Goal: Task Accomplishment & Management: Use online tool/utility

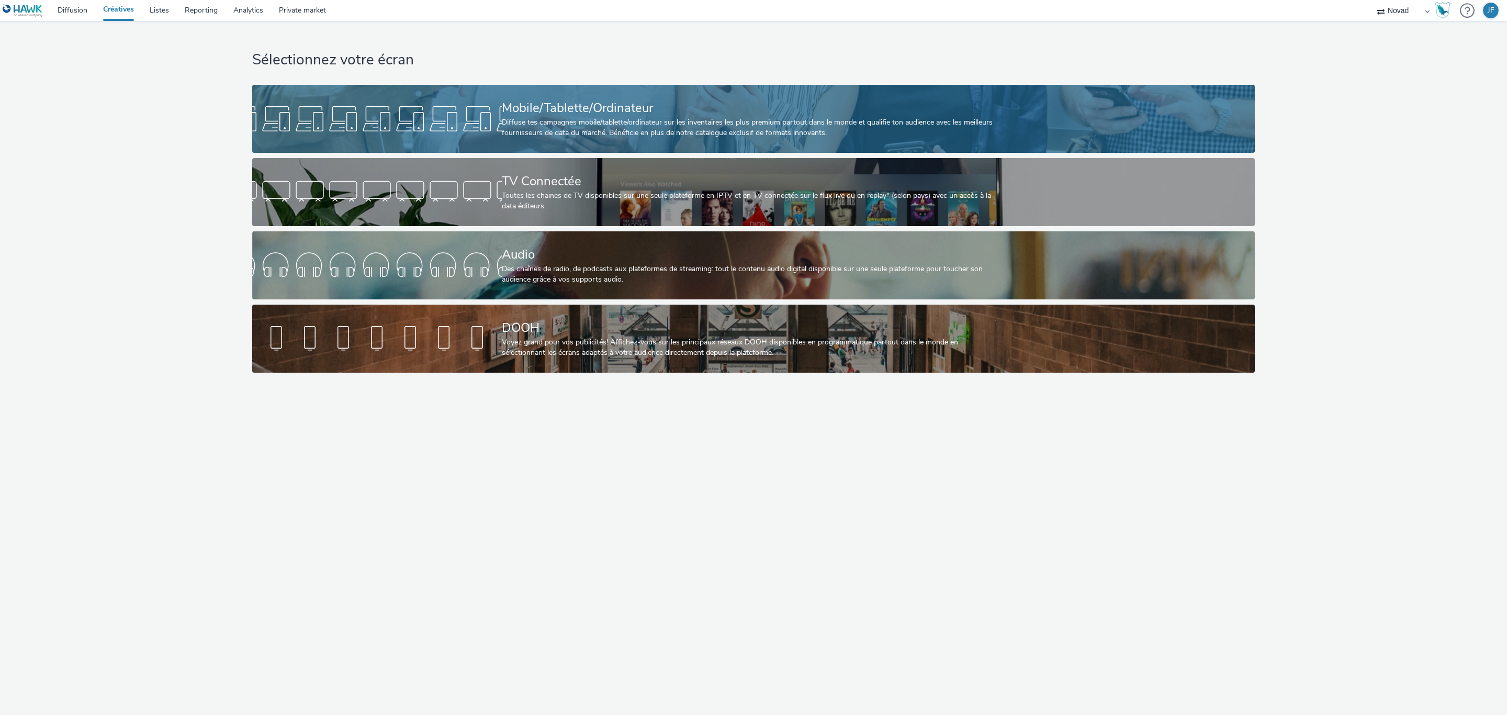
click at [558, 113] on div "Mobile/Tablette/Ordinateur" at bounding box center [751, 108] width 499 height 18
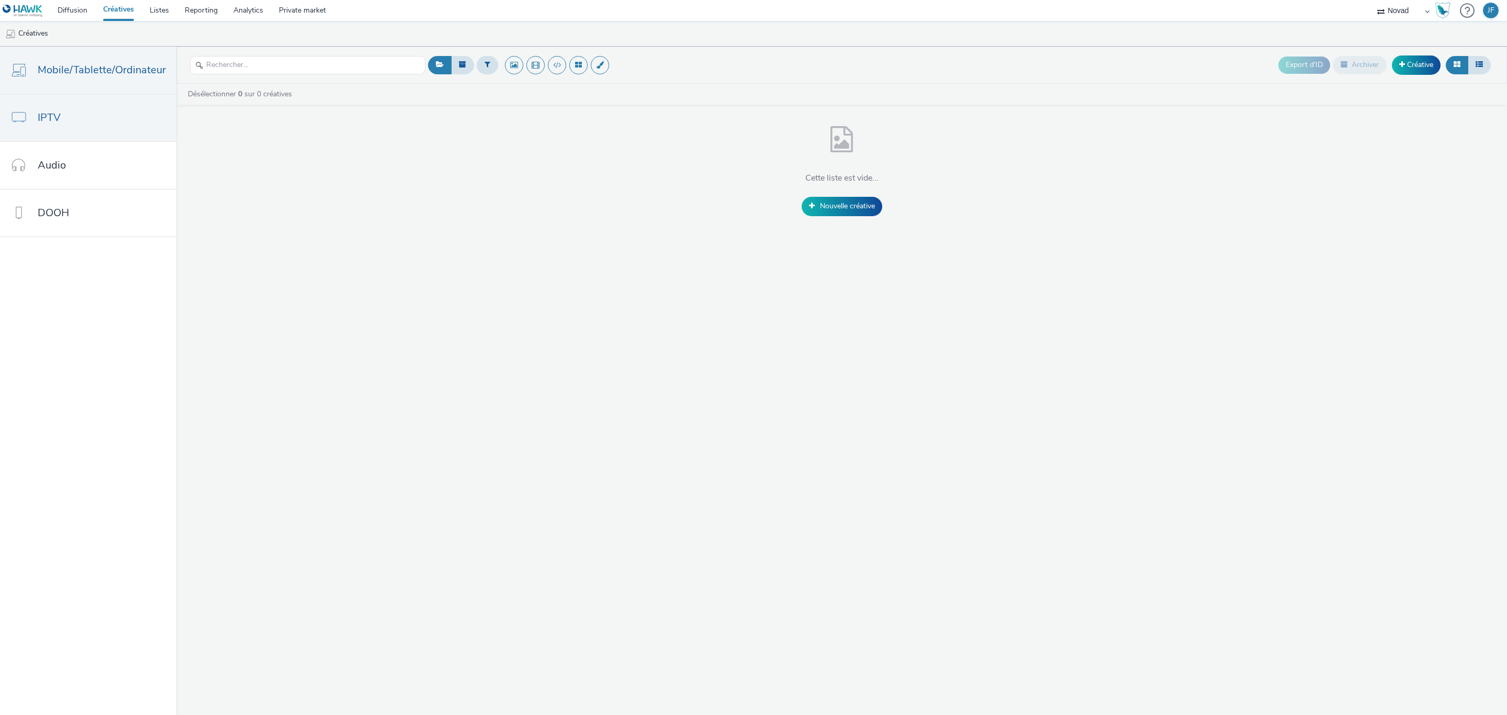
drag, startPoint x: 88, startPoint y: 126, endPoint x: 106, endPoint y: 128, distance: 17.9
click at [88, 126] on link "IPTV" at bounding box center [88, 117] width 176 height 47
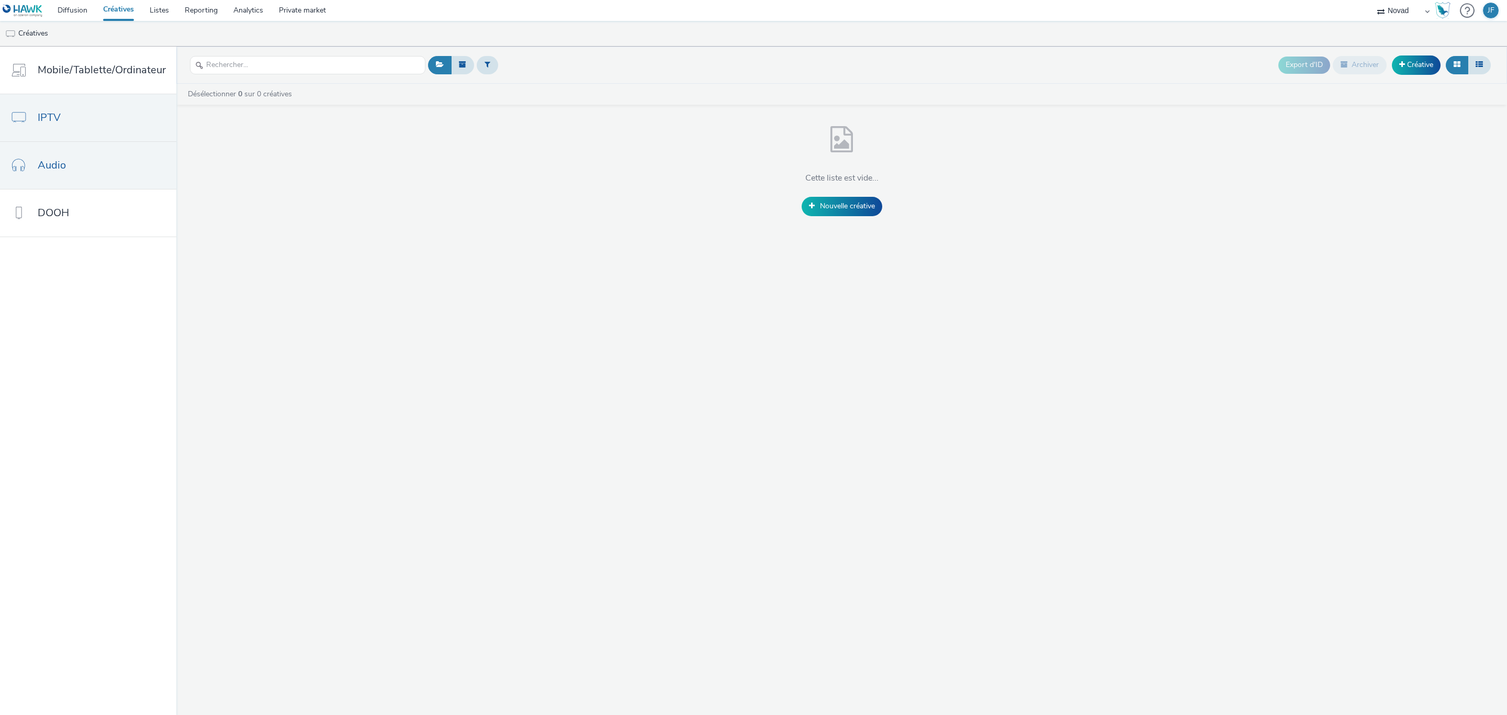
click at [98, 162] on link "Audio" at bounding box center [88, 165] width 176 height 47
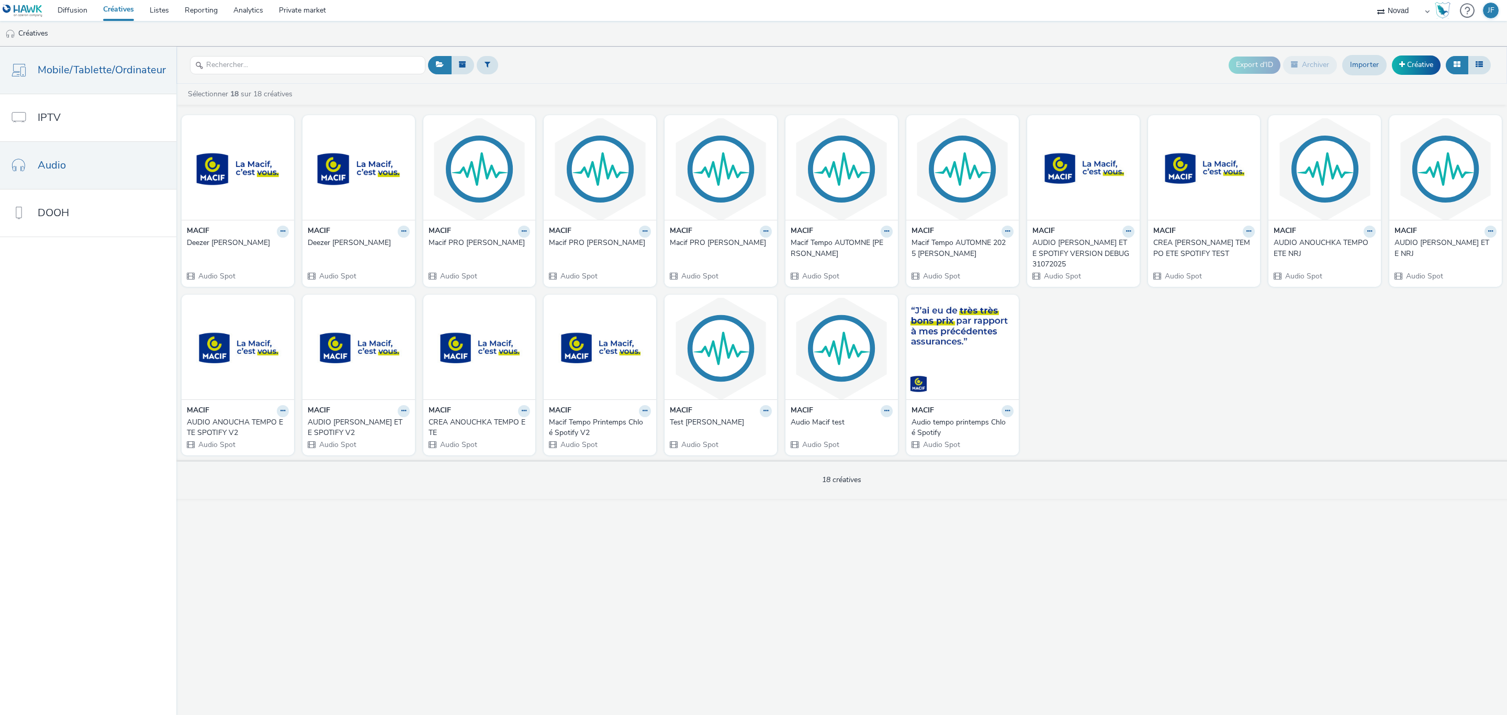
click at [84, 63] on span "Mobile/Tablette/Ordinateur" at bounding box center [102, 69] width 128 height 15
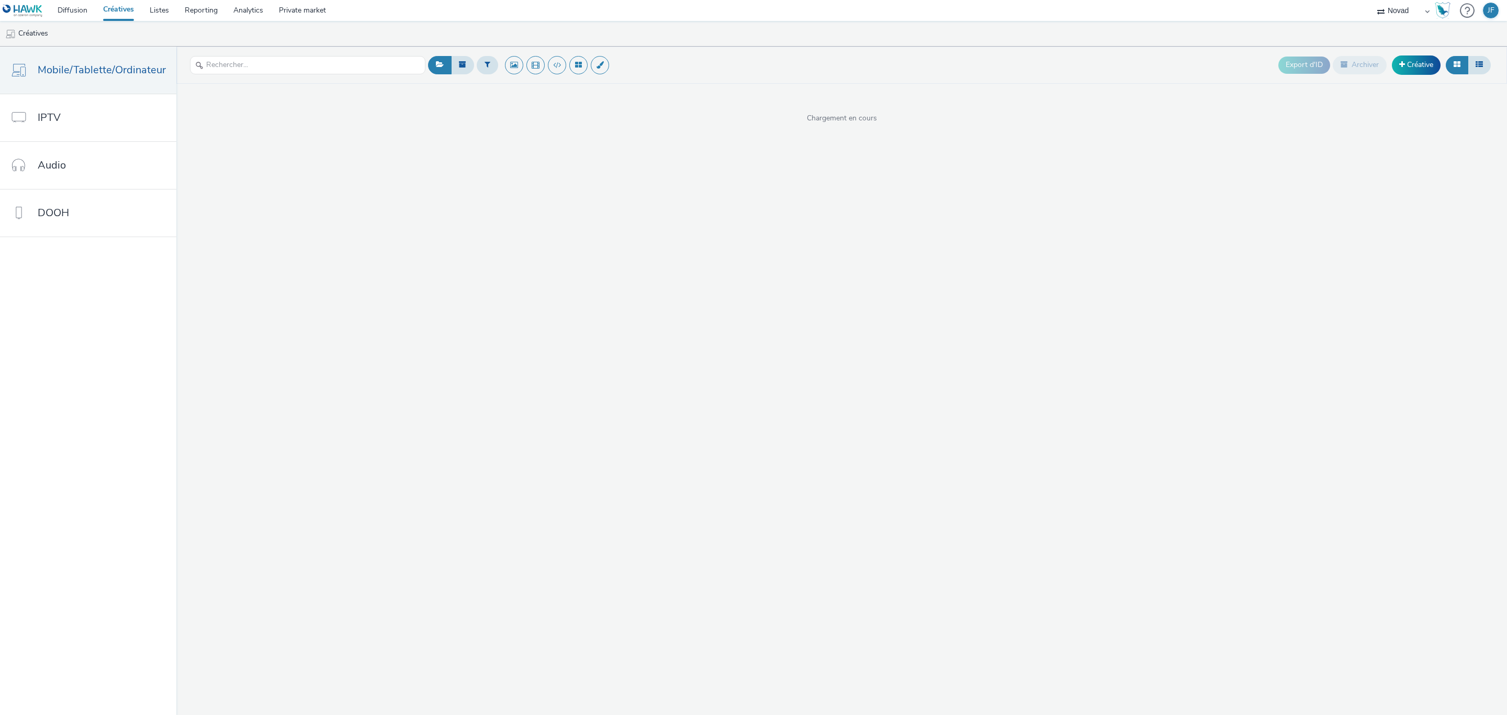
click at [1414, 11] on select "Line-Up Média Novad Values Media Values Media 2" at bounding box center [1403, 10] width 63 height 21
select select "477a3b36-533a-4ac9-a7e4-0187ed6babf6"
click at [1372, 0] on select "Line-Up Média Novad Values Media Values Media 2" at bounding box center [1403, 10] width 63 height 21
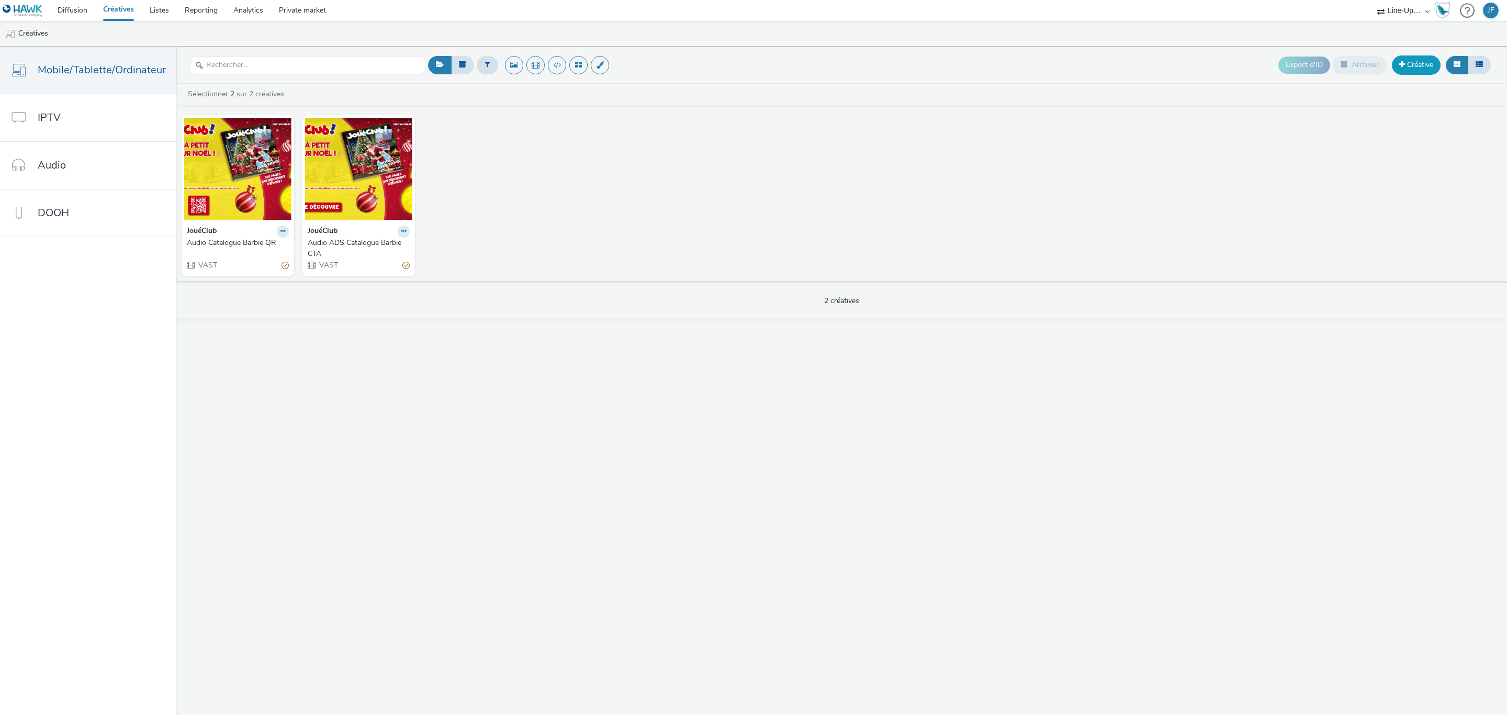
click at [1413, 63] on link "Créative" at bounding box center [1416, 64] width 49 height 19
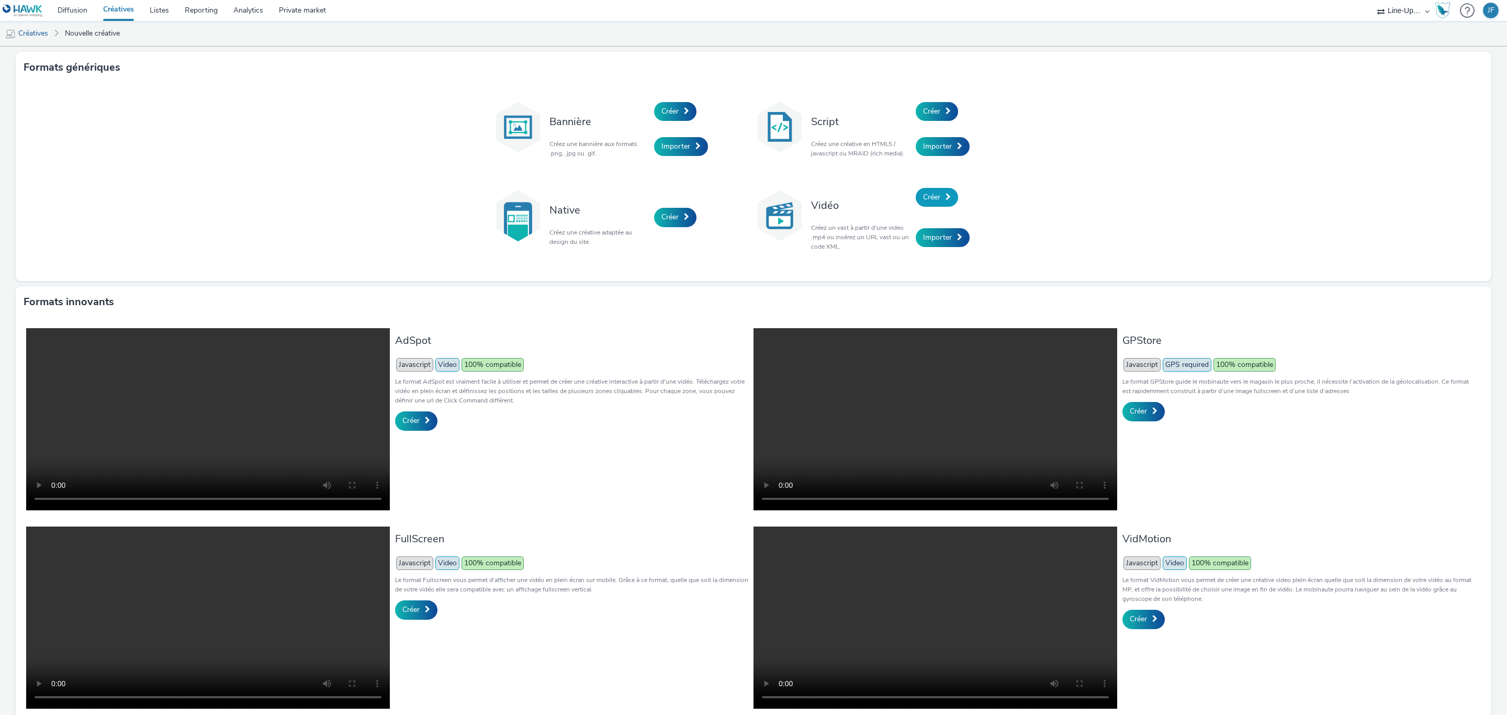
click at [939, 196] on link "Créer" at bounding box center [937, 197] width 42 height 19
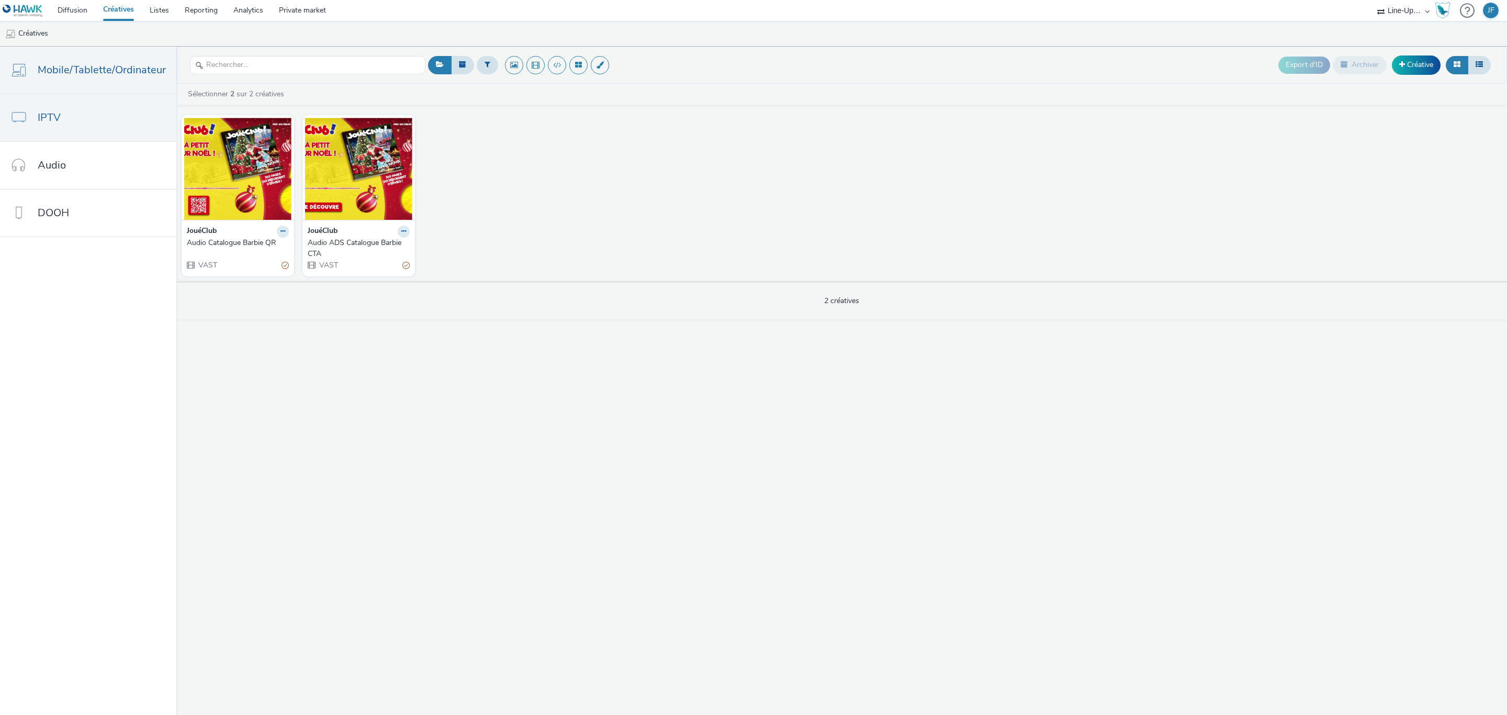
click at [59, 119] on span "IPTV" at bounding box center [49, 117] width 23 height 15
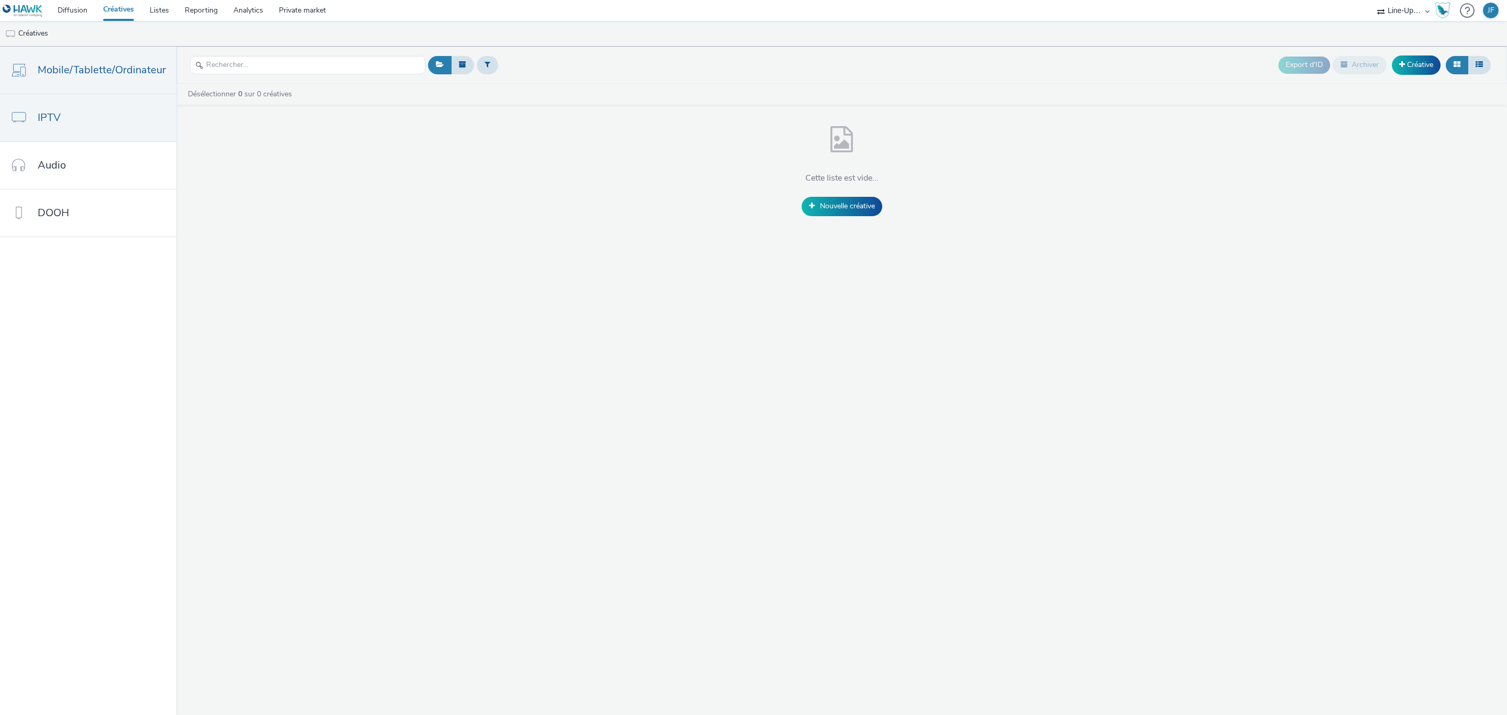
click at [101, 73] on span "Mobile/Tablette/Ordinateur" at bounding box center [102, 69] width 128 height 15
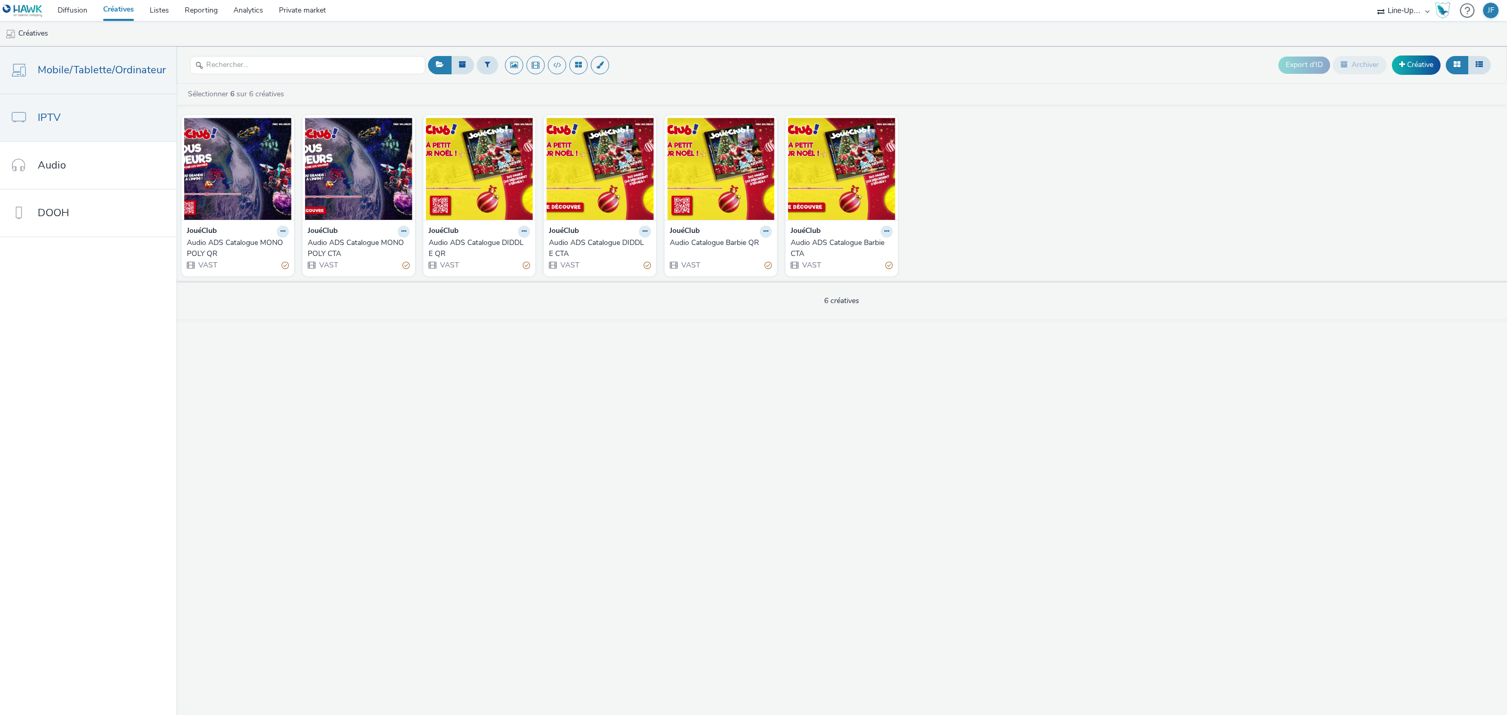
click at [96, 119] on link "IPTV" at bounding box center [88, 117] width 176 height 47
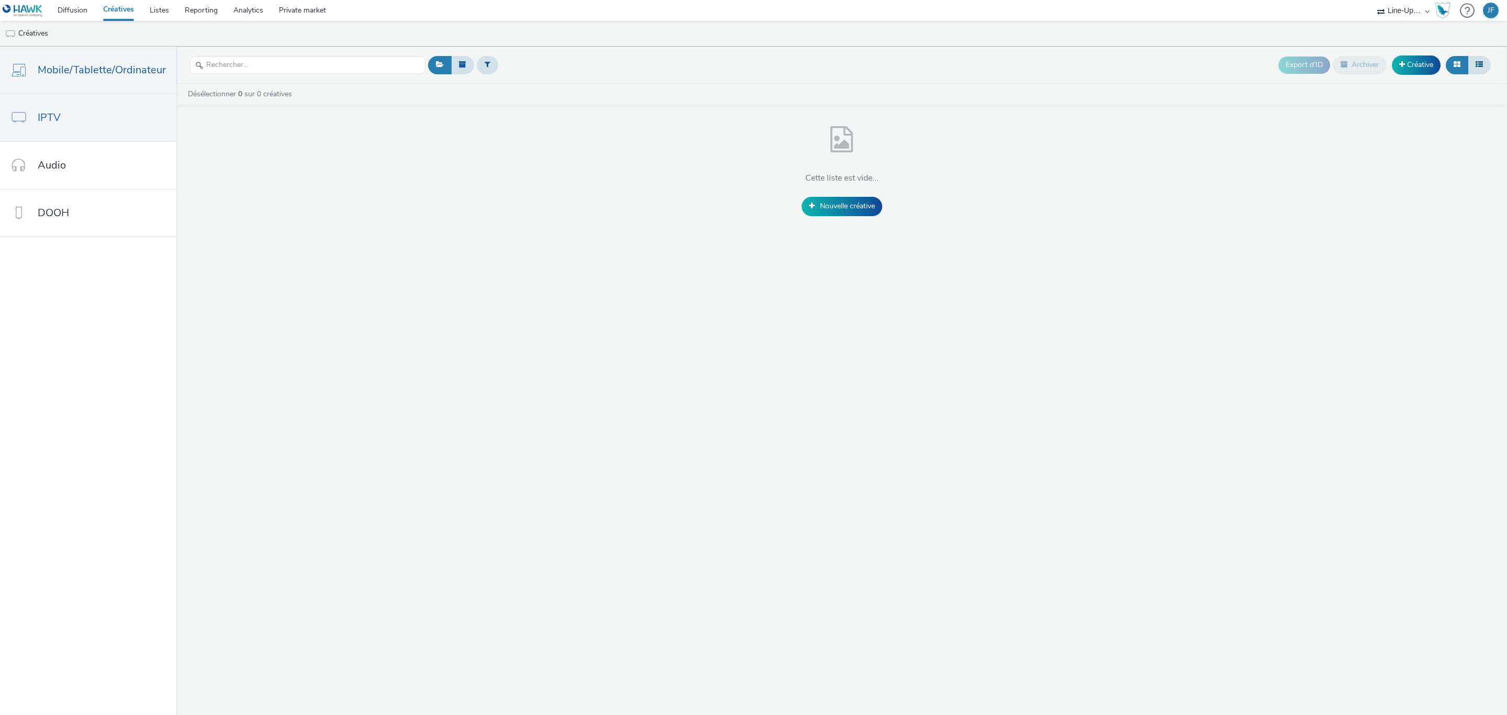
click at [111, 71] on span "Mobile/Tablette/Ordinateur" at bounding box center [102, 69] width 128 height 15
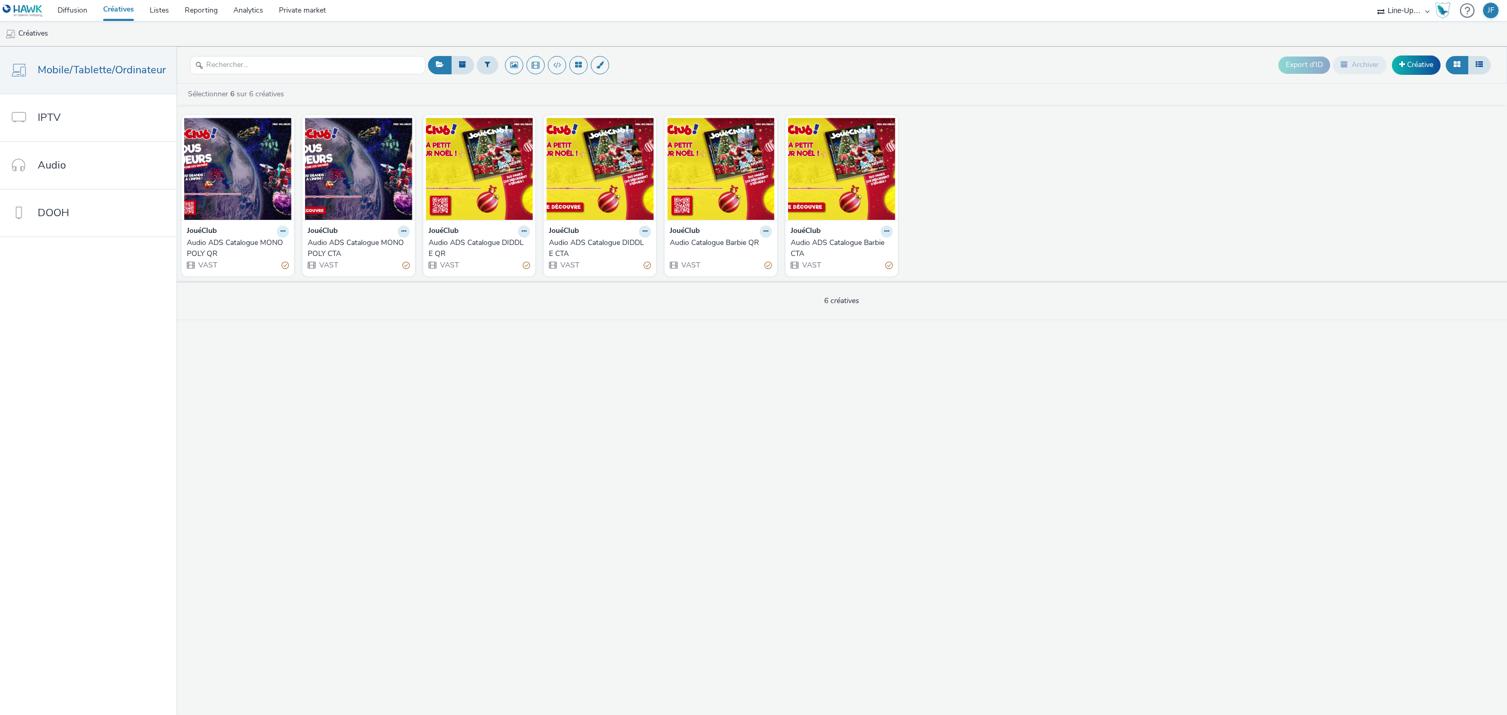
click at [280, 234] on icon at bounding box center [282, 231] width 5 height 6
click at [308, 365] on div "Export d'ID Archiver Créative Sélectionner 6 sur 6 créatives JouéClub Audio ADS…" at bounding box center [841, 381] width 1331 height 668
click at [57, 121] on span "IPTV" at bounding box center [49, 117] width 23 height 15
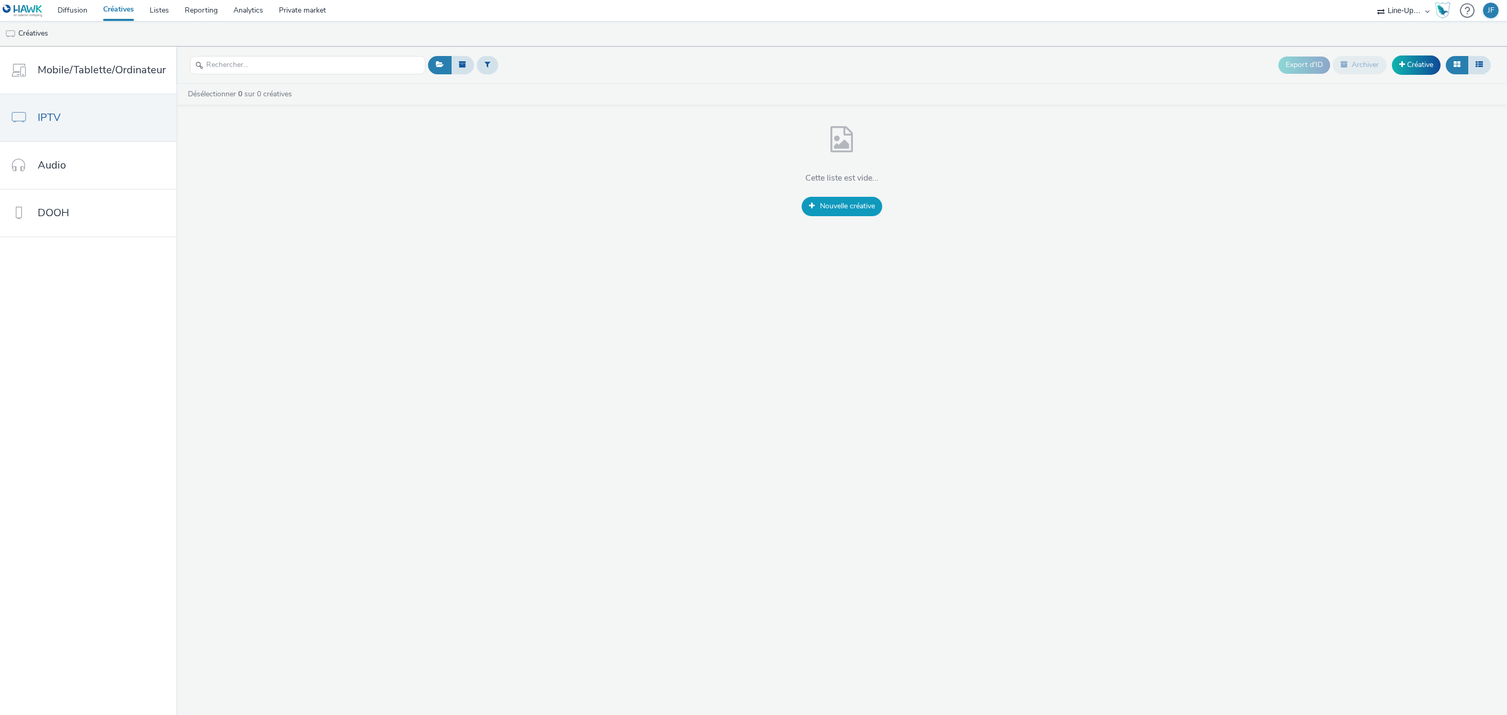
click at [832, 207] on span "Nouvelle créative" at bounding box center [847, 206] width 55 height 10
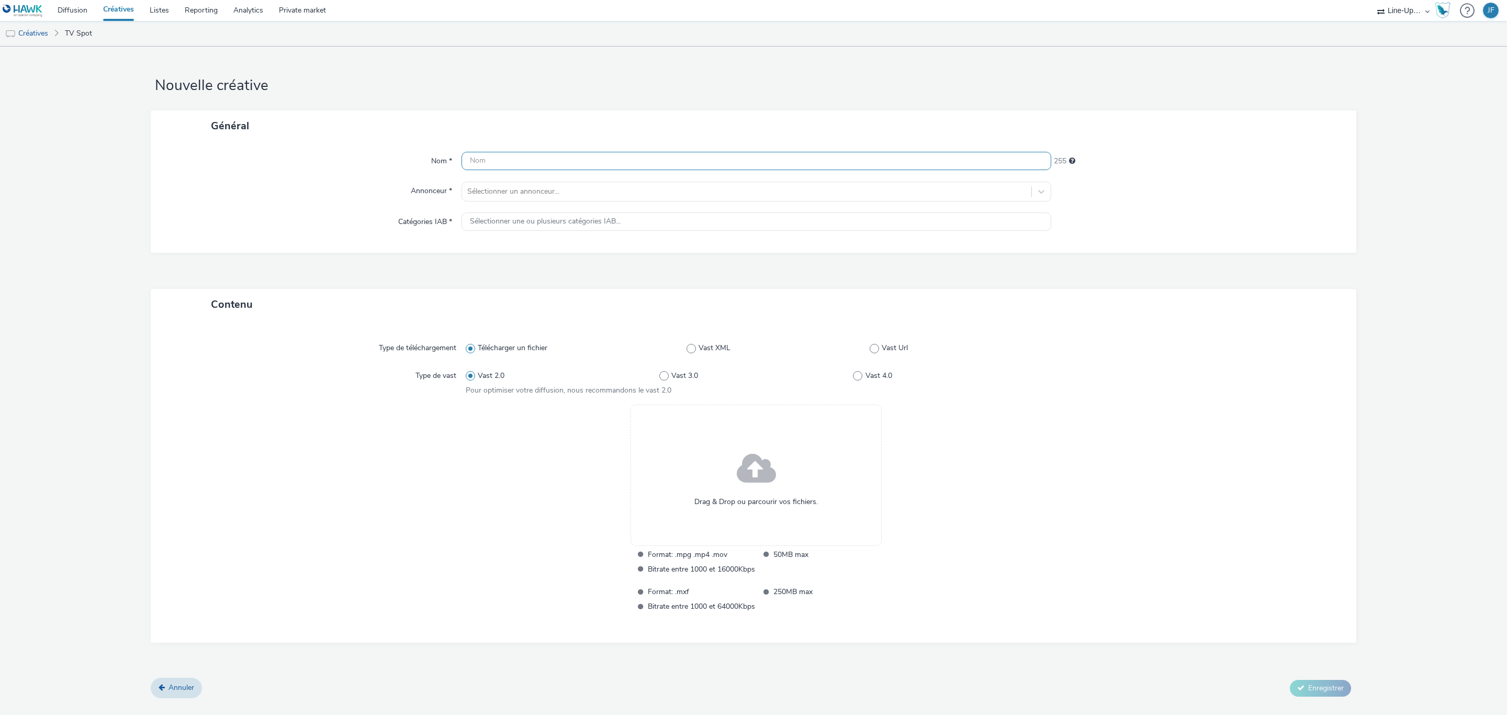
click at [504, 162] on input "text" at bounding box center [756, 161] width 590 height 18
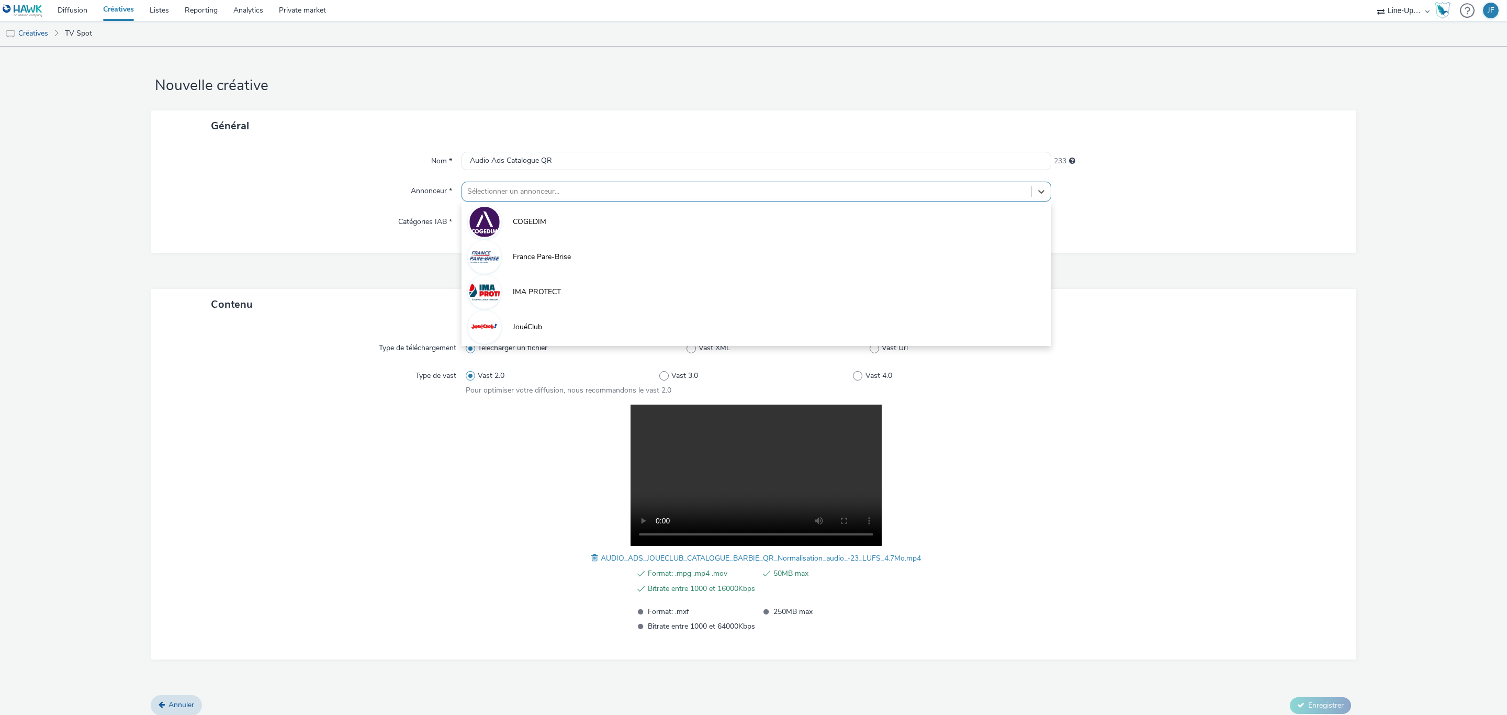
click at [526, 187] on div at bounding box center [746, 191] width 559 height 13
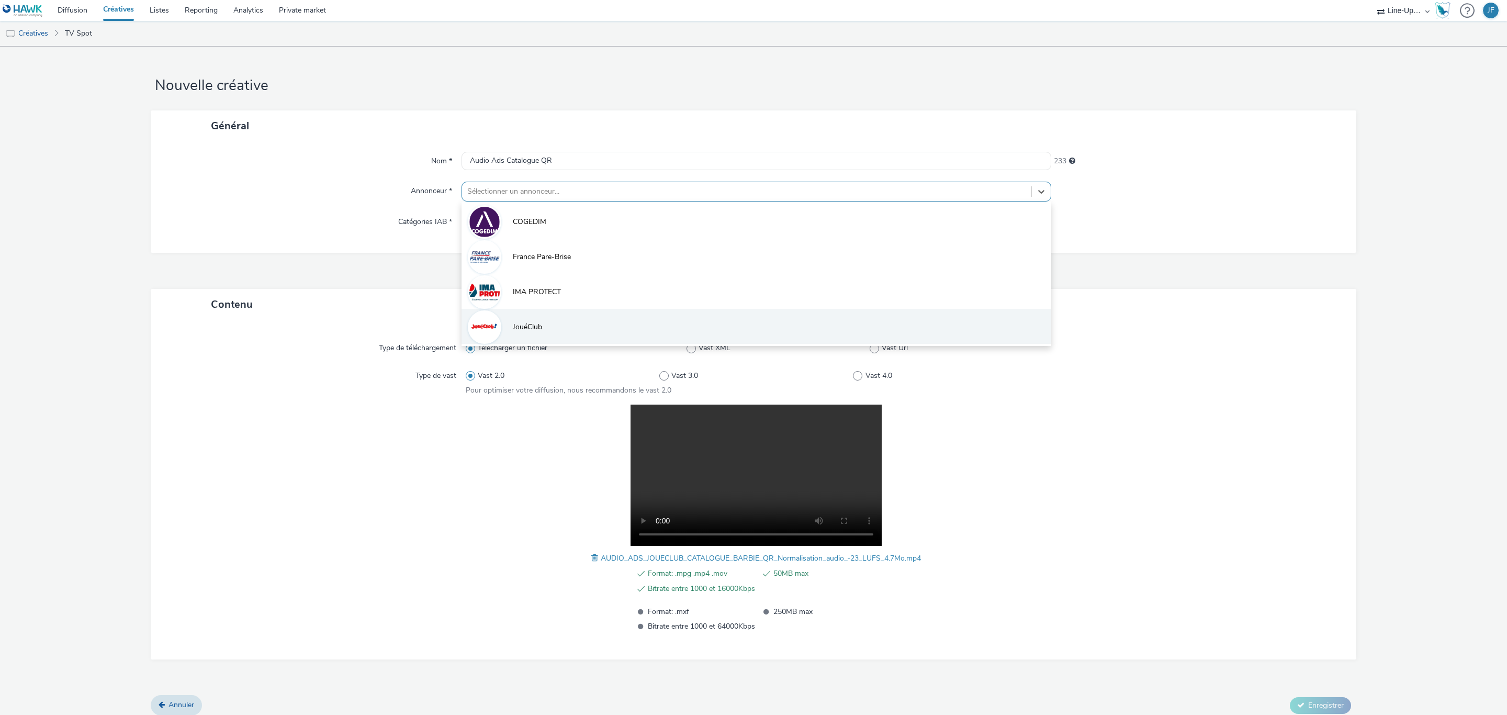
click at [550, 325] on li "JouéClub" at bounding box center [756, 326] width 590 height 35
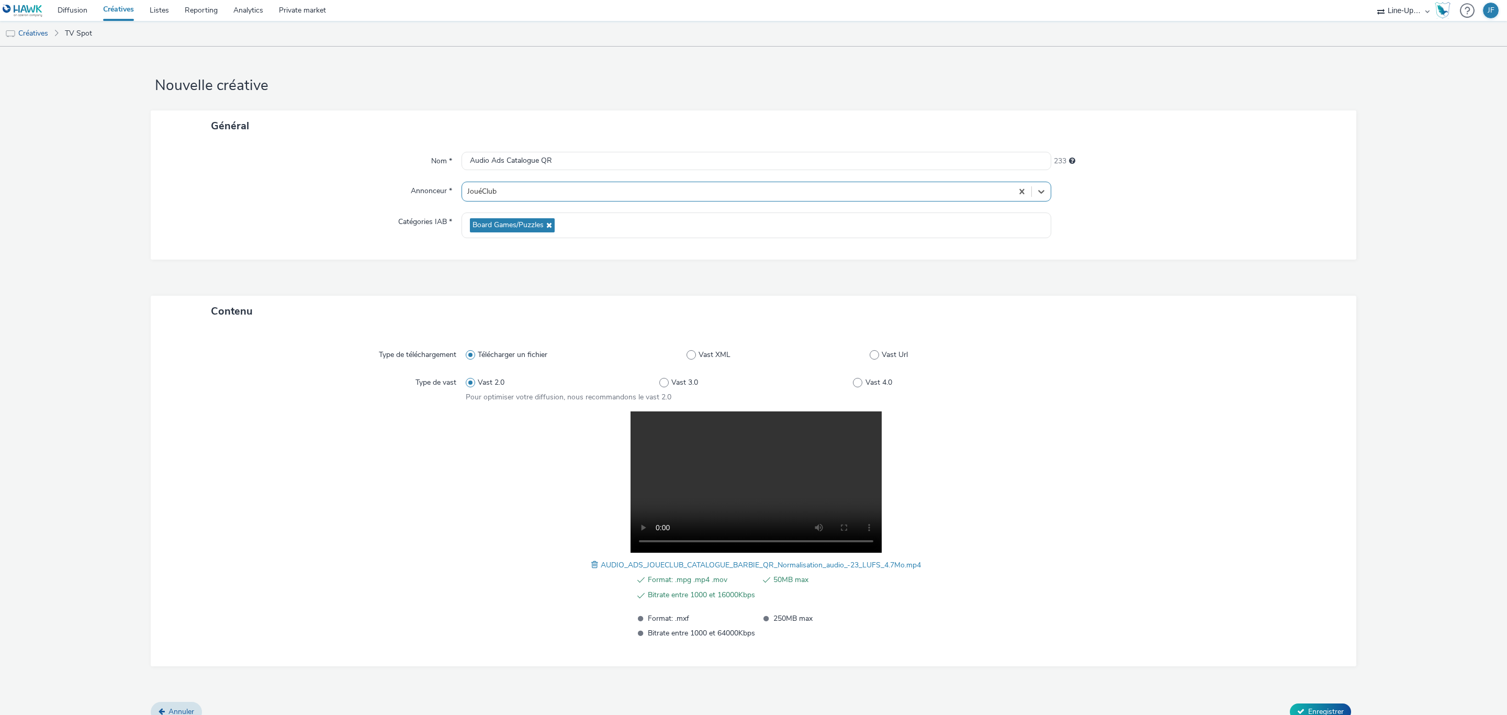
scroll to position [14, 0]
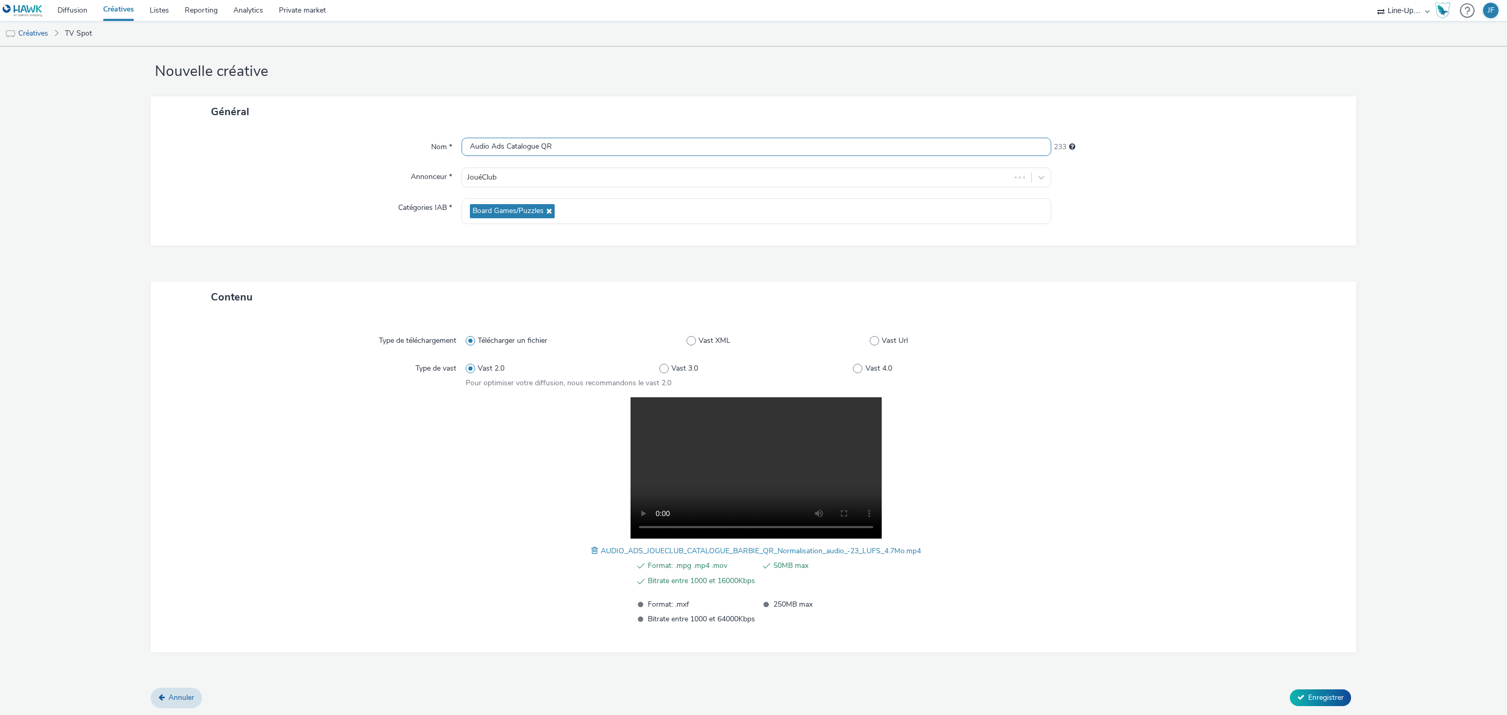
click at [537, 145] on input "Audio Ads Catalogue QR" at bounding box center [756, 147] width 590 height 18
type input "Audio Ads Catalogue BARBIE QR"
click at [1311, 694] on span "Enregistrer" at bounding box center [1326, 697] width 36 height 10
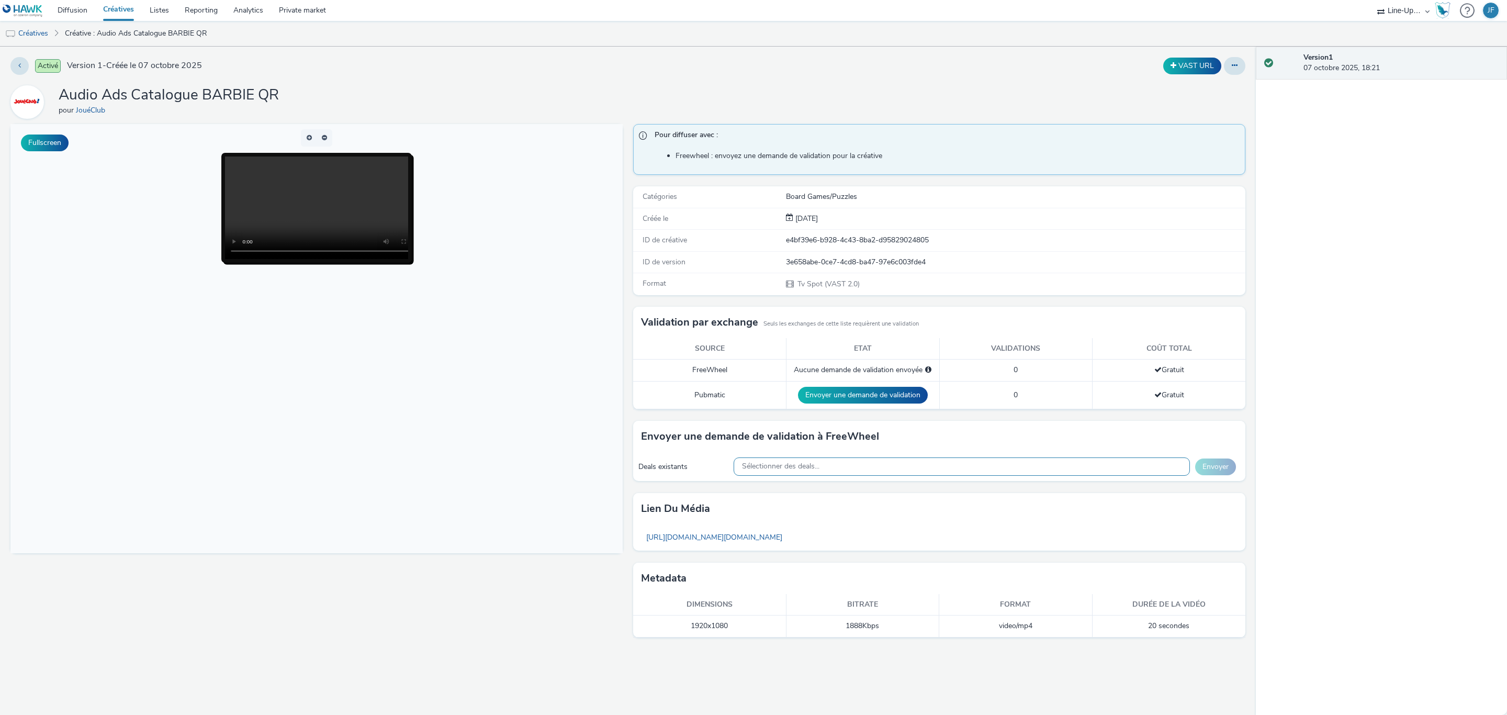
click at [784, 468] on span "Sélectionner des deals..." at bounding box center [780, 466] width 77 height 9
click at [901, 468] on div "Sélectionner des deals..." at bounding box center [962, 466] width 456 height 18
click at [900, 462] on div "Sélectionner des deals..." at bounding box center [962, 466] width 456 height 18
click at [1421, 359] on div "Version 1 07 octobre 2025, 18:21" at bounding box center [1381, 381] width 251 height 668
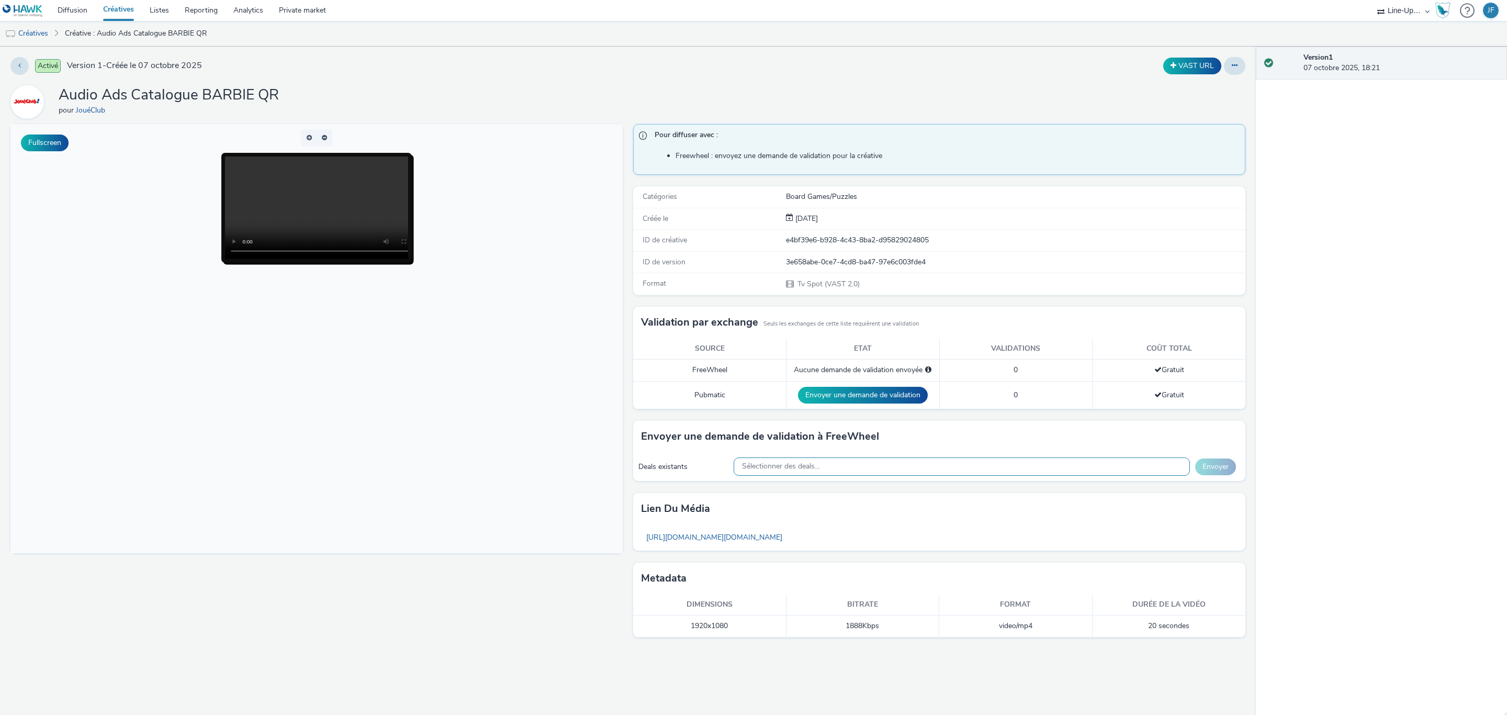
click at [771, 467] on span "Sélectionner des deals..." at bounding box center [780, 466] width 77 height 9
click at [518, 515] on body at bounding box center [316, 338] width 612 height 429
click at [1030, 469] on div "Sélectionner des deals..." at bounding box center [962, 466] width 456 height 18
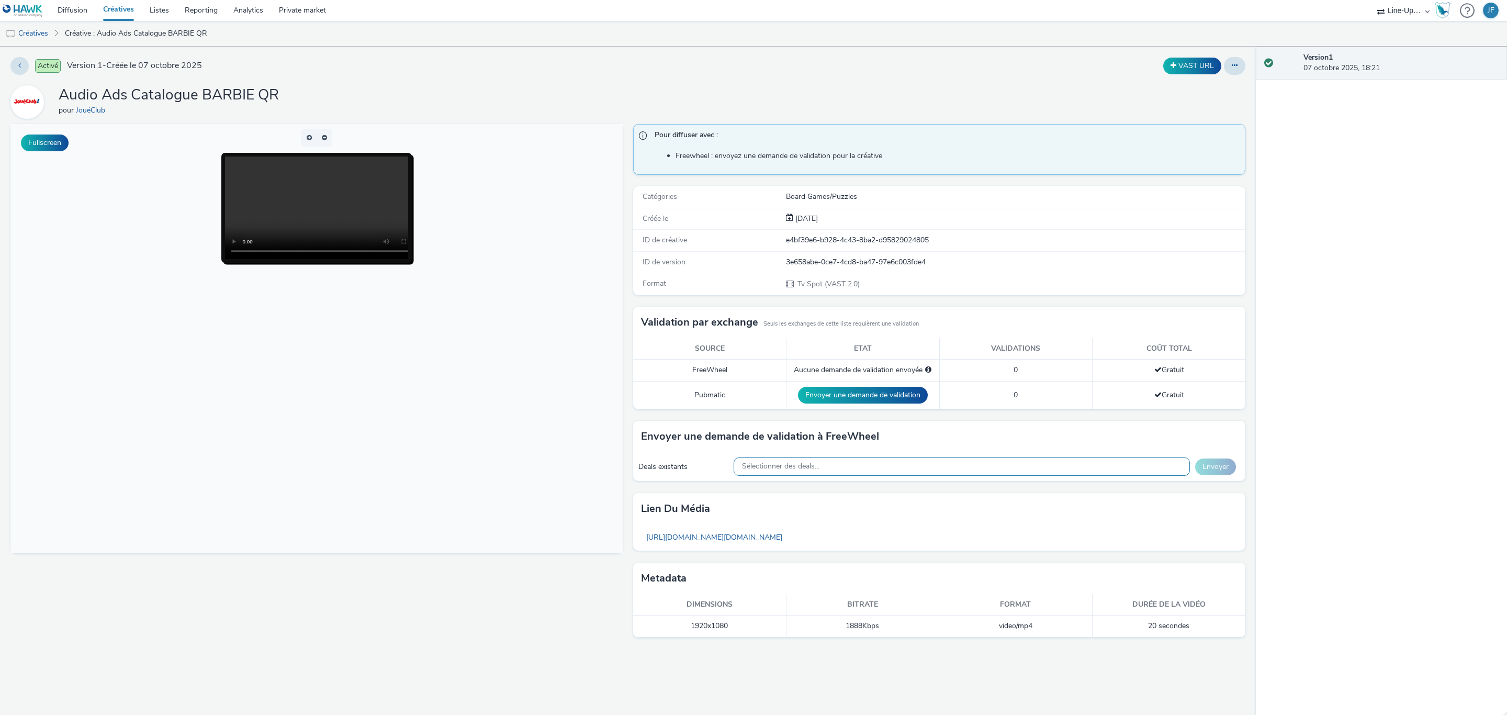
click at [1054, 469] on div "Sélectionner des deals..." at bounding box center [962, 466] width 456 height 18
click at [815, 485] on input "text" at bounding box center [961, 488] width 455 height 18
click at [1506, 389] on div "Version 1 07 octobre 2025, 18:21" at bounding box center [1381, 381] width 251 height 668
click at [42, 29] on link "Créatives" at bounding box center [26, 33] width 53 height 25
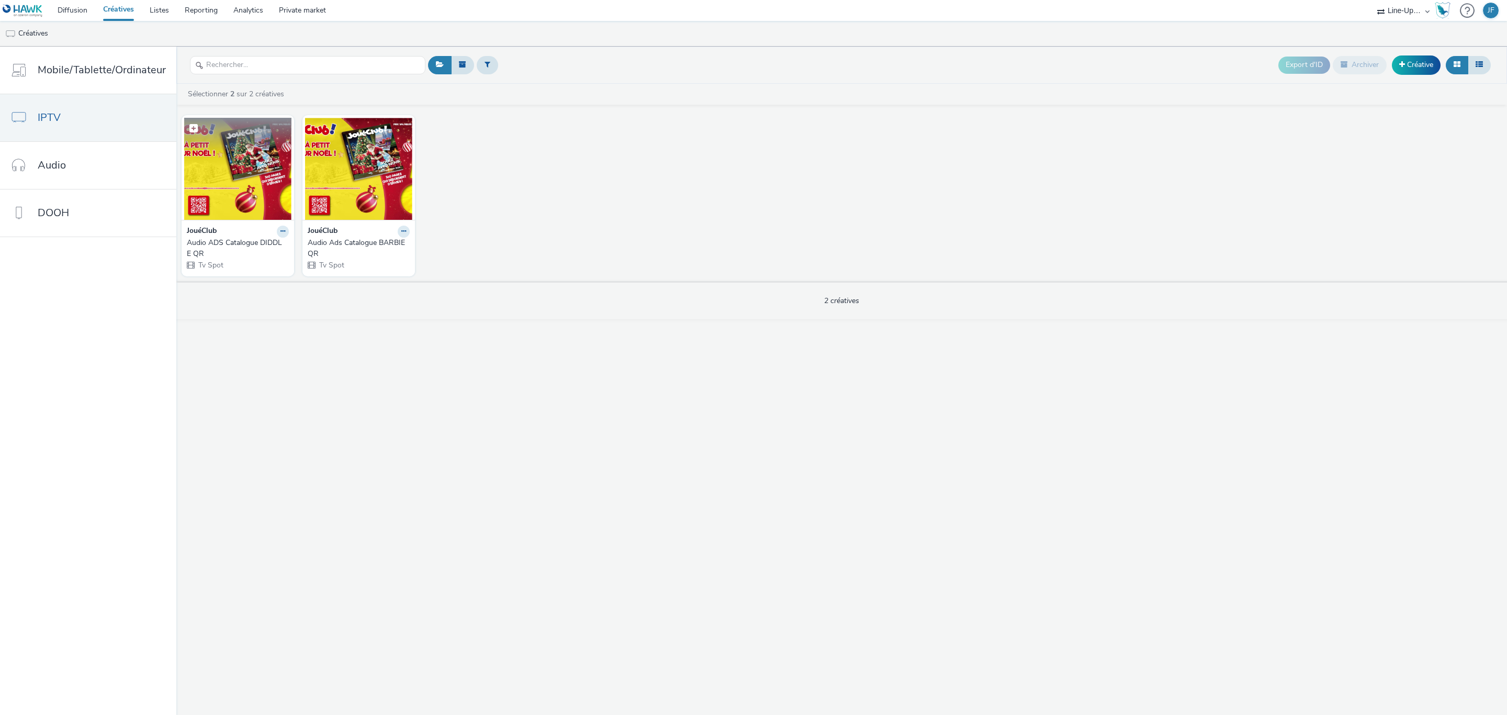
click at [215, 178] on img at bounding box center [237, 169] width 107 height 102
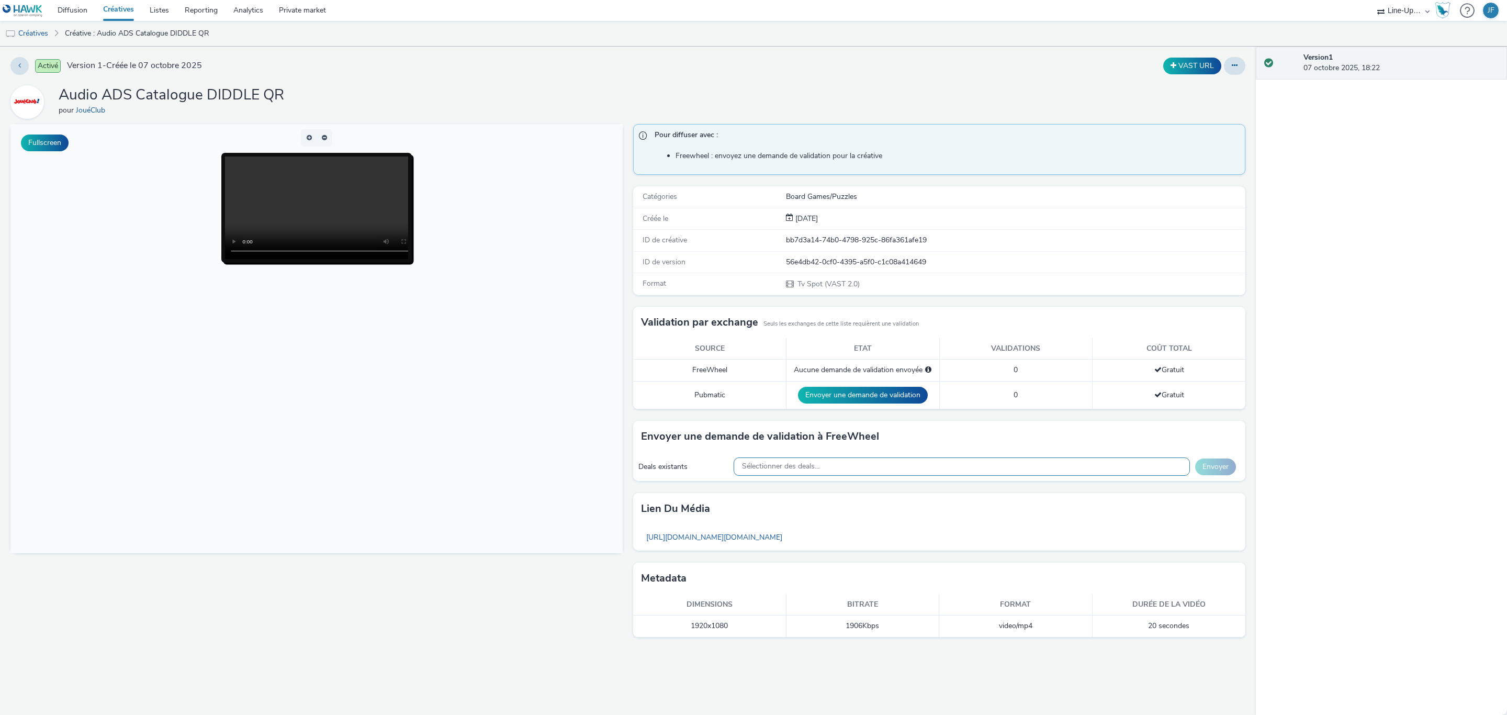
click at [923, 471] on div "Sélectionner des deals..." at bounding box center [962, 466] width 456 height 18
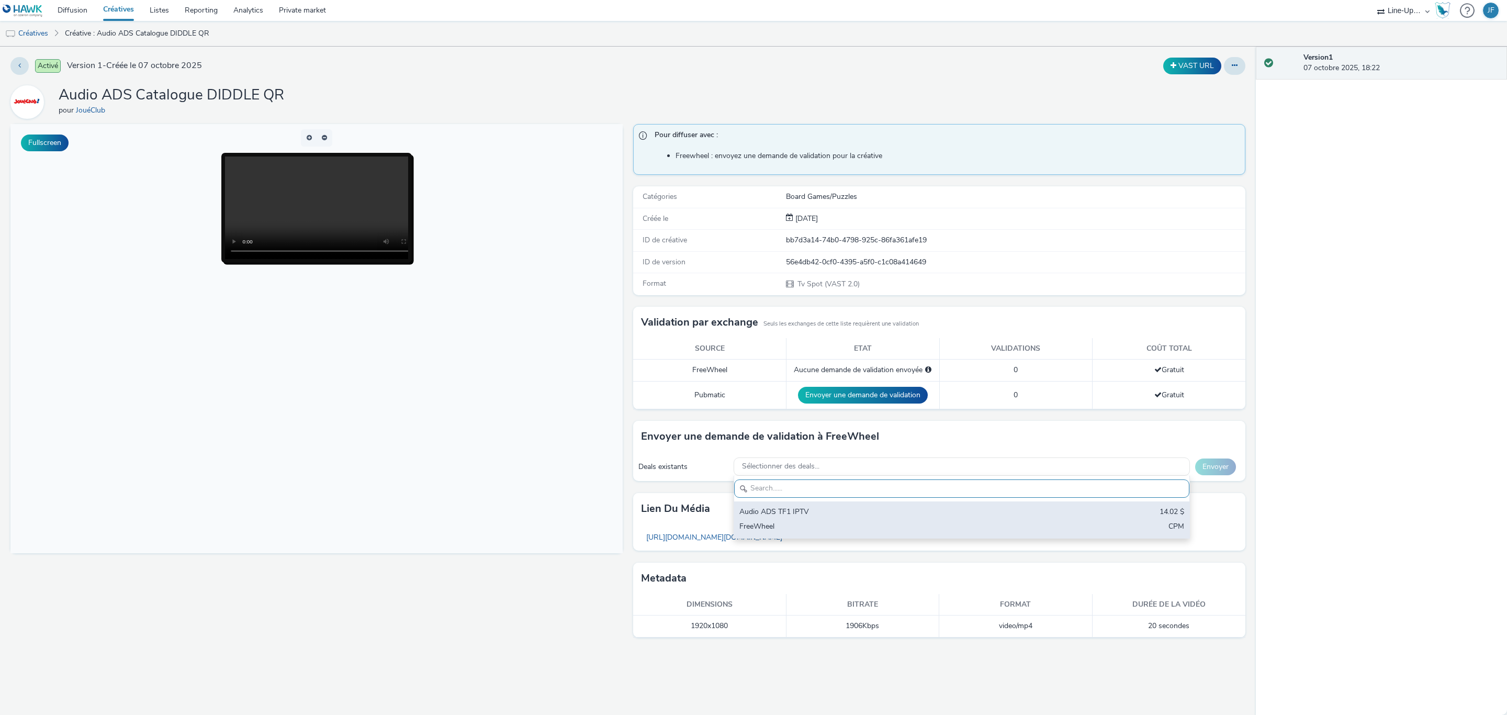
click at [812, 526] on div "FreeWheel" at bounding box center [886, 527] width 295 height 12
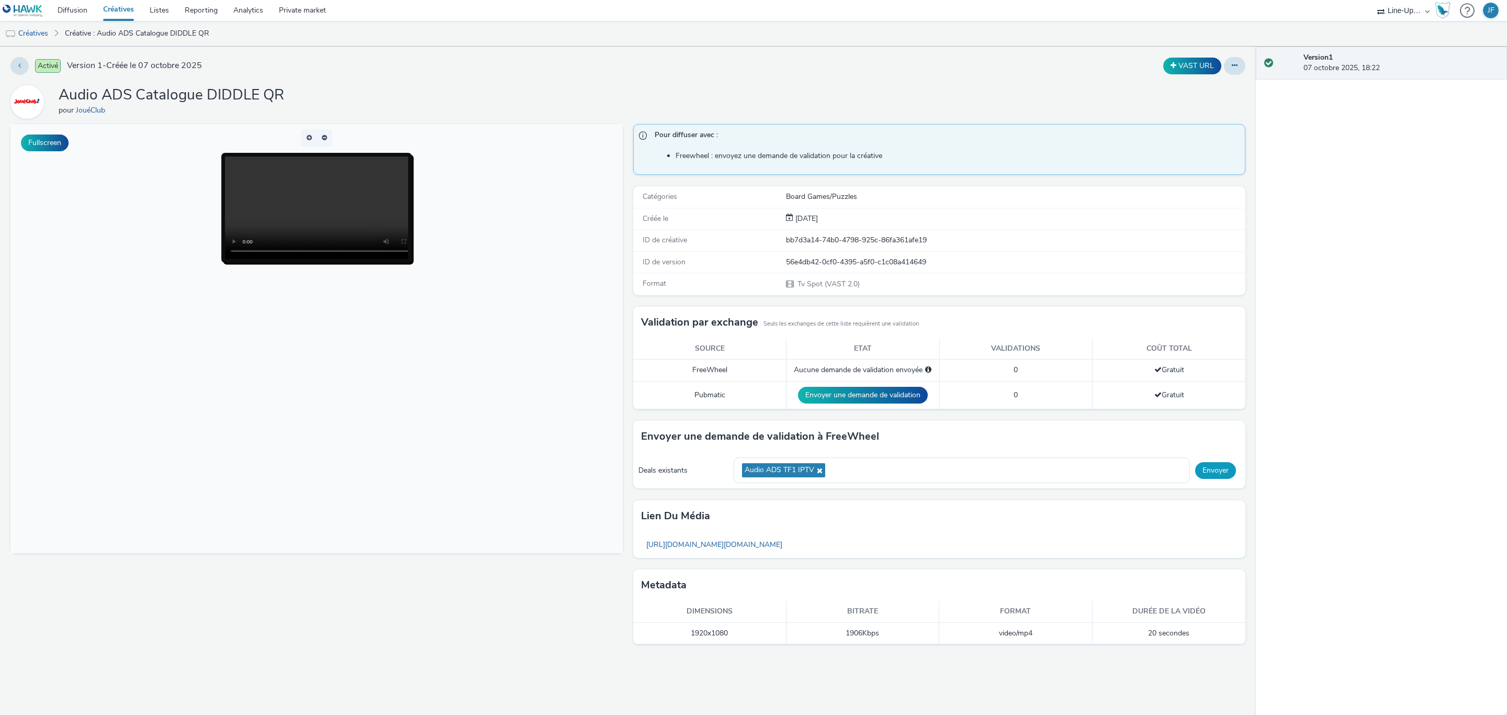
click at [1226, 474] on button "Envoyer" at bounding box center [1215, 470] width 41 height 17
click at [33, 31] on link "Créatives" at bounding box center [26, 33] width 53 height 25
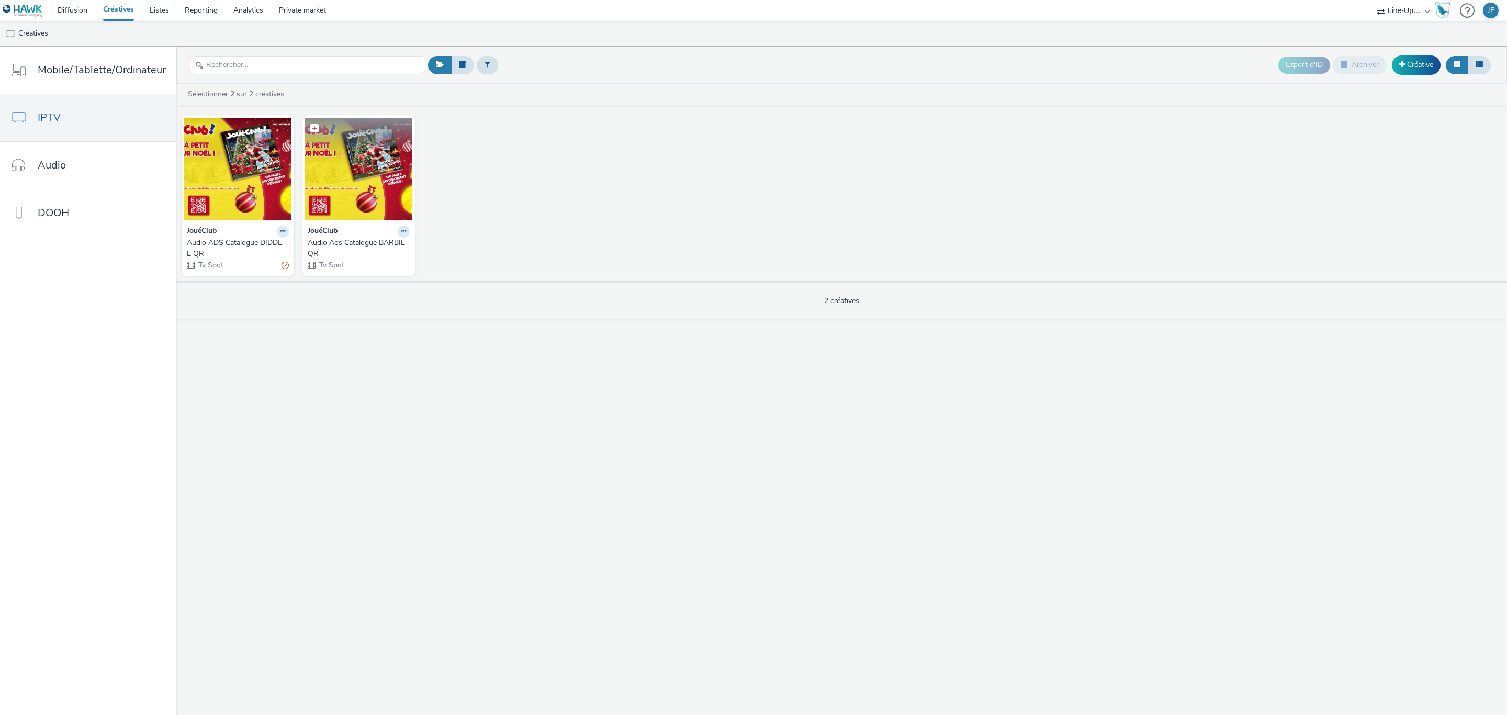
click at [345, 161] on img at bounding box center [358, 169] width 107 height 102
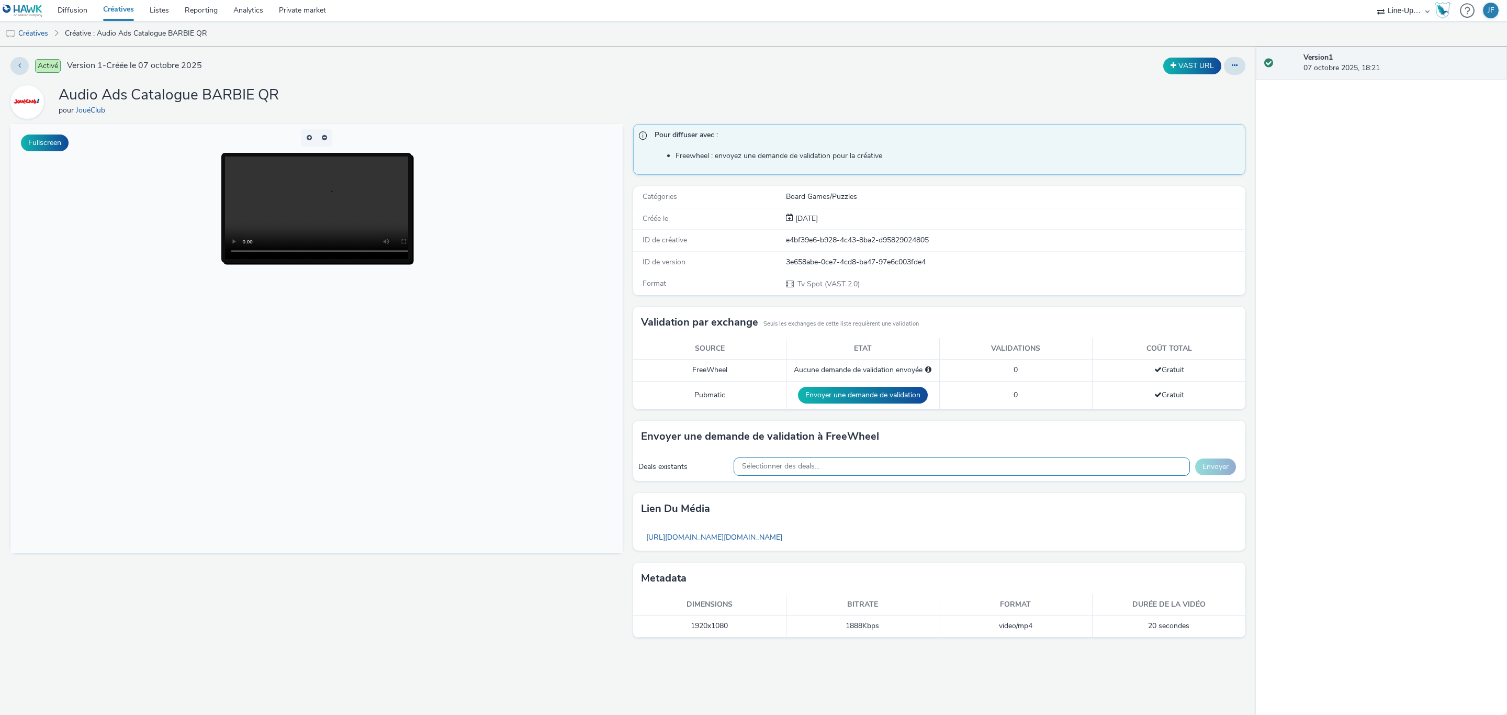
click at [898, 471] on div "Sélectionner des deals..." at bounding box center [962, 466] width 456 height 18
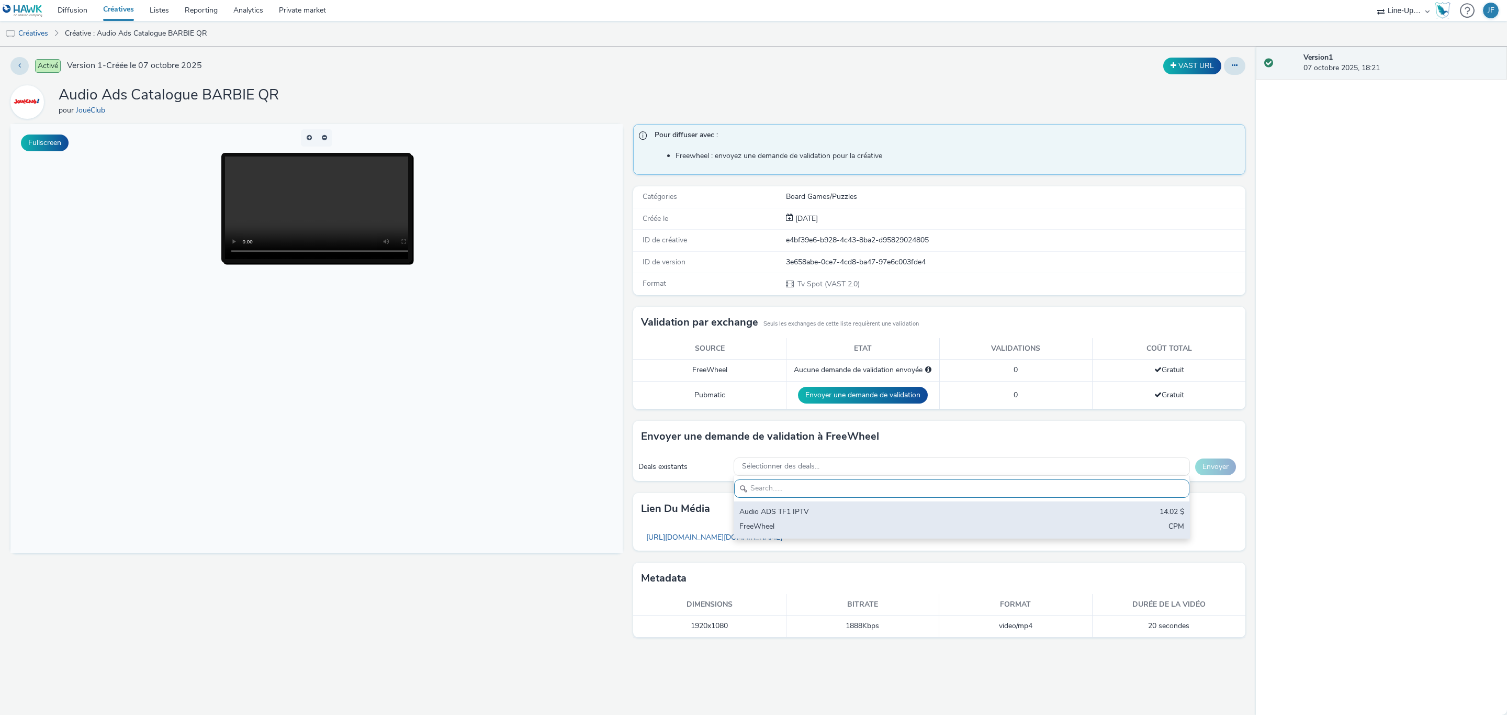
click at [788, 522] on div "Audio ADS TF1 IPTV 14.02 $ FreeWheel CPM" at bounding box center [961, 519] width 455 height 37
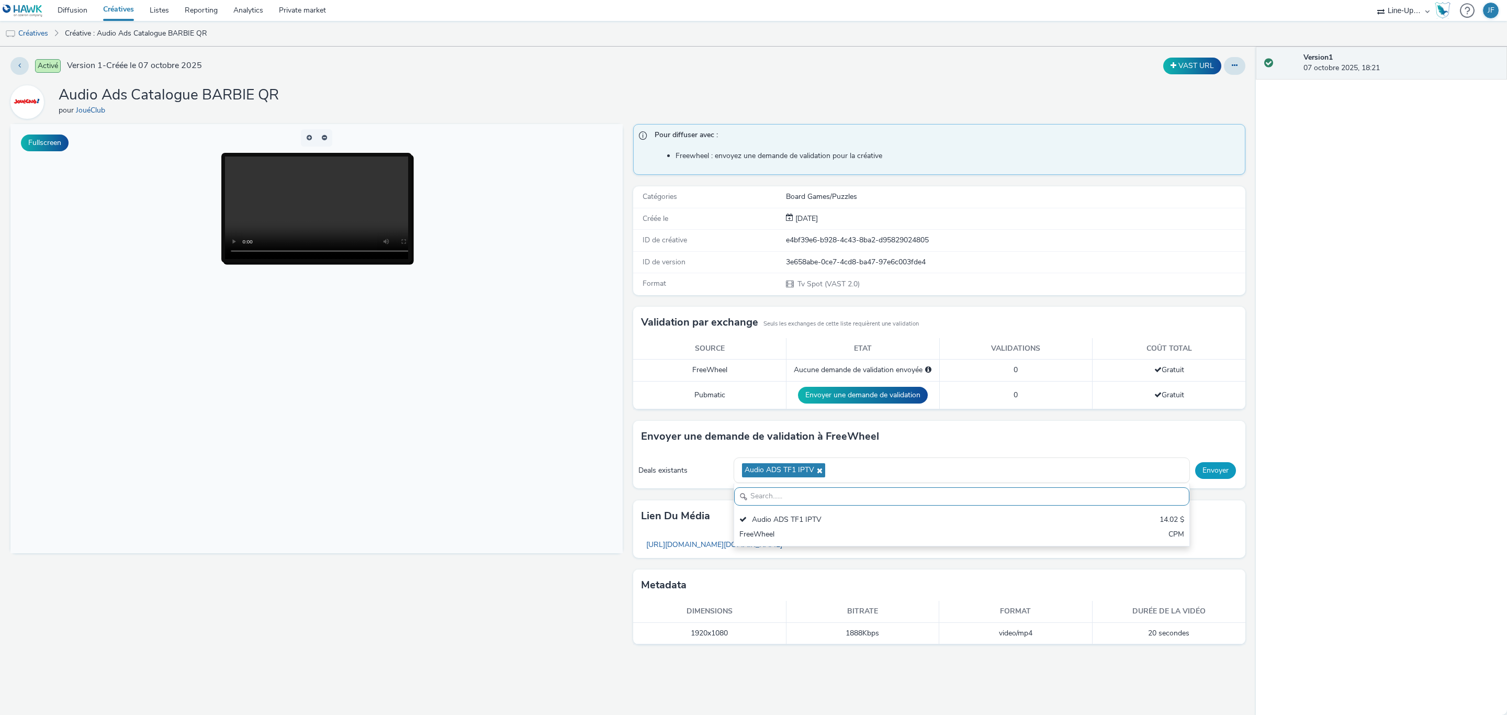
click at [1214, 472] on button "Envoyer" at bounding box center [1215, 470] width 41 height 17
click at [118, 8] on link "Créatives" at bounding box center [118, 10] width 47 height 21
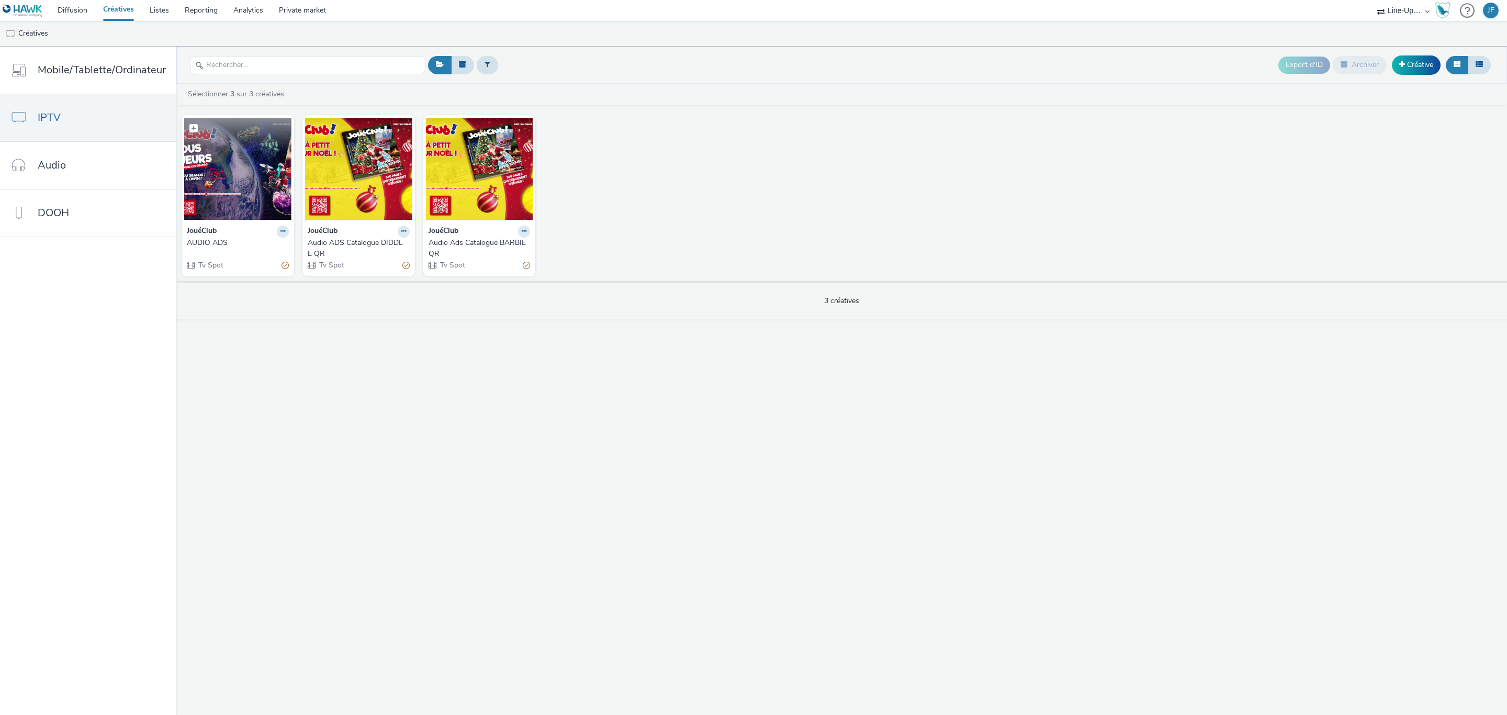
click at [238, 157] on img at bounding box center [237, 169] width 107 height 102
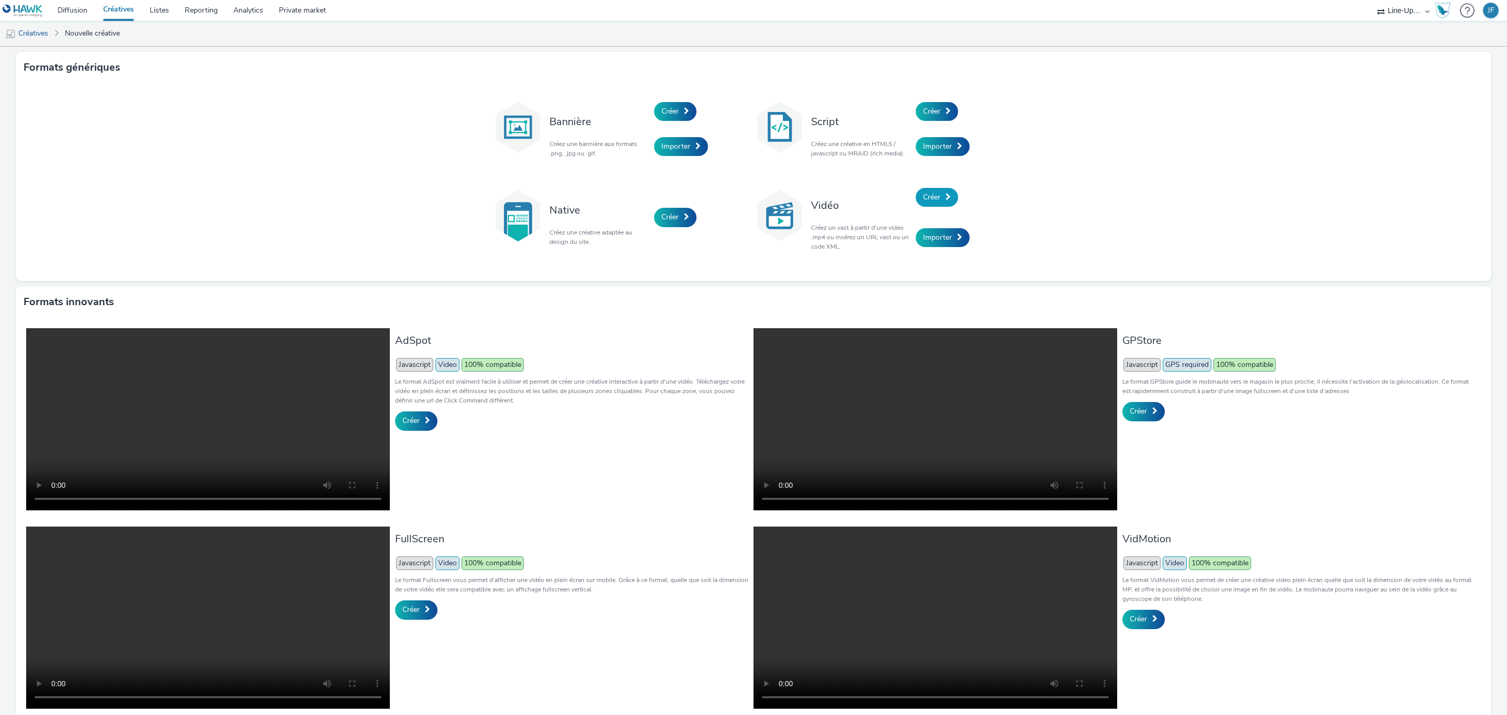
click at [936, 194] on link "Créer" at bounding box center [937, 197] width 42 height 19
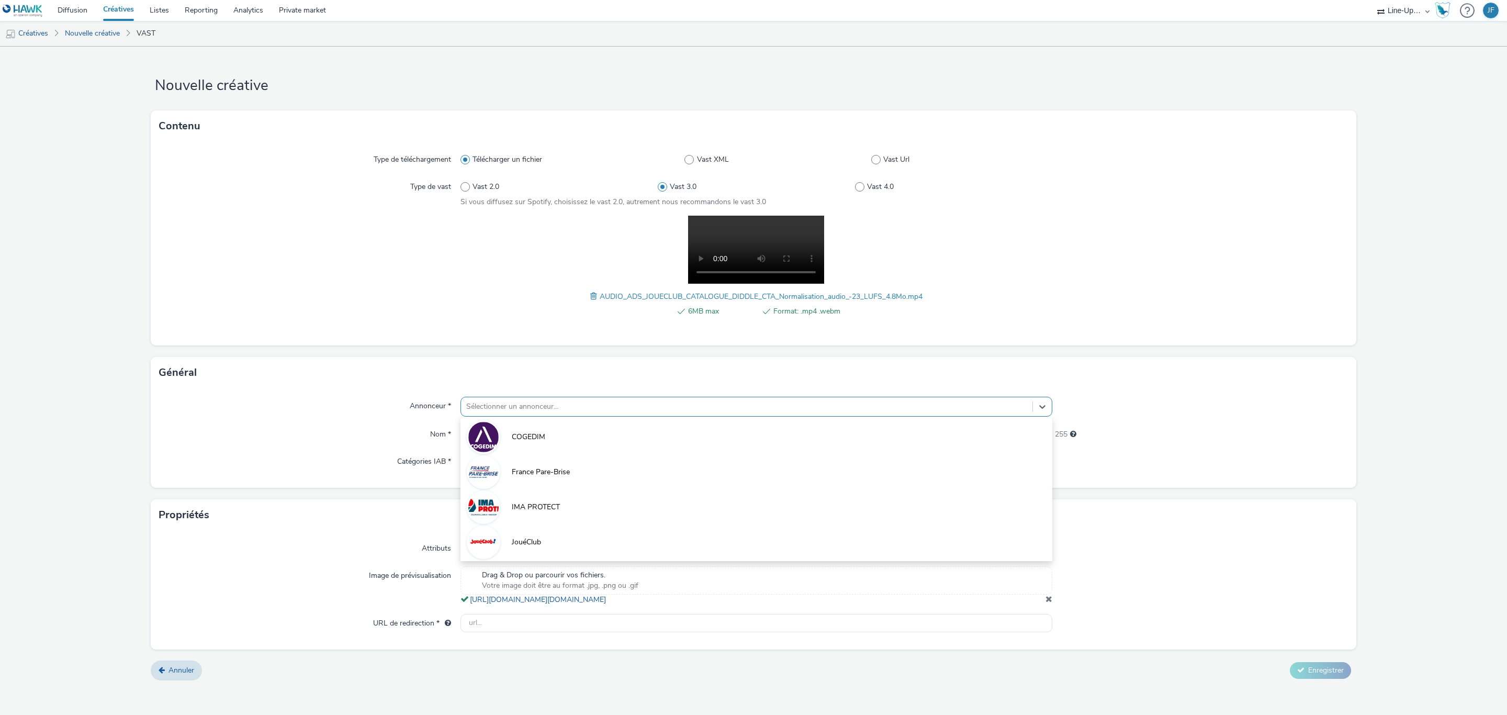
click at [574, 404] on div at bounding box center [746, 406] width 561 height 13
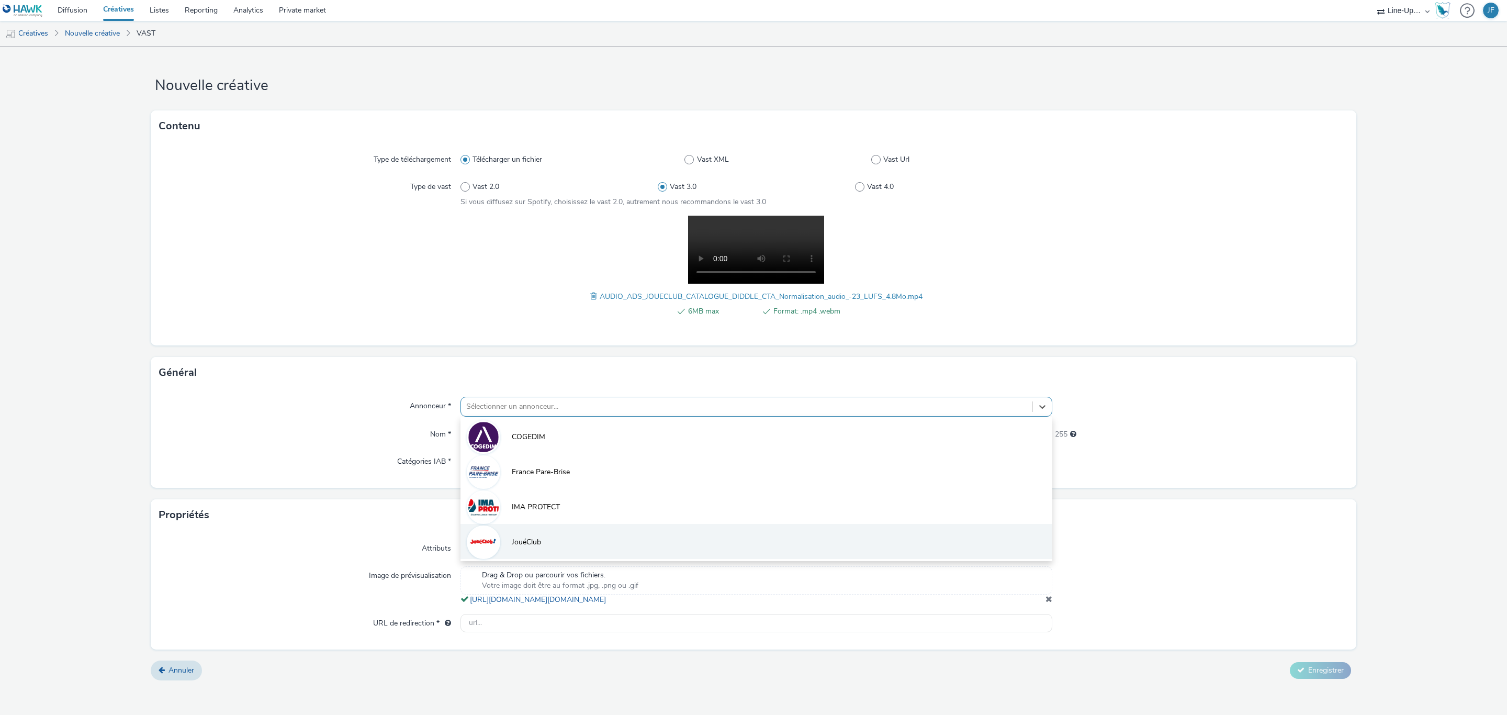
click at [545, 540] on li "JouéClub" at bounding box center [756, 541] width 592 height 35
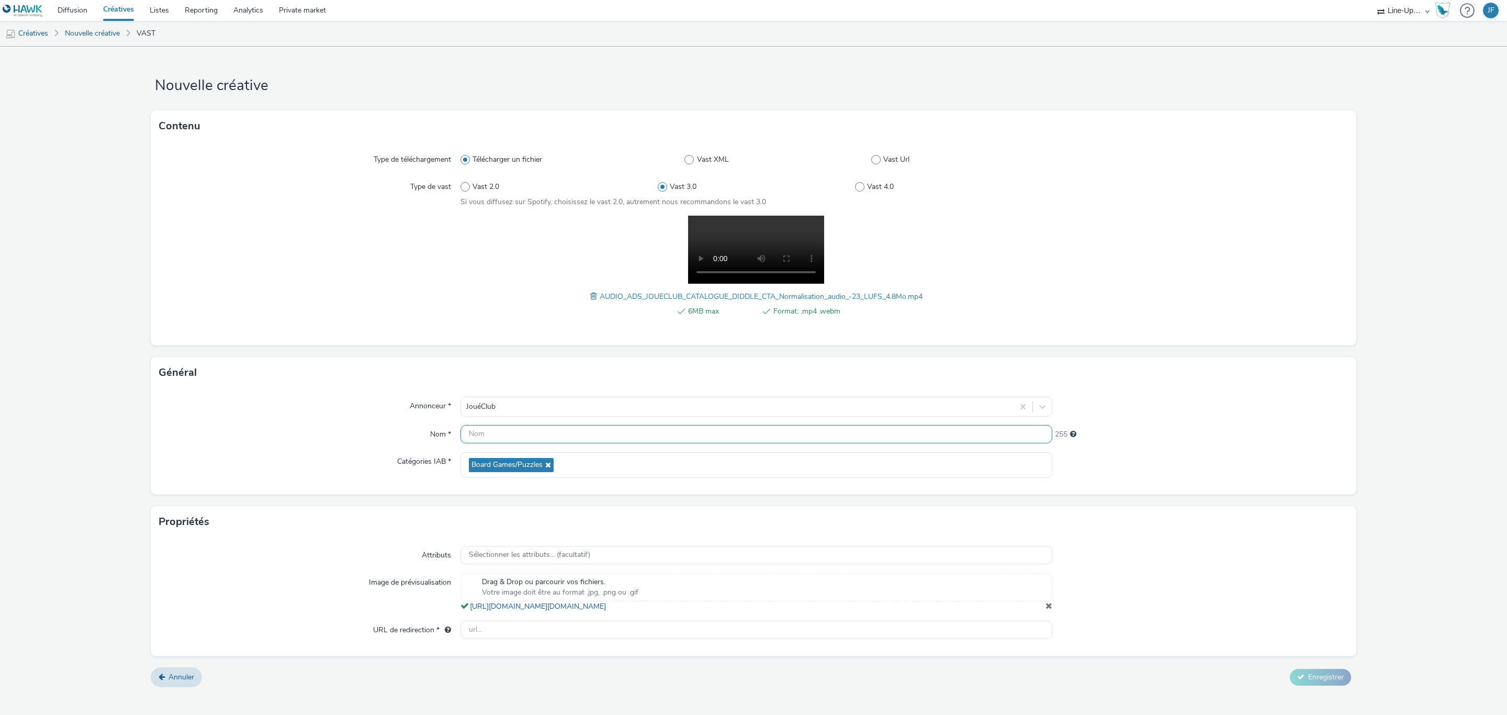
click at [544, 433] on input "text" at bounding box center [756, 434] width 592 height 18
type input "Audio ADS Catalogue DIDDLE CTA"
click at [501, 639] on input "text" at bounding box center [756, 630] width 592 height 18
paste input "https://www.joueclub.fr/"
type input "https://www.joueclub.fr/"
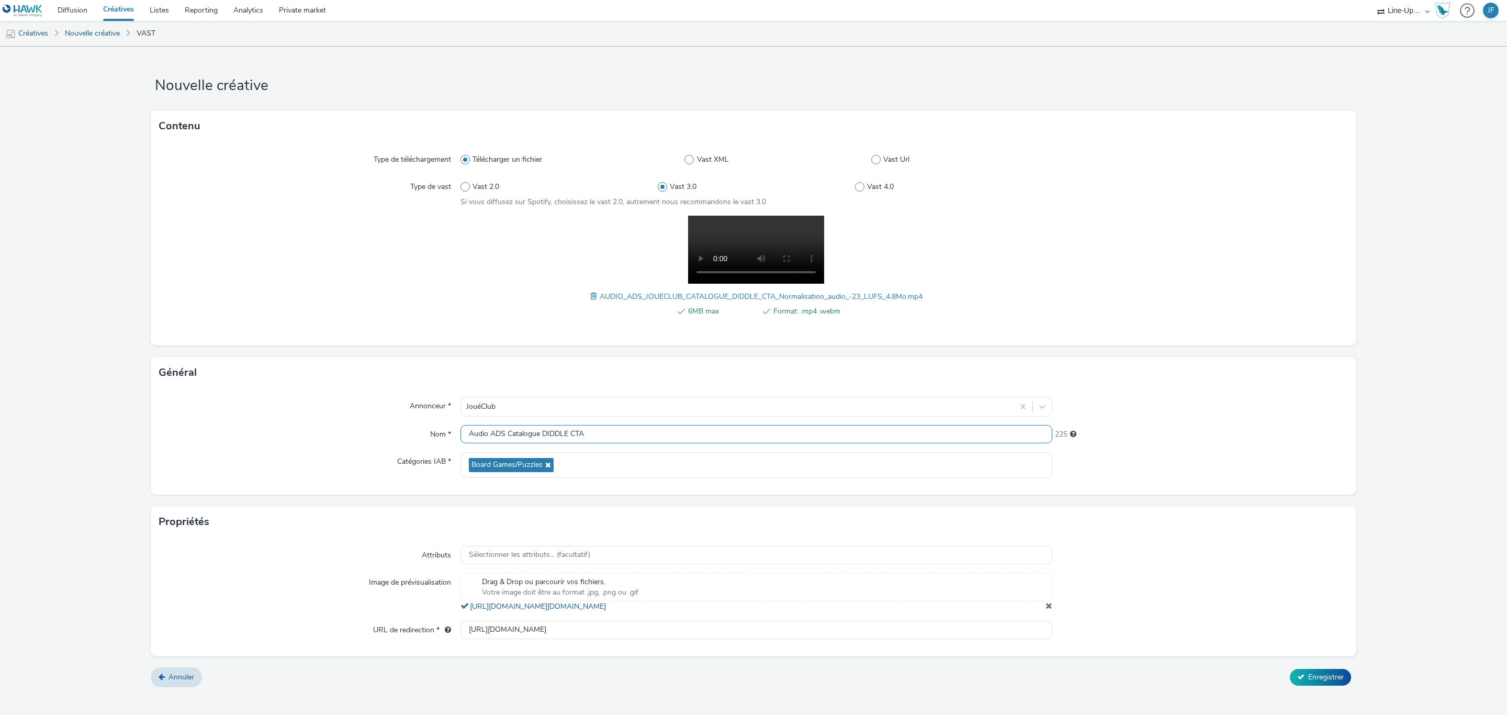
drag, startPoint x: 598, startPoint y: 436, endPoint x: 444, endPoint y: 449, distance: 154.4
click at [444, 449] on div "Annonceur * JouéClub Nom * Audio ADS Catalogue DIDDLE CTA 225 Catégories IAB * …" at bounding box center [753, 441] width 1205 height 106
click at [1426, 425] on form "Nouvelle créative Contenu Type de téléchargement Télécharger un fichier Vast XM…" at bounding box center [753, 371] width 1507 height 648
click at [1325, 682] on span "Enregistrer" at bounding box center [1326, 677] width 36 height 10
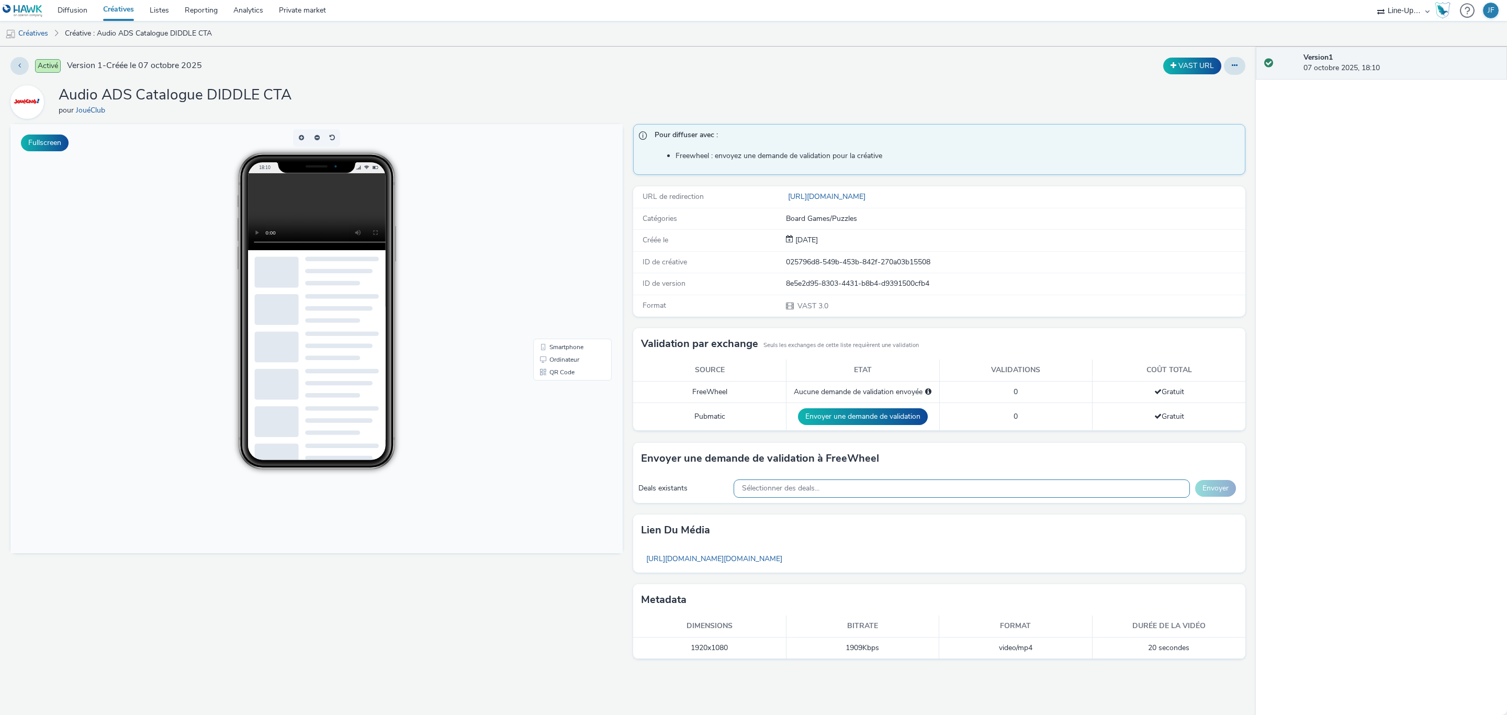
click at [833, 488] on div "Sélectionner des deals..." at bounding box center [962, 488] width 456 height 18
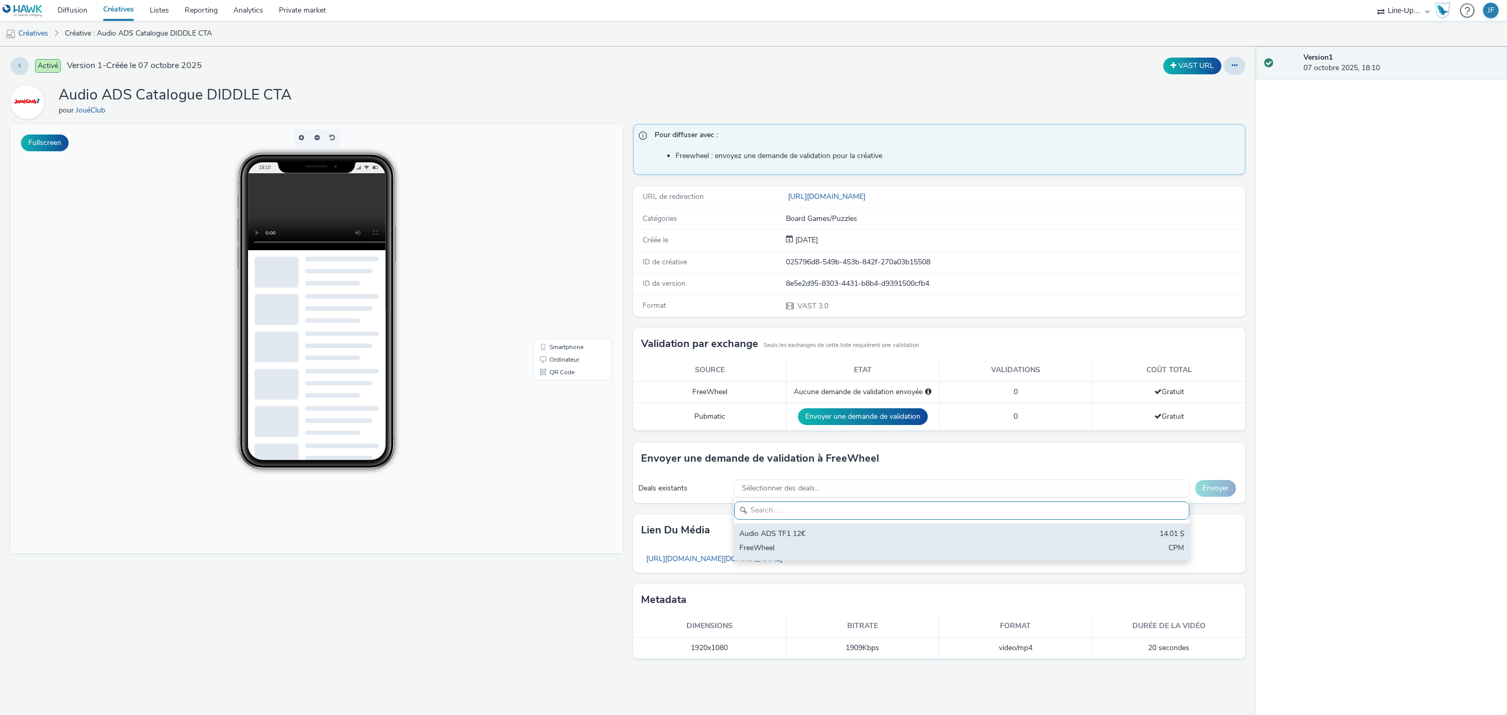
click at [798, 537] on div "Audio ADS TF1 12€" at bounding box center [886, 534] width 295 height 12
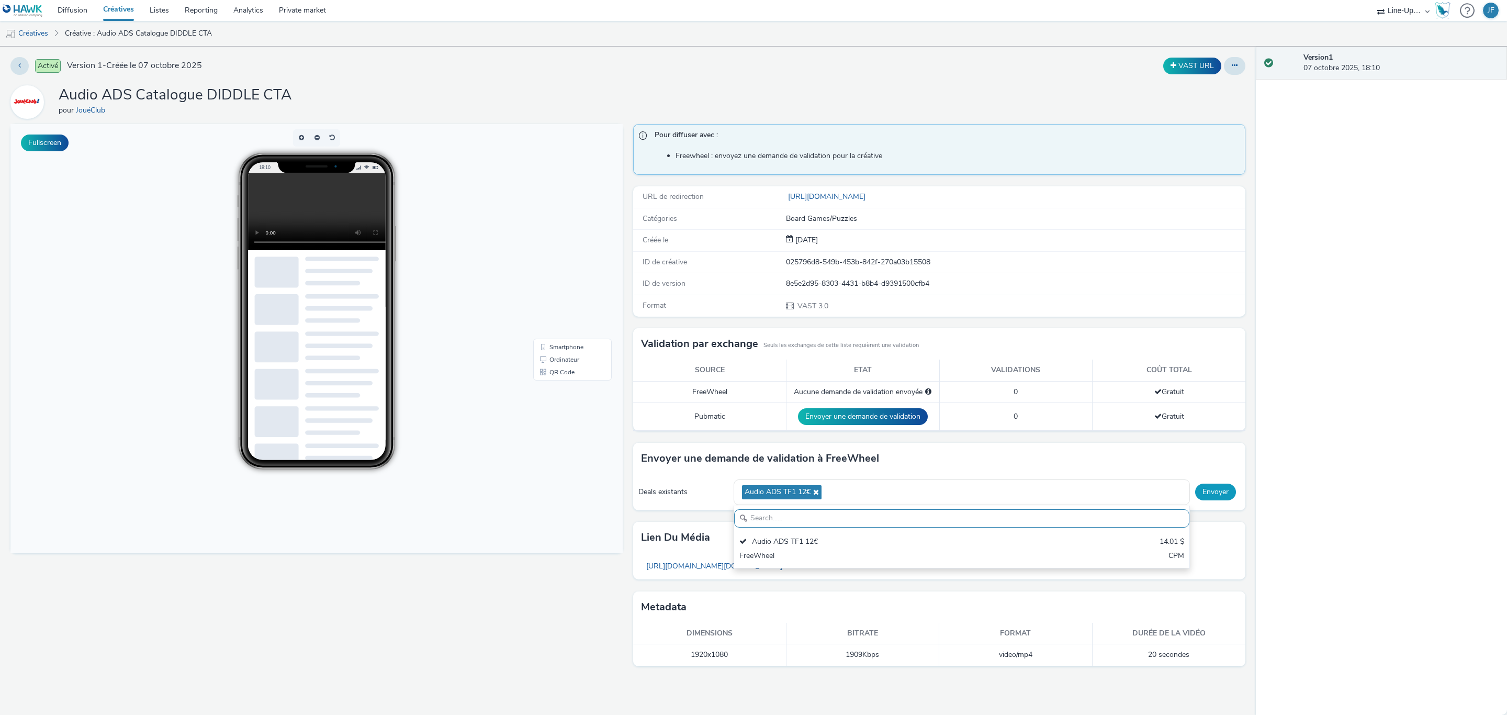
click at [1215, 497] on button "Envoyer" at bounding box center [1215, 491] width 41 height 17
click at [28, 29] on link "Créatives" at bounding box center [26, 33] width 53 height 25
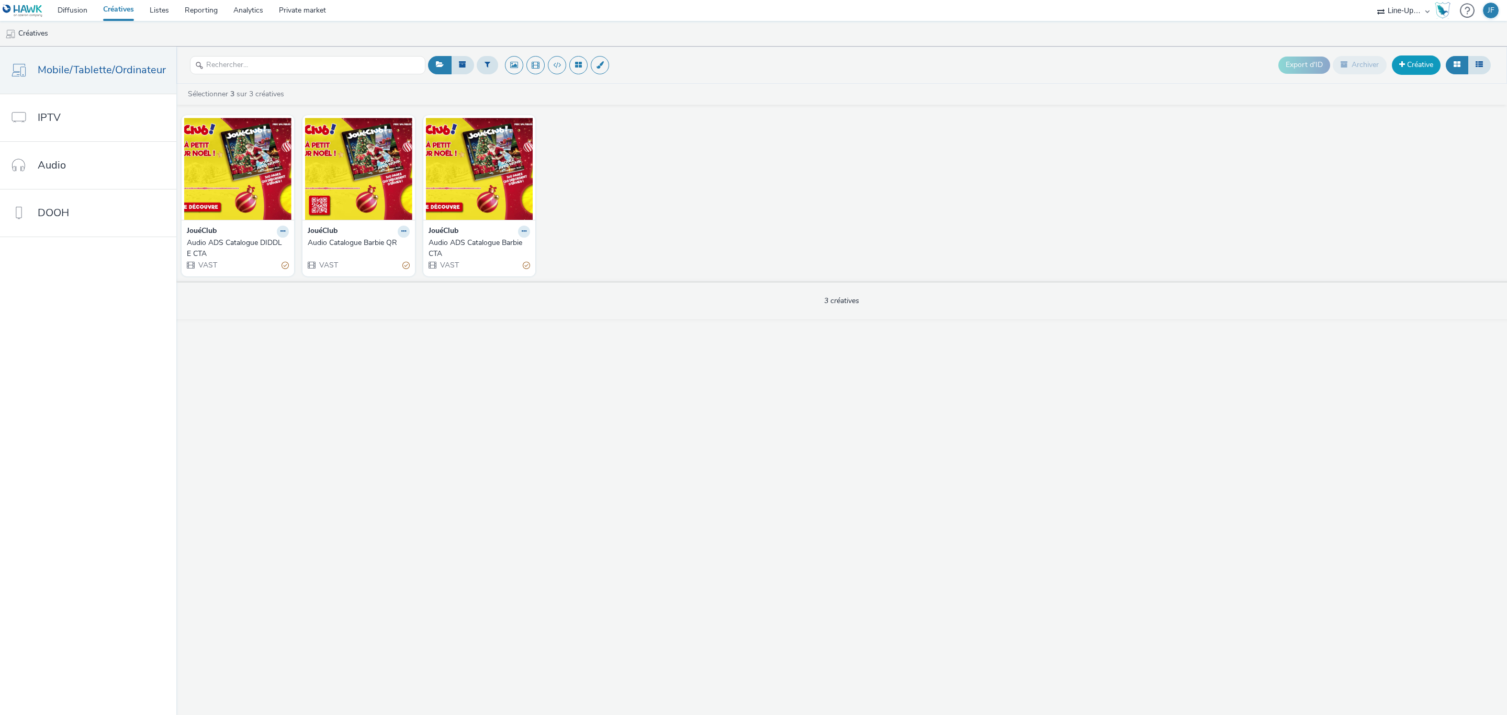
click at [1411, 60] on link "Créative" at bounding box center [1416, 64] width 49 height 19
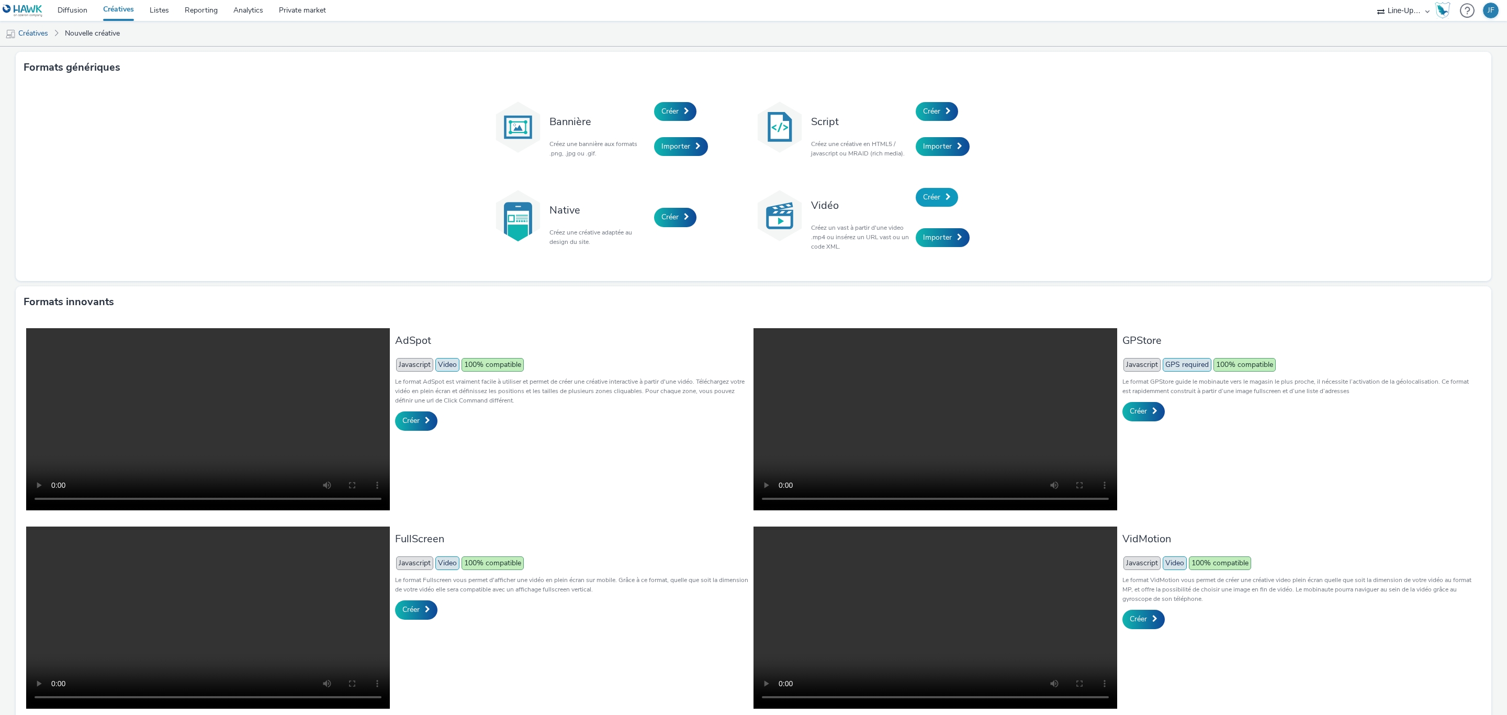
click at [926, 194] on span "Créer" at bounding box center [931, 197] width 17 height 10
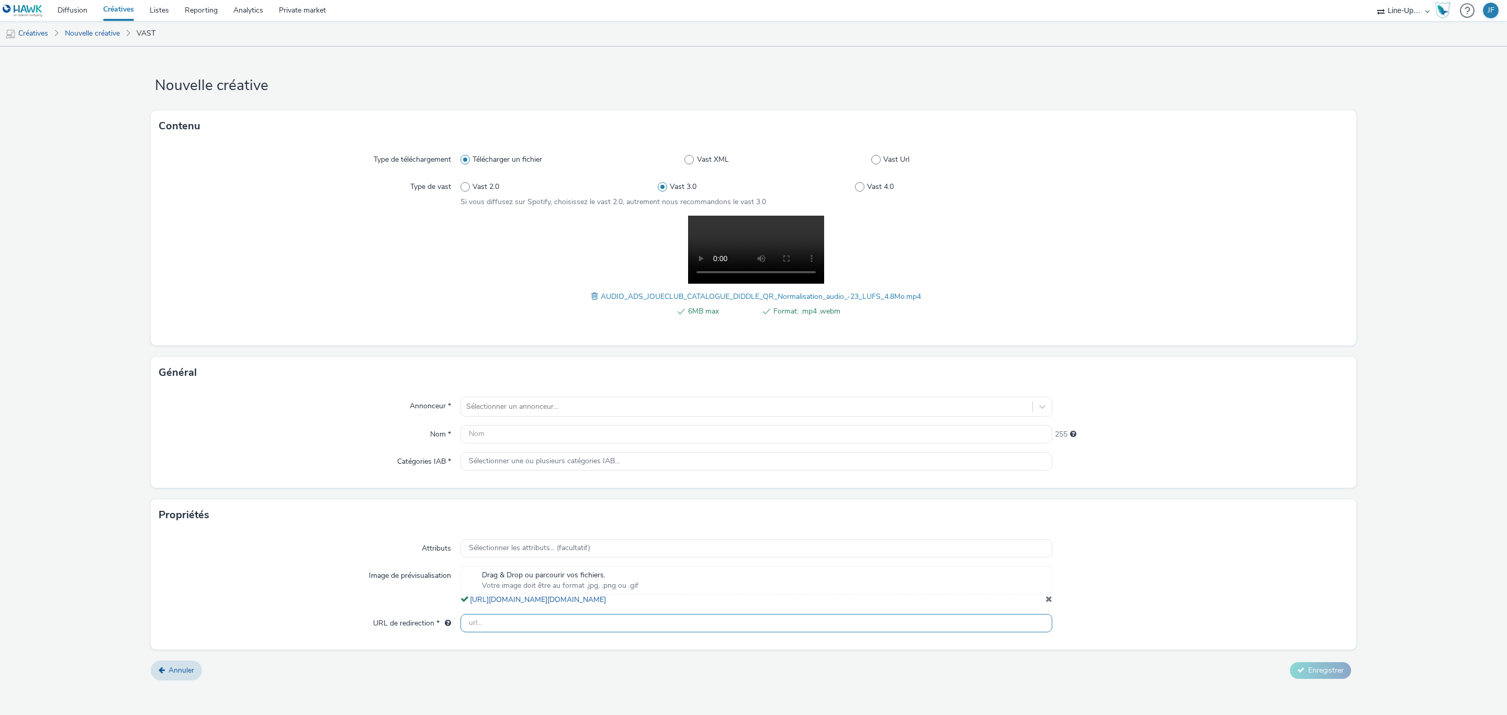
click at [497, 632] on input "text" at bounding box center [756, 623] width 592 height 18
paste input "Audio ADS Catalogue DIDDLE CTA"
drag, startPoint x: 602, startPoint y: 635, endPoint x: 416, endPoint y: 625, distance: 186.0
click at [416, 625] on div "URL de redirection * Audio ADS Catalogue DIDDLE CTA" at bounding box center [753, 623] width 1189 height 19
type input "Audio ADS Catalogue DIDDLE CTA"
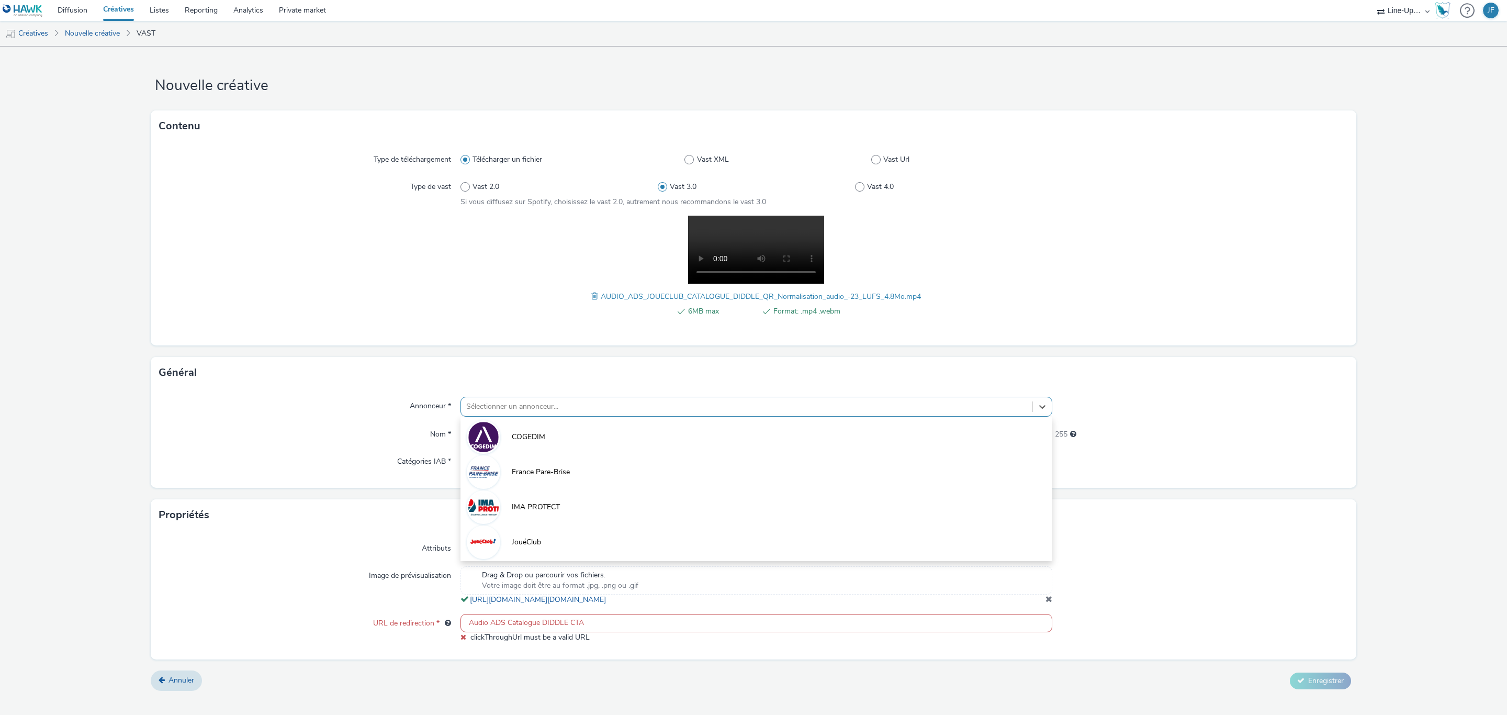
click at [532, 403] on div at bounding box center [746, 406] width 561 height 13
click at [325, 402] on div "Annonceur *" at bounding box center [309, 407] width 301 height 20
click at [553, 460] on span "Sélectionner une ou plusieurs catégories IAB..." at bounding box center [544, 461] width 151 height 9
click at [312, 383] on div "Général" at bounding box center [753, 372] width 1205 height 31
click at [547, 431] on input "text" at bounding box center [756, 434] width 592 height 18
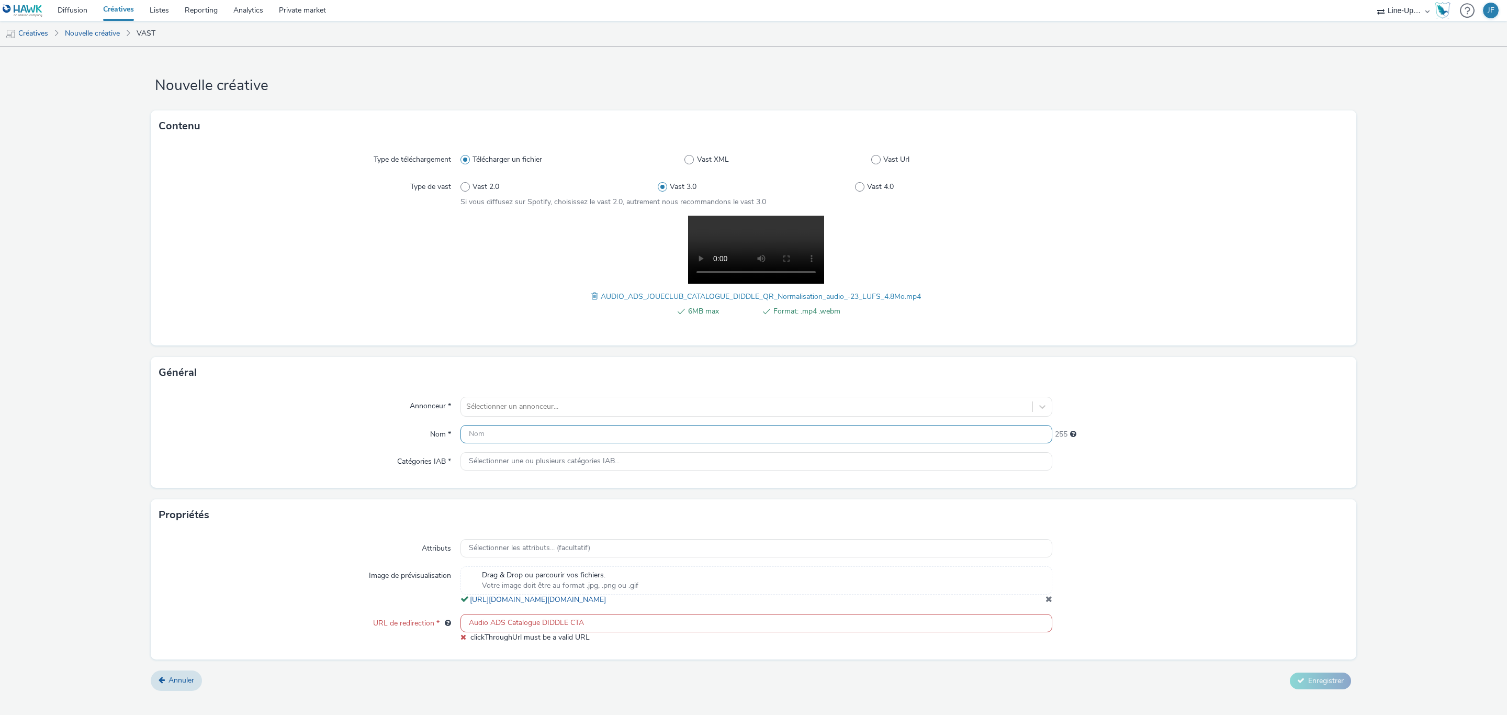
paste input "Audio ADS Catalogue DIDDLE CTA"
drag, startPoint x: 590, startPoint y: 430, endPoint x: 570, endPoint y: 430, distance: 20.4
click at [570, 430] on input "Audio ADS Catalogue DIDDLE CTA" at bounding box center [756, 434] width 592 height 18
type input "Audio ADS Catalogue DIDDLE QR"
click at [601, 405] on div at bounding box center [746, 406] width 561 height 13
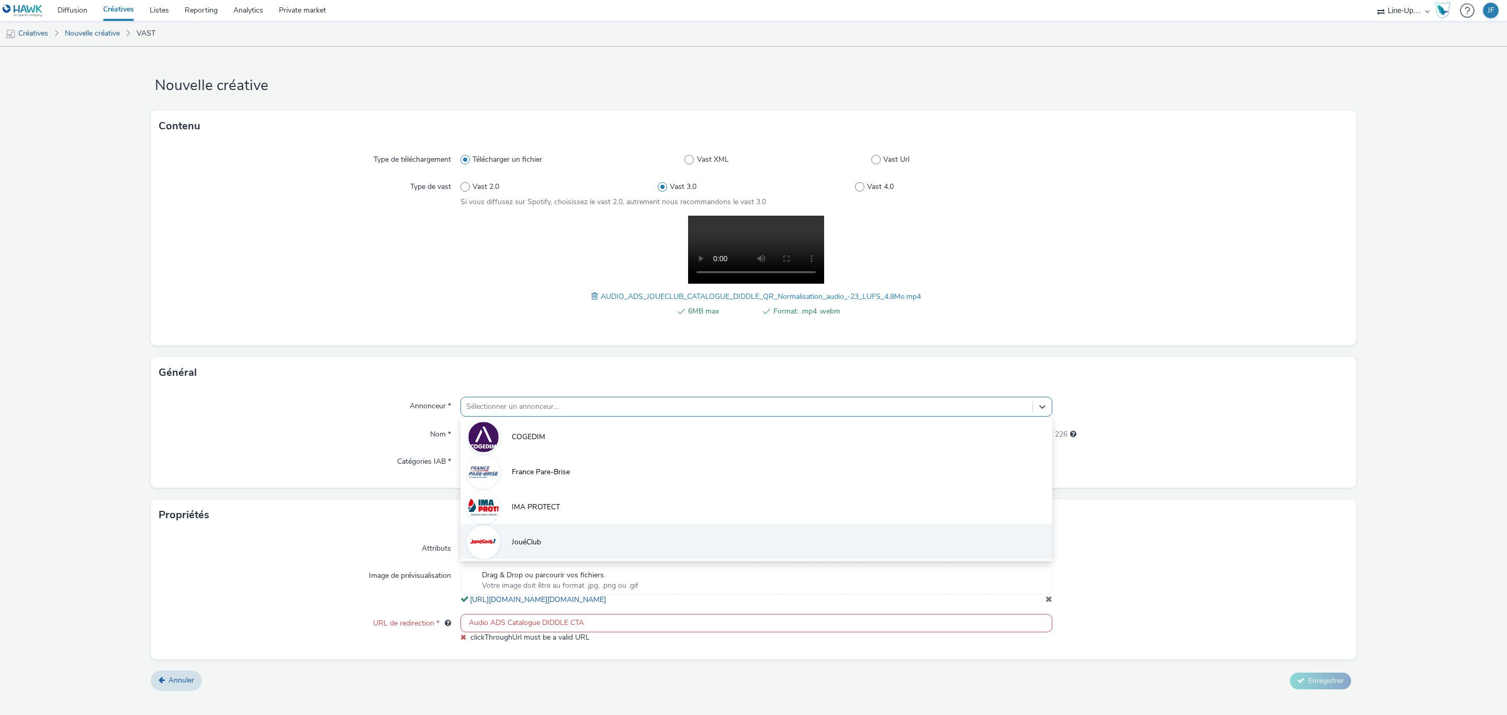
click at [539, 540] on span "JouéClub" at bounding box center [526, 542] width 29 height 10
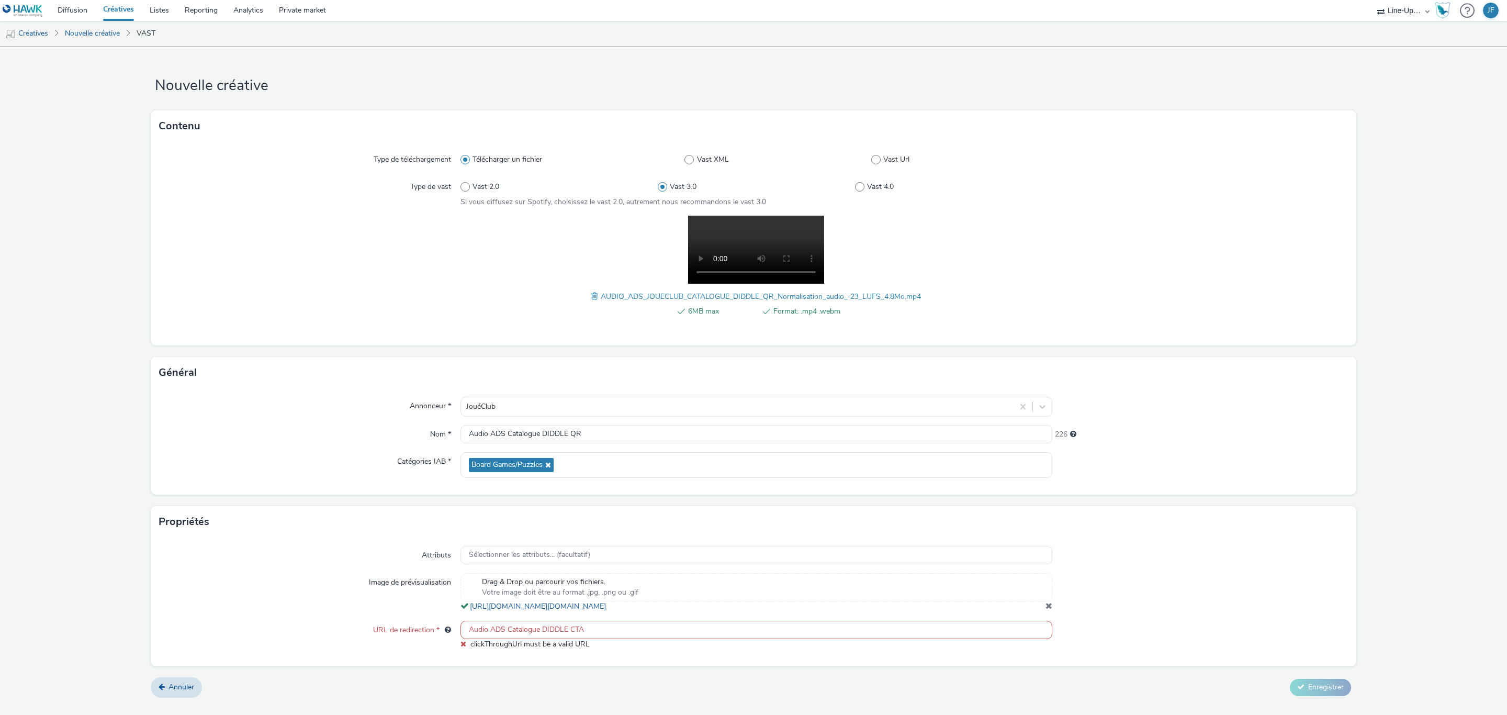
drag, startPoint x: 595, startPoint y: 645, endPoint x: 403, endPoint y: 628, distance: 192.3
click at [403, 628] on div "Attributs Sélectionner les attributs... (facultatif) Image de prévisualisation …" at bounding box center [753, 601] width 1205 height 129
type input "j"
type input "https://www.joueclub.fr/"
click at [1322, 682] on span "Enregistrer" at bounding box center [1326, 677] width 36 height 10
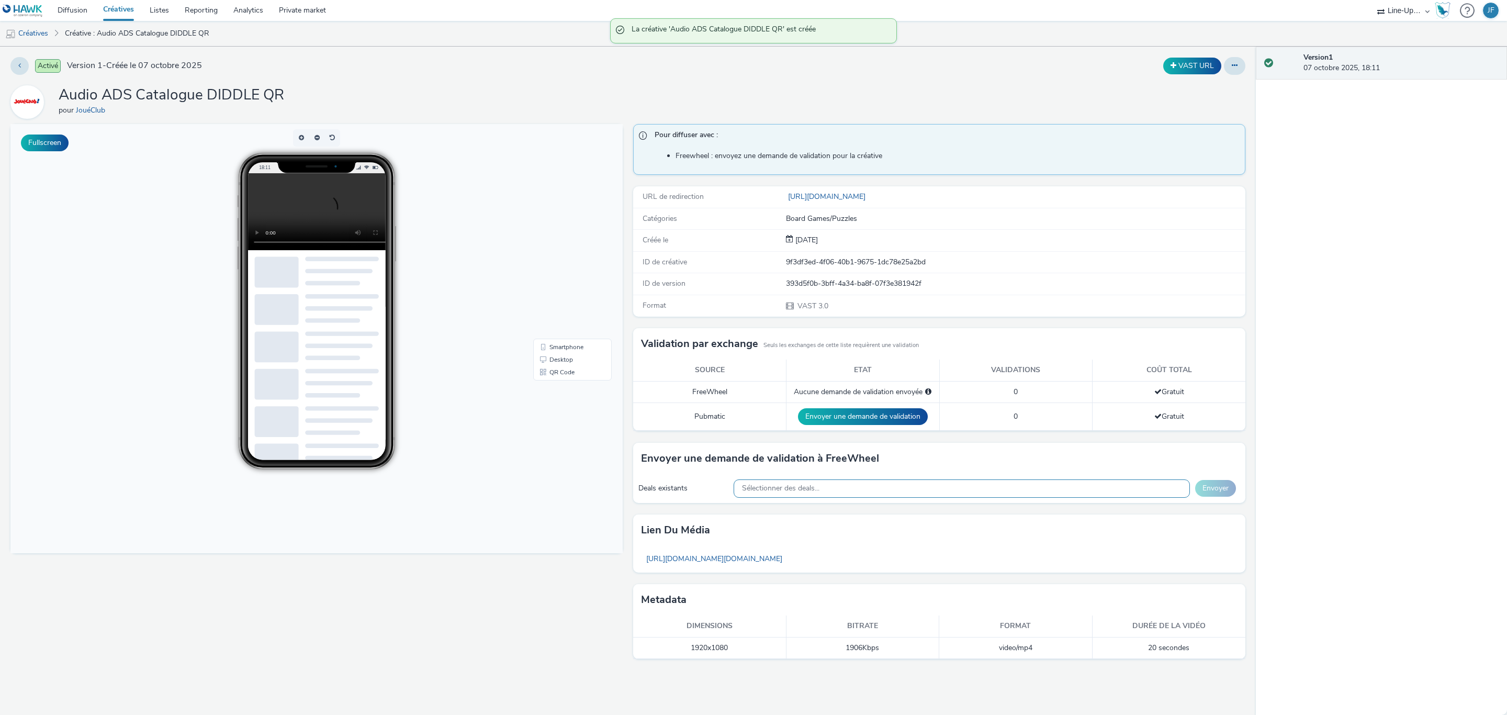
click at [848, 491] on div "Sélectionner des deals..." at bounding box center [962, 488] width 456 height 18
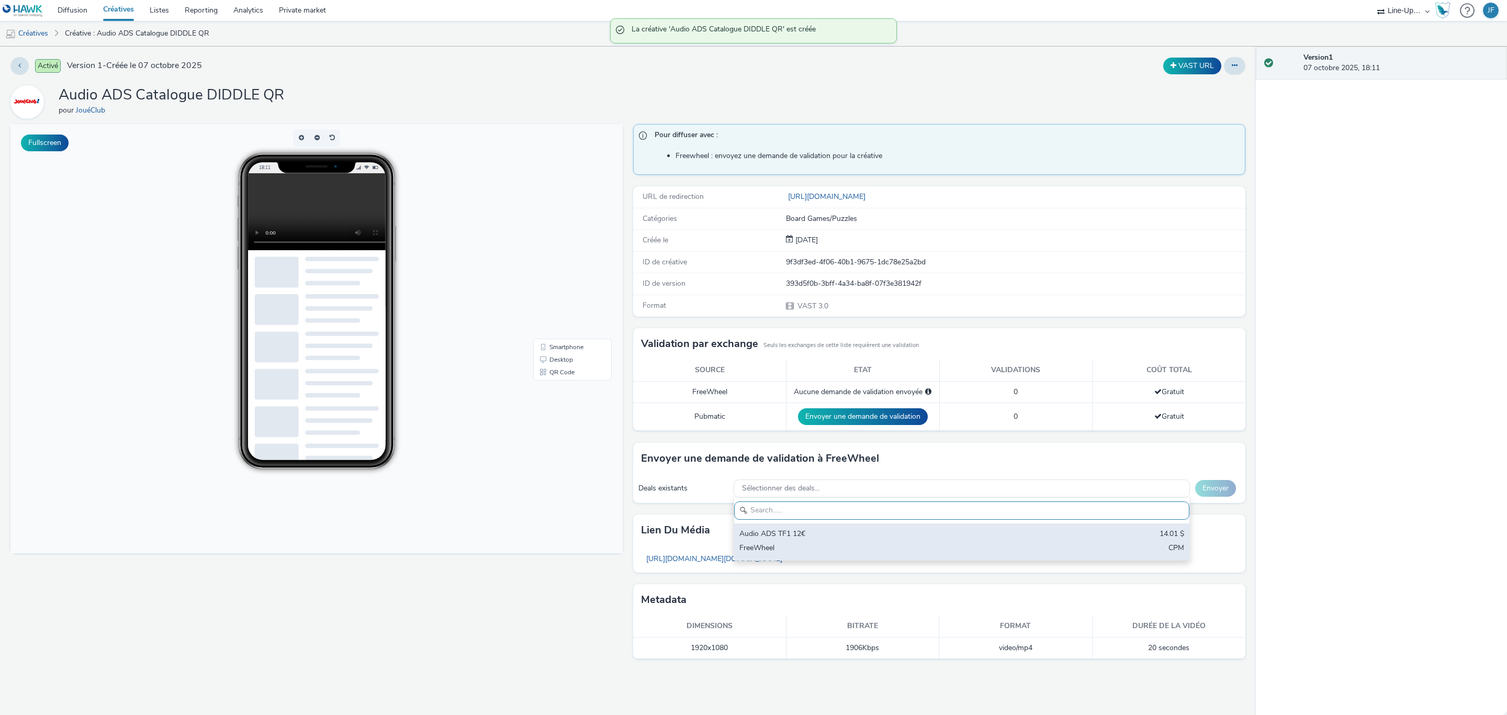
click at [810, 537] on div "Audio ADS TF1 12€" at bounding box center [886, 534] width 295 height 12
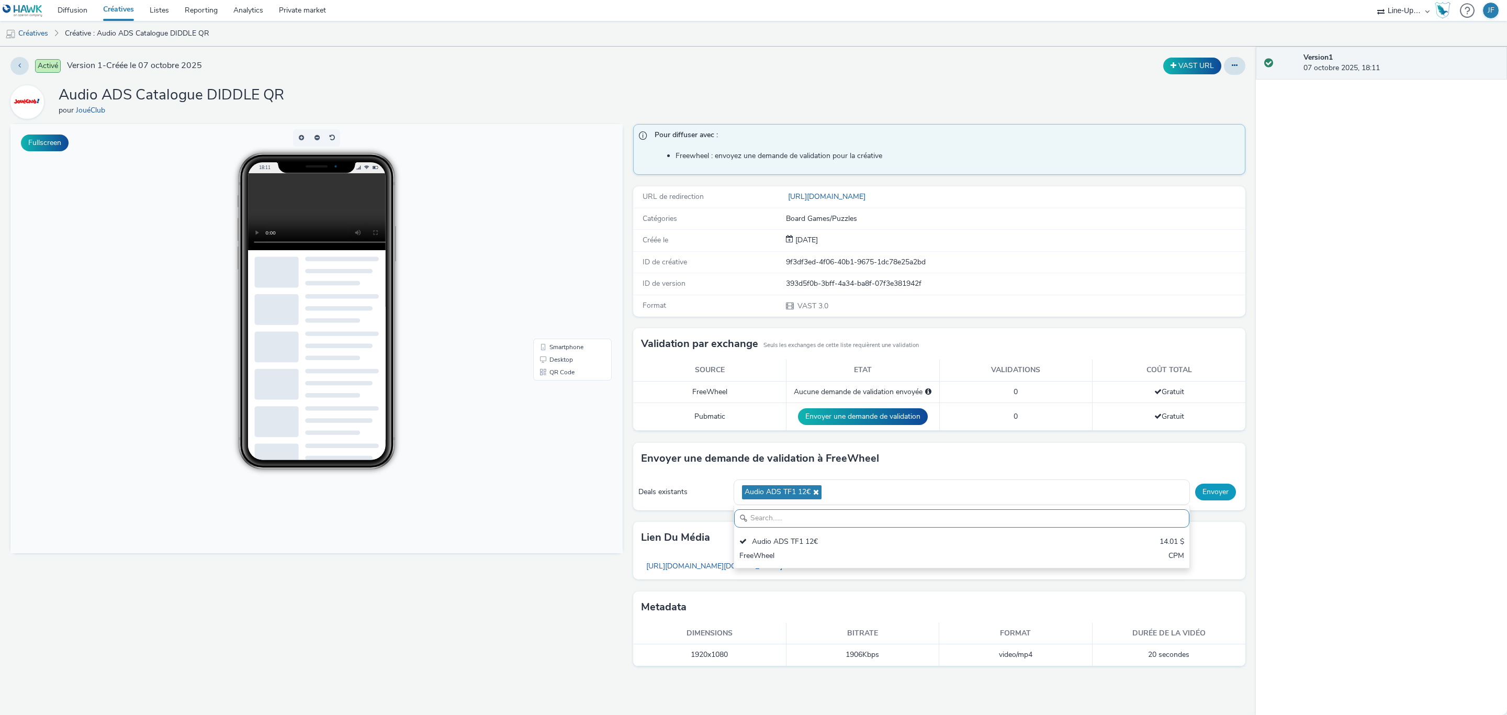
click at [1220, 490] on button "Envoyer" at bounding box center [1215, 491] width 41 height 17
click at [38, 33] on link "Créatives" at bounding box center [26, 33] width 53 height 25
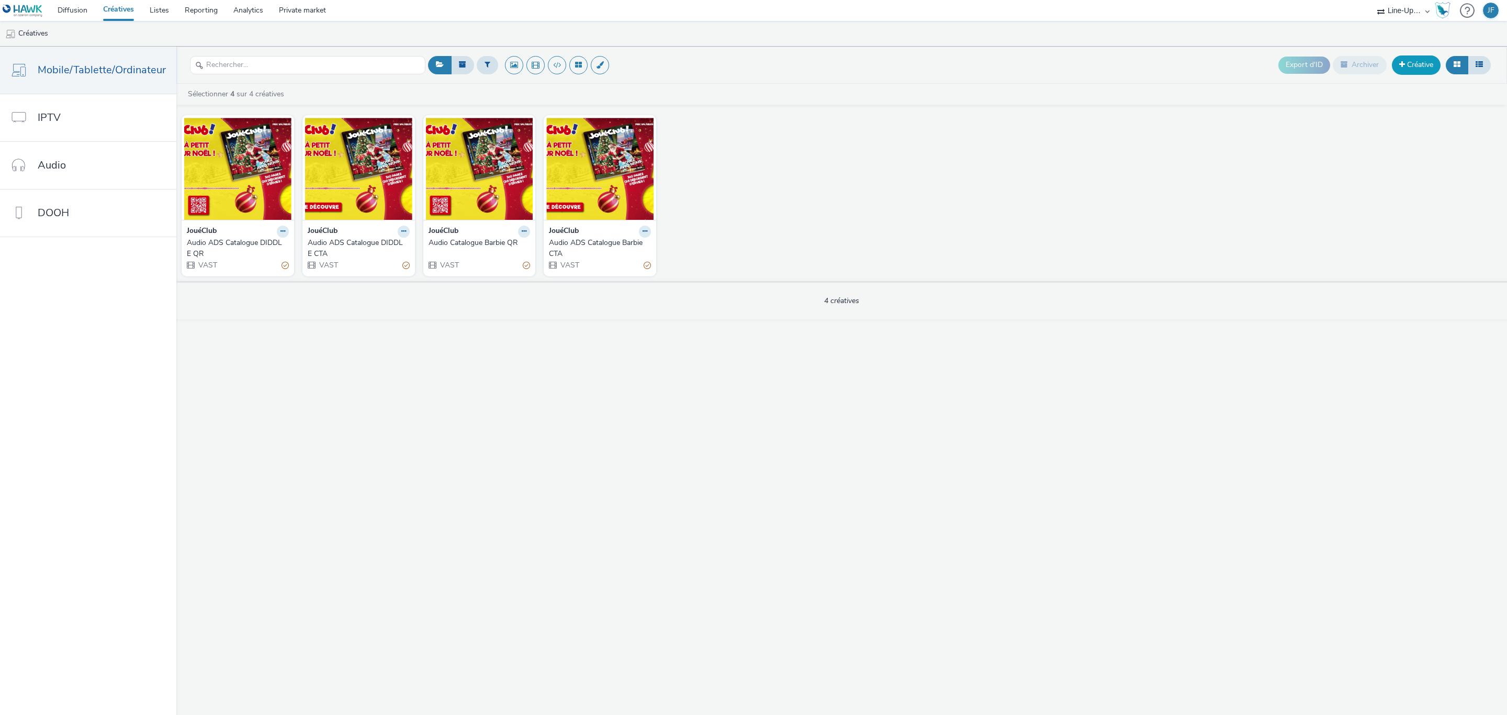
click at [1413, 62] on link "Créative" at bounding box center [1416, 64] width 49 height 19
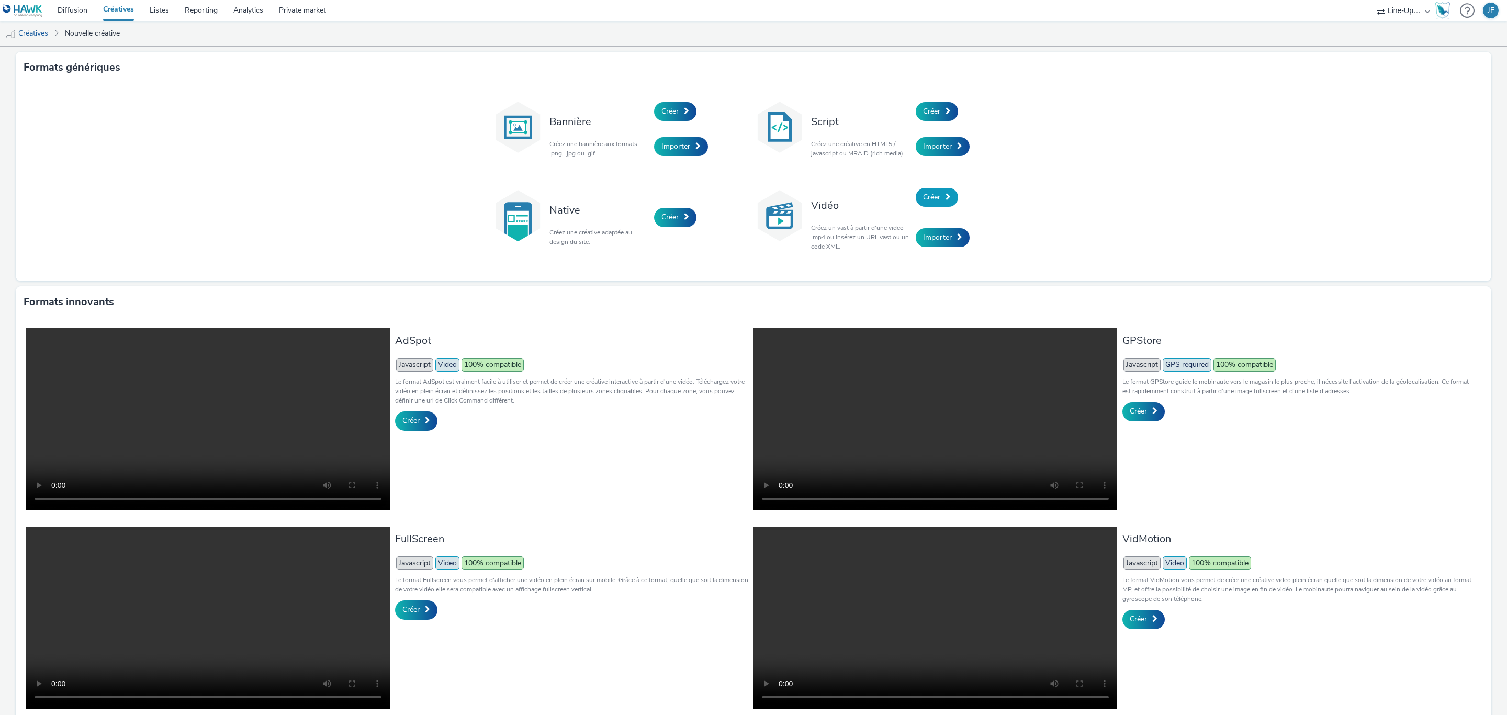
click at [936, 197] on link "Créer" at bounding box center [937, 197] width 42 height 19
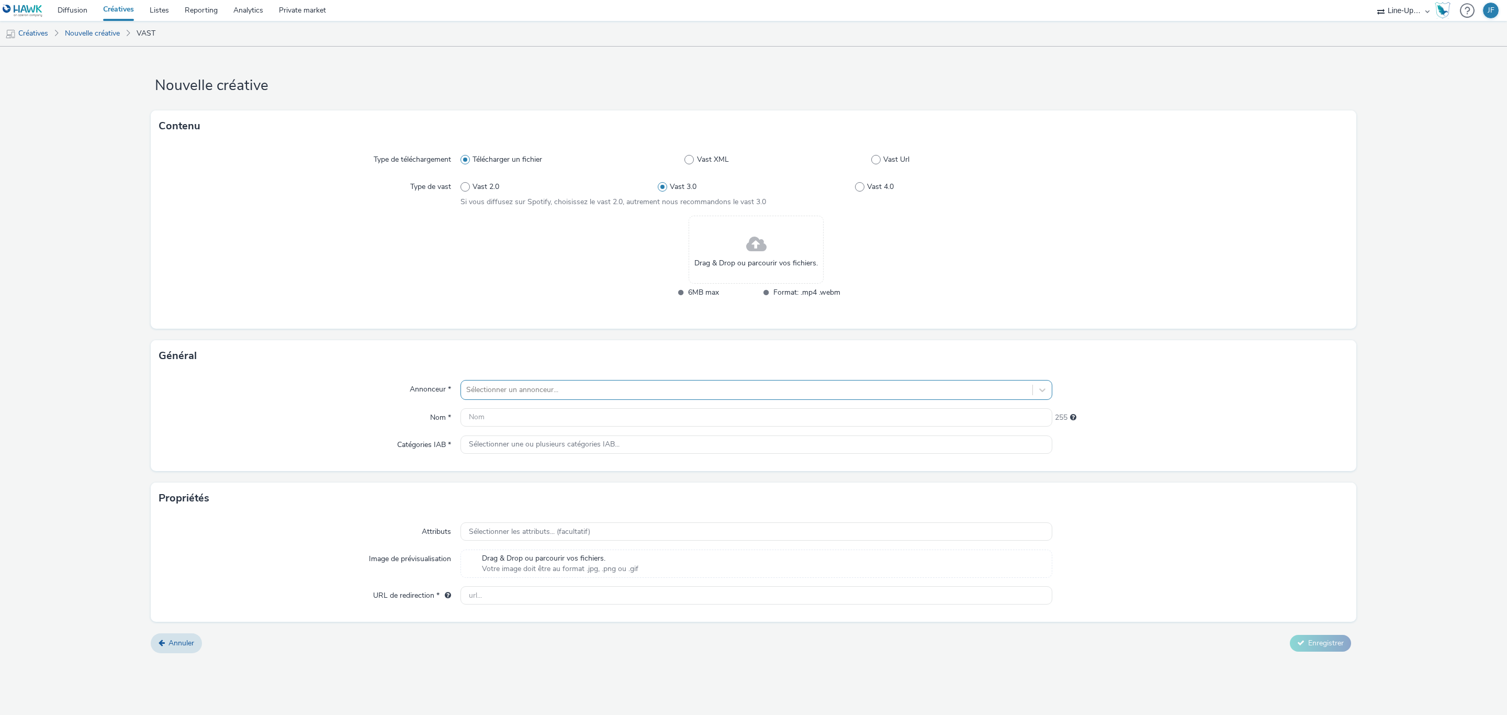
click at [498, 380] on div "Sélectionner un annonceur..." at bounding box center [756, 390] width 592 height 20
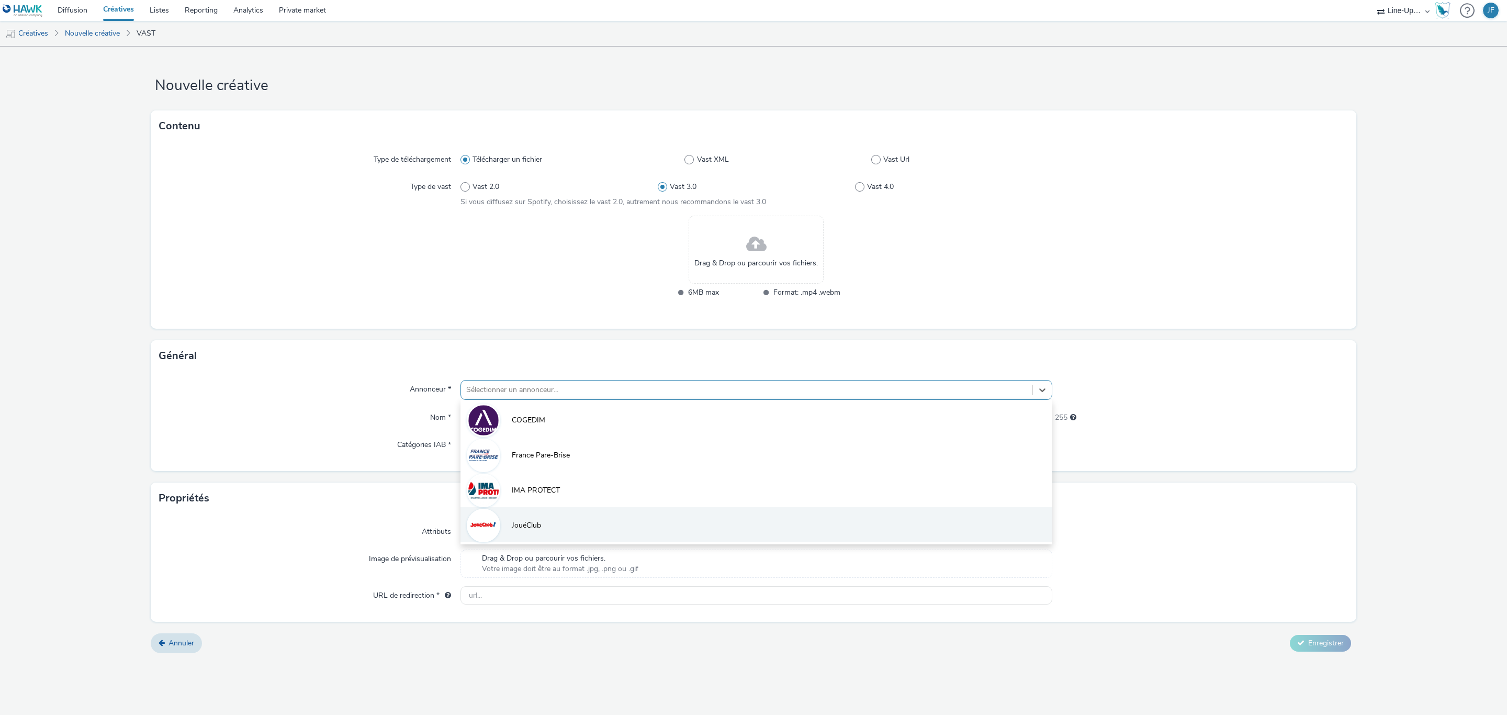
click at [550, 523] on li "JouéClub" at bounding box center [756, 524] width 592 height 35
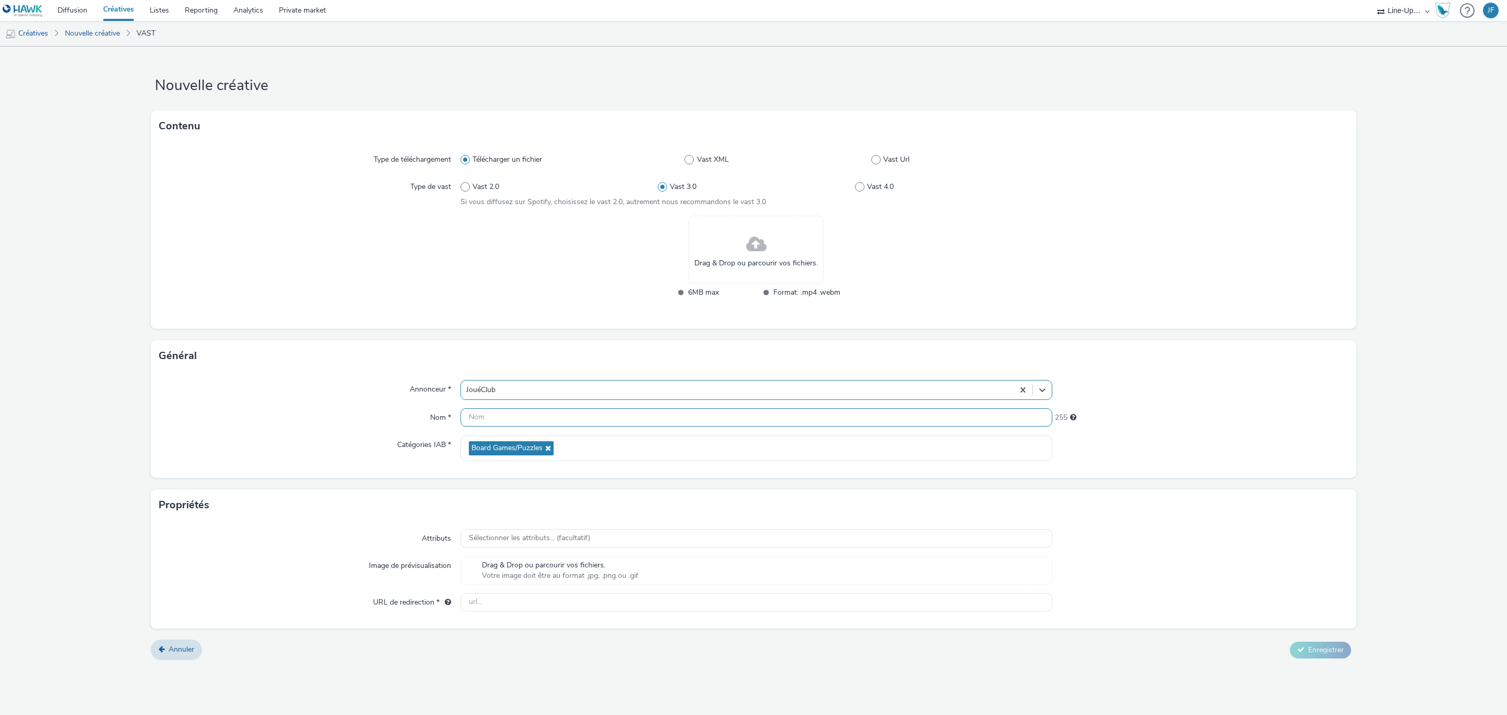
click at [495, 418] on input "text" at bounding box center [756, 417] width 592 height 18
paste input "Audio ADS Catalogue DIDDLE CTA"
drag, startPoint x: 569, startPoint y: 418, endPoint x: 543, endPoint y: 415, distance: 25.8
click at [543, 415] on input "Audio ADS Catalogue DIDDLE CTA" at bounding box center [756, 417] width 592 height 18
type input "Audio ADS Catalogue MONOPOLY CTA"
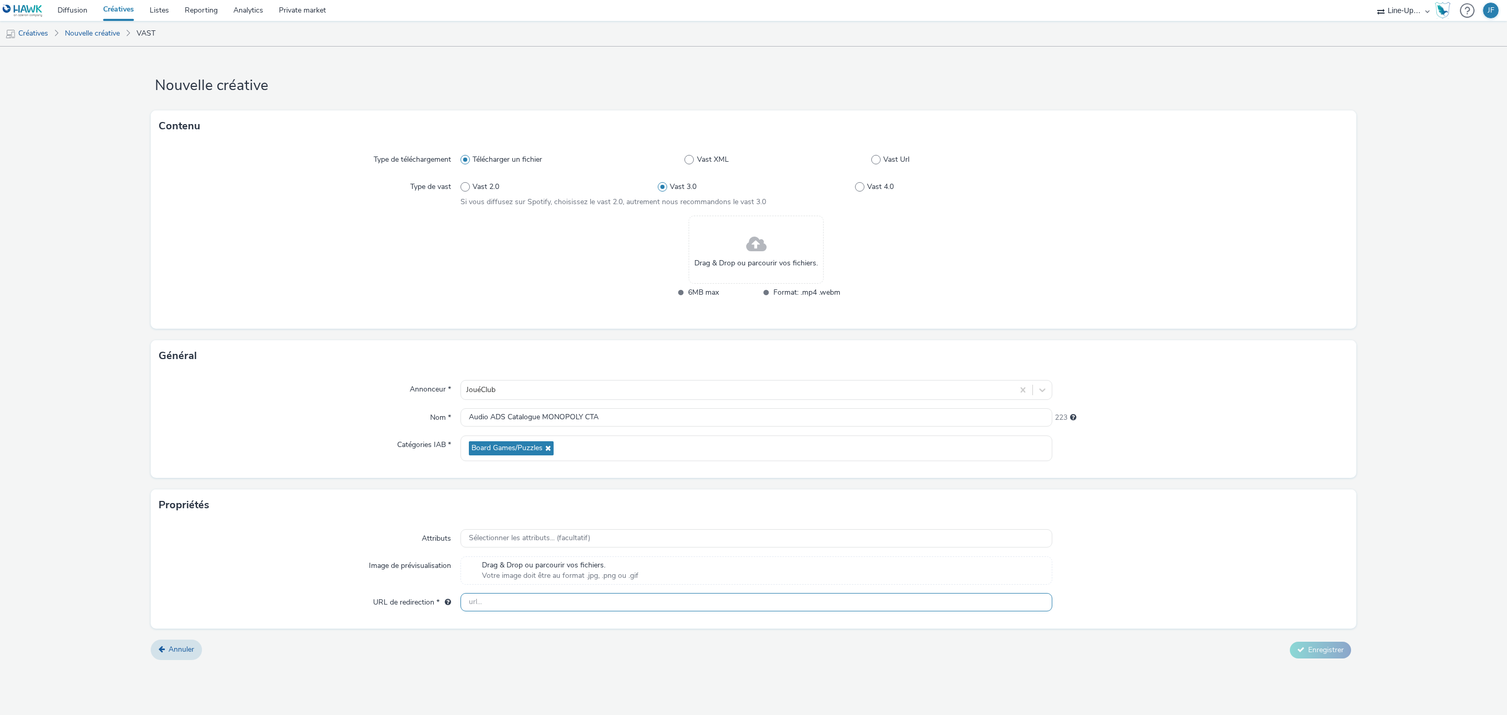
click at [520, 604] on input "text" at bounding box center [756, 602] width 592 height 18
type input "https://www.joueclub.fr/"
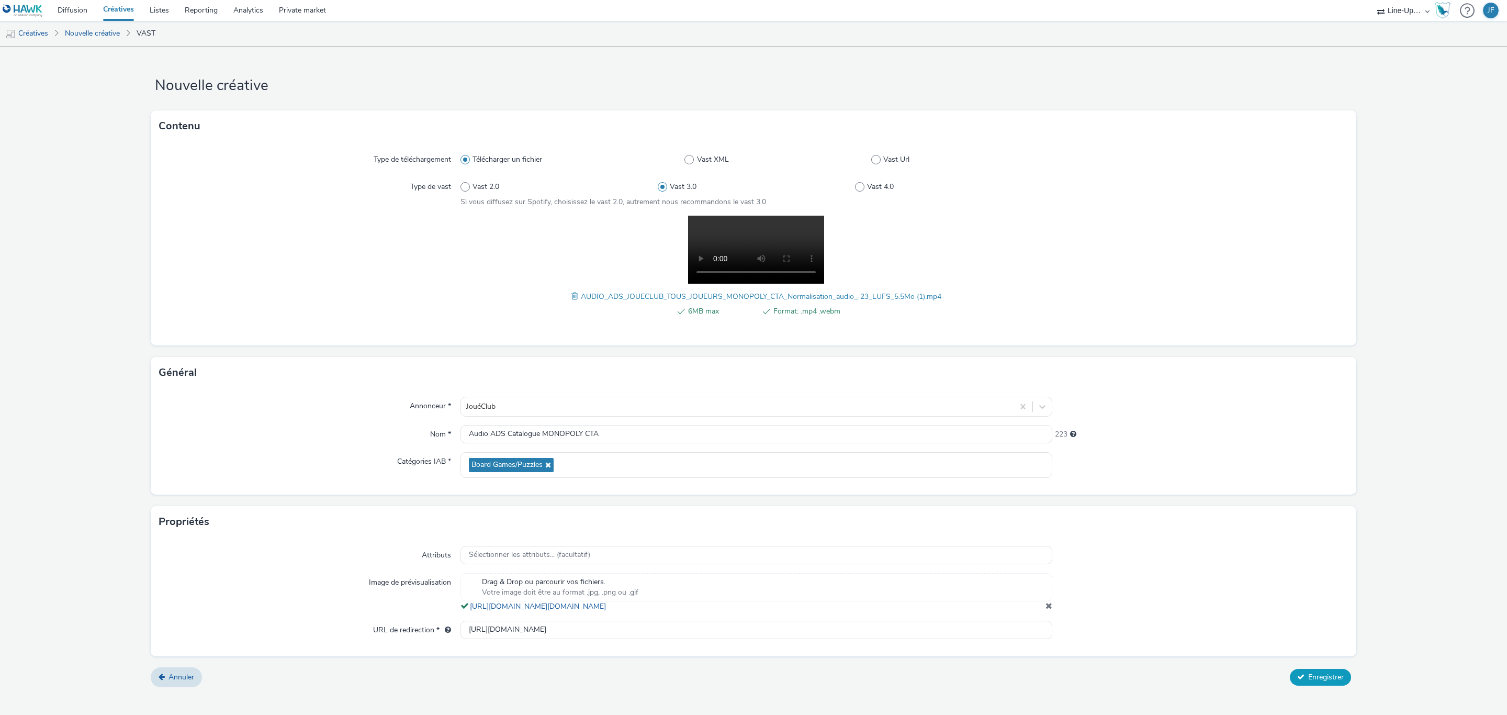
click at [1321, 682] on span "Enregistrer" at bounding box center [1326, 677] width 36 height 10
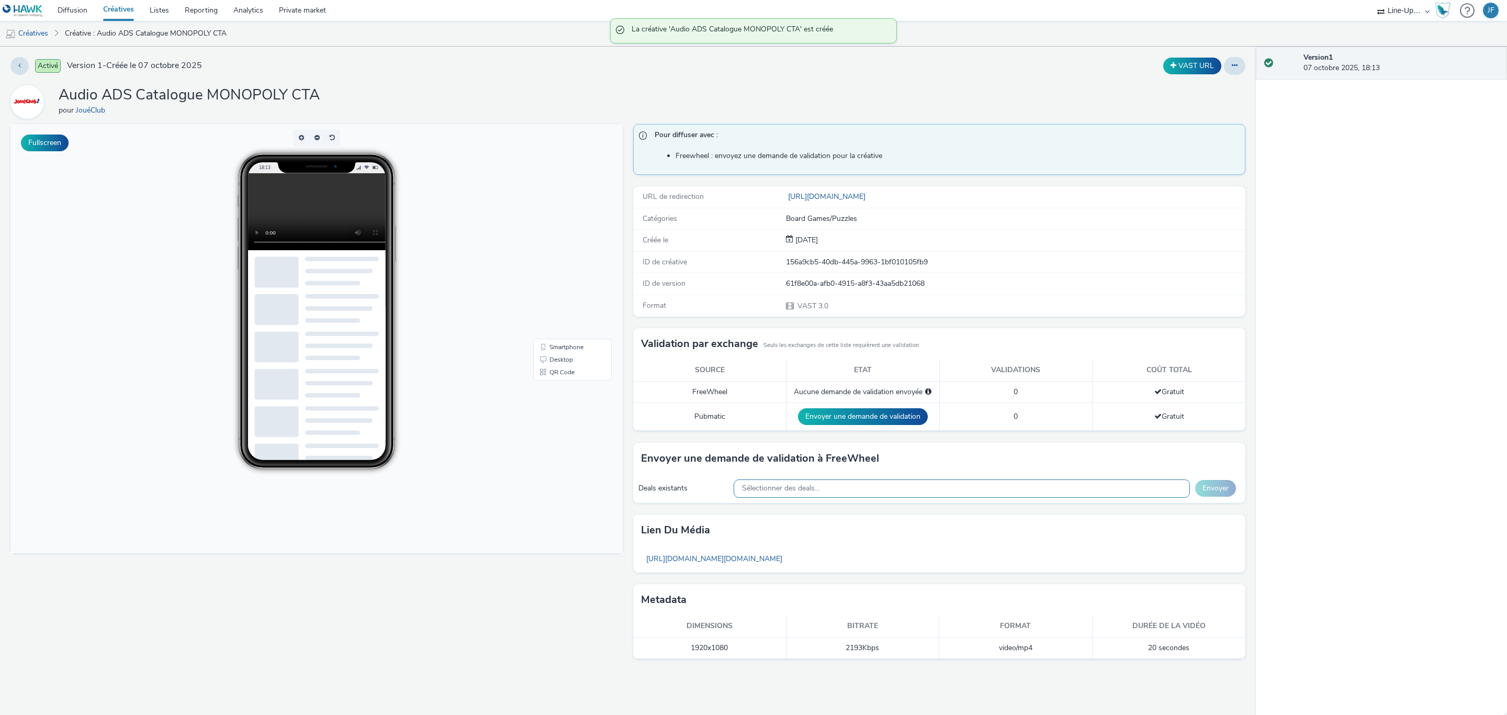
click at [891, 491] on div "Sélectionner des deals..." at bounding box center [962, 488] width 456 height 18
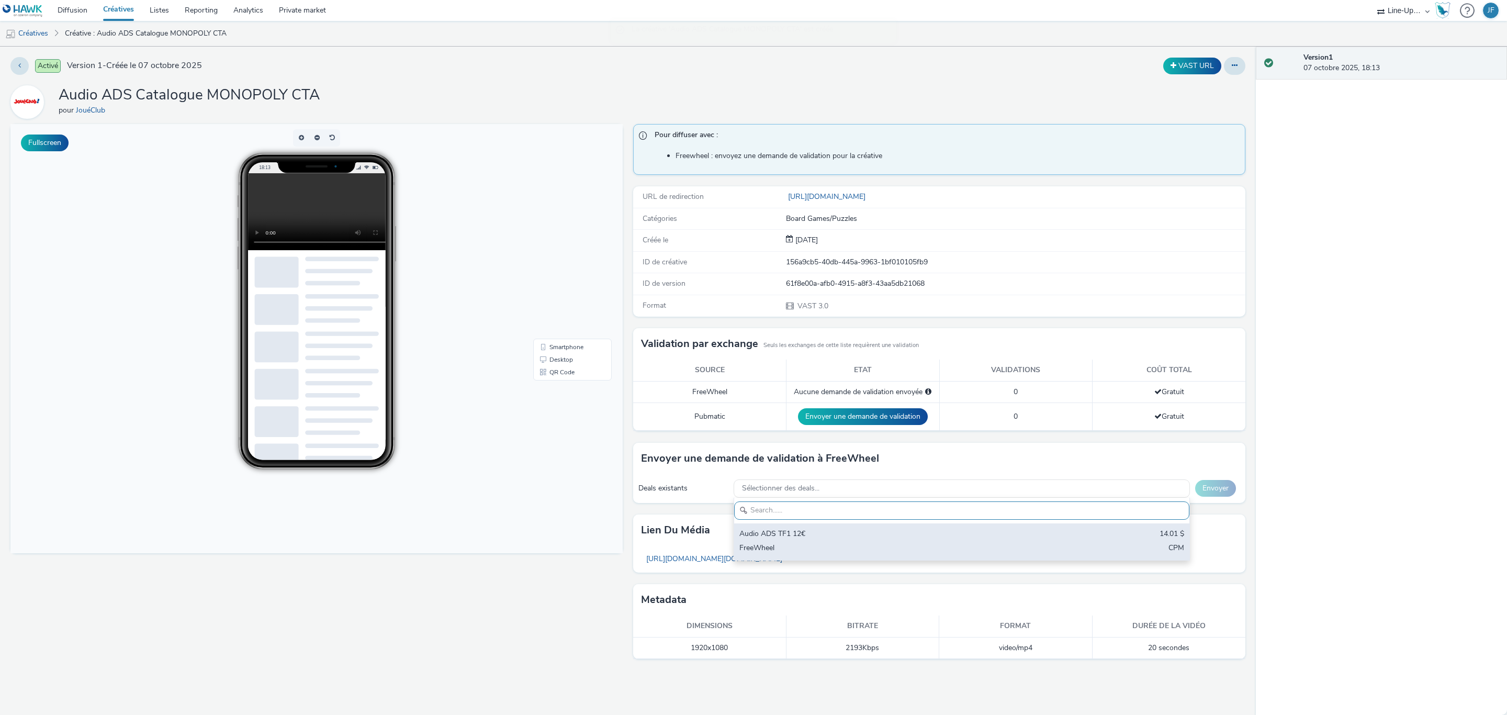
click at [832, 536] on div "Audio ADS TF1 12€" at bounding box center [886, 534] width 295 height 12
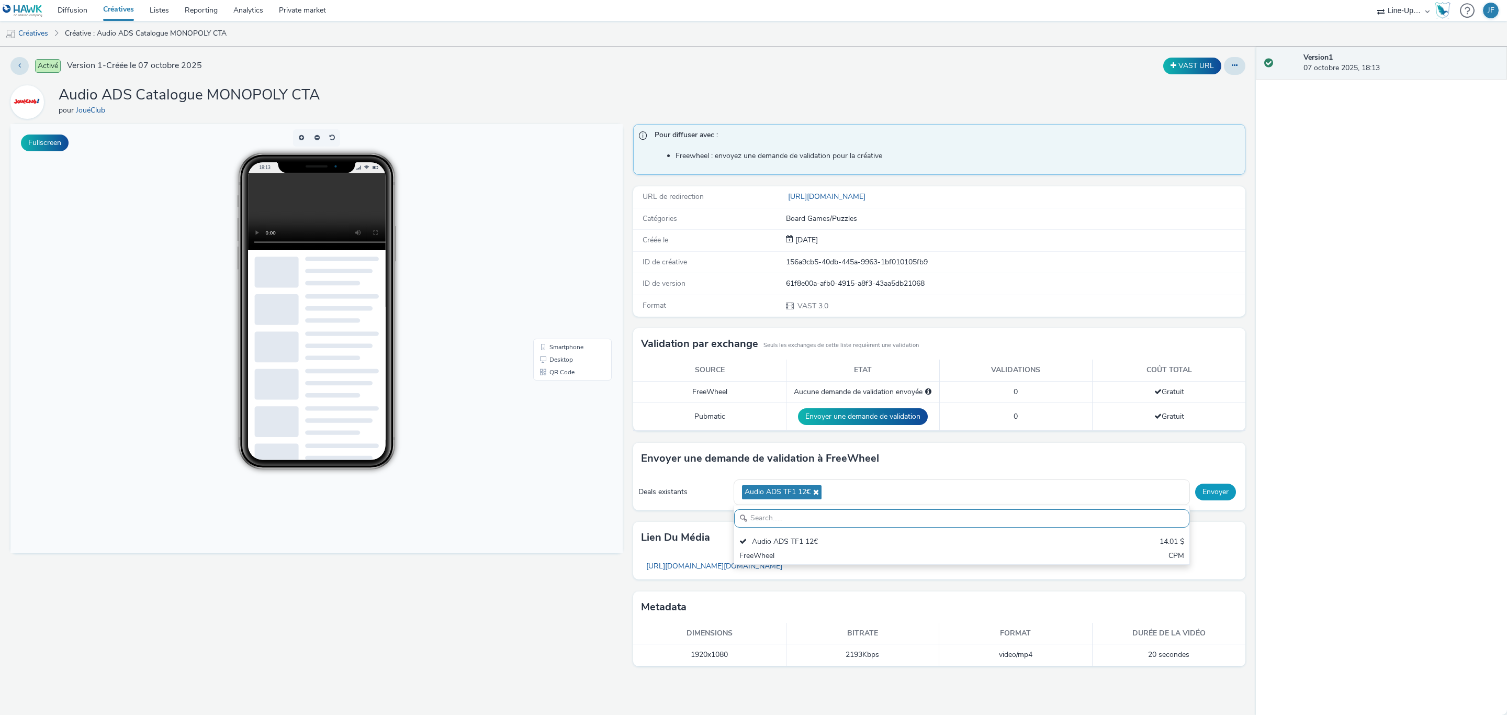
click at [1213, 496] on button "Envoyer" at bounding box center [1215, 491] width 41 height 17
click at [30, 33] on link "Créatives" at bounding box center [26, 33] width 53 height 25
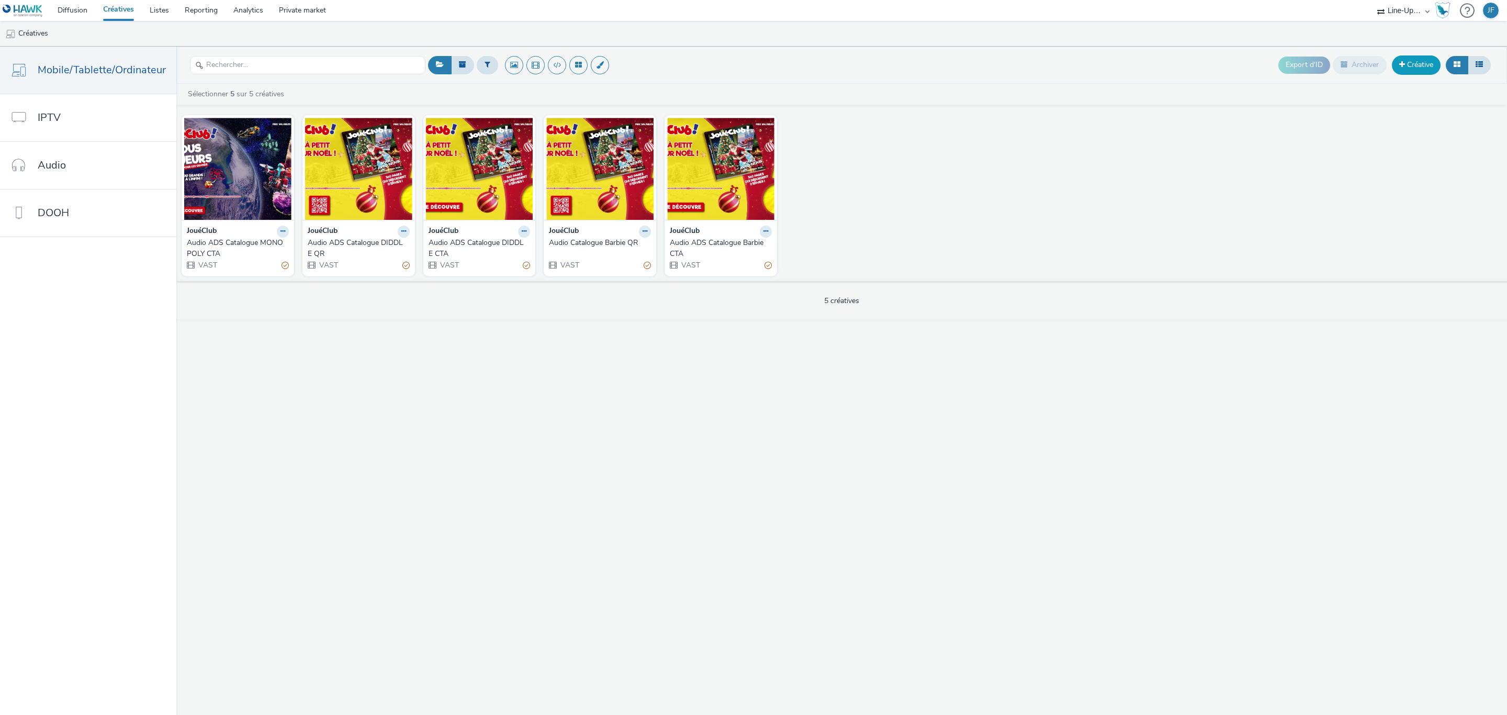
click at [1406, 69] on link "Créative" at bounding box center [1416, 64] width 49 height 19
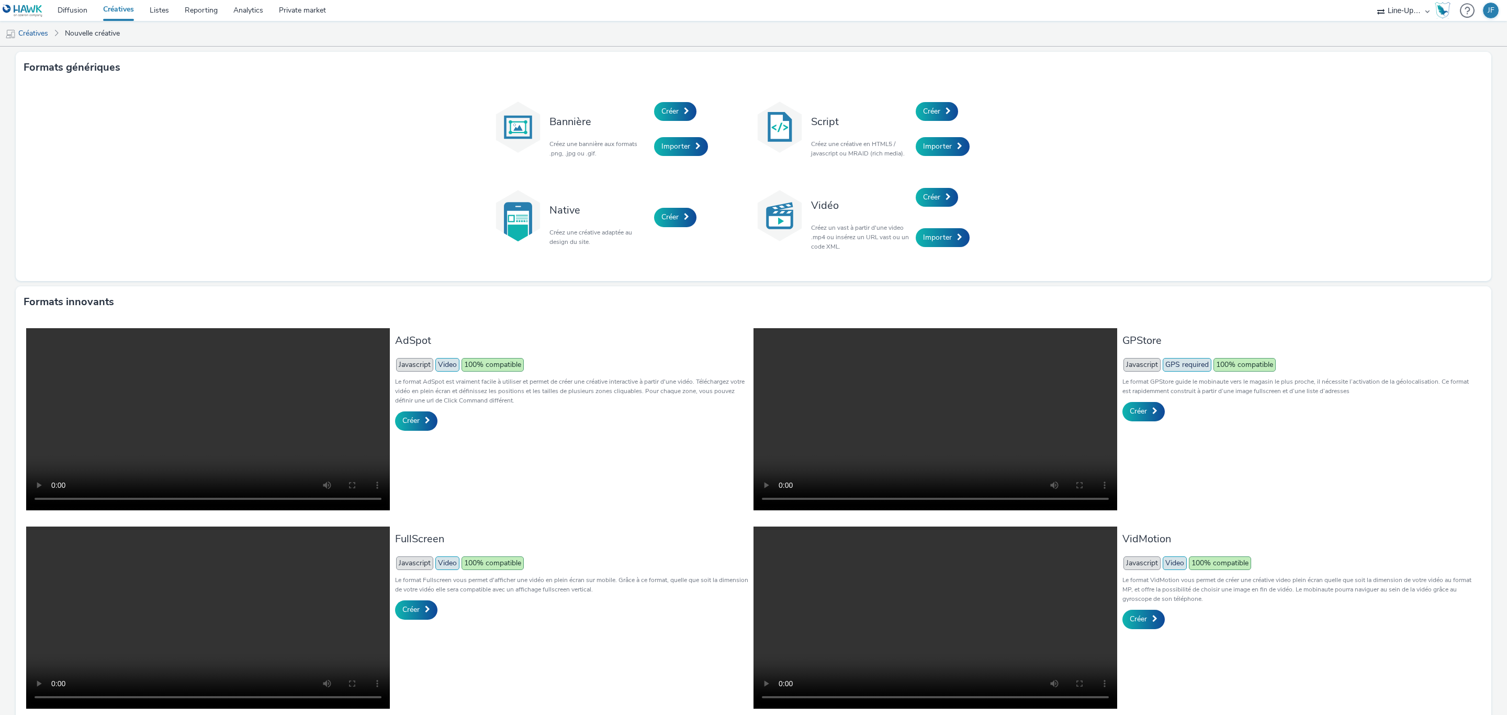
click at [916, 184] on div "Créer" at bounding box center [965, 197] width 99 height 40
click at [923, 190] on link "Créer" at bounding box center [937, 197] width 42 height 19
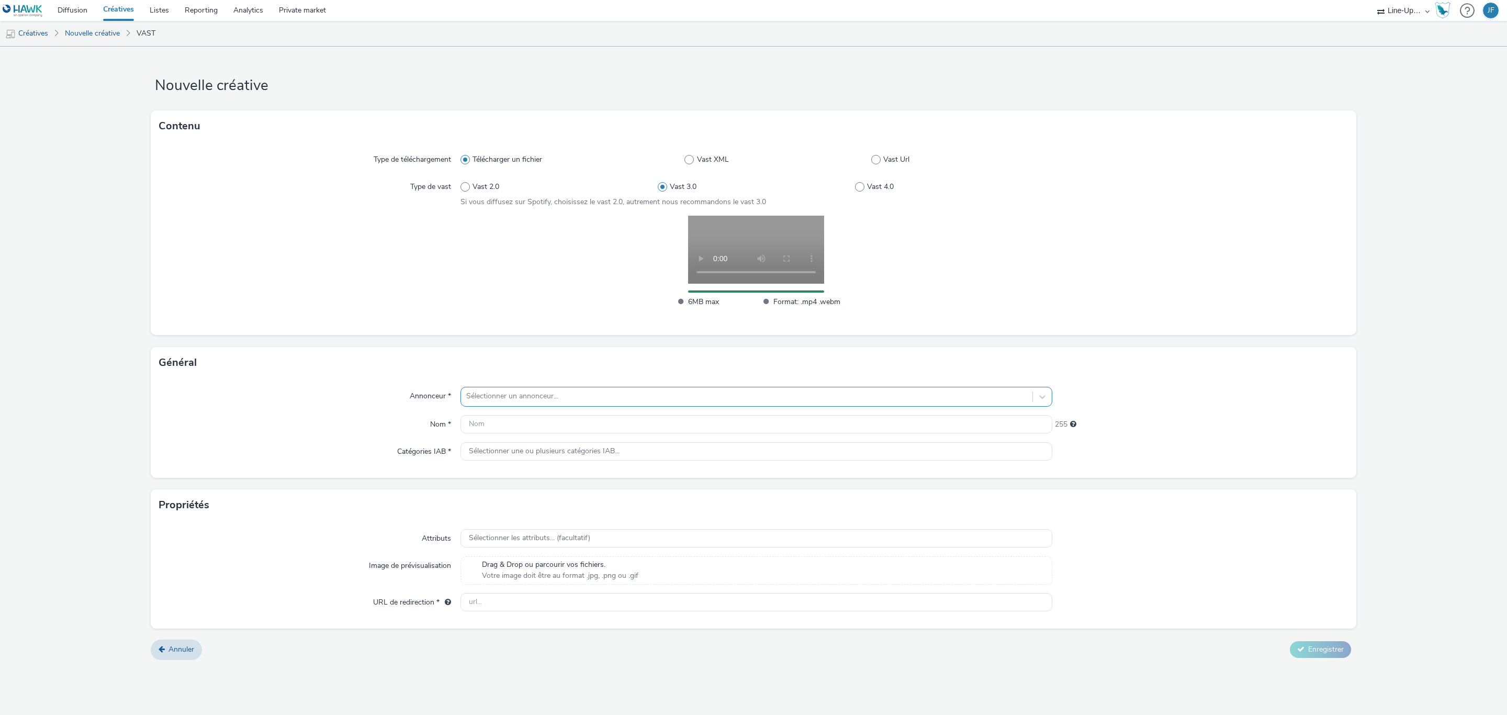
click at [551, 394] on div at bounding box center [746, 396] width 561 height 13
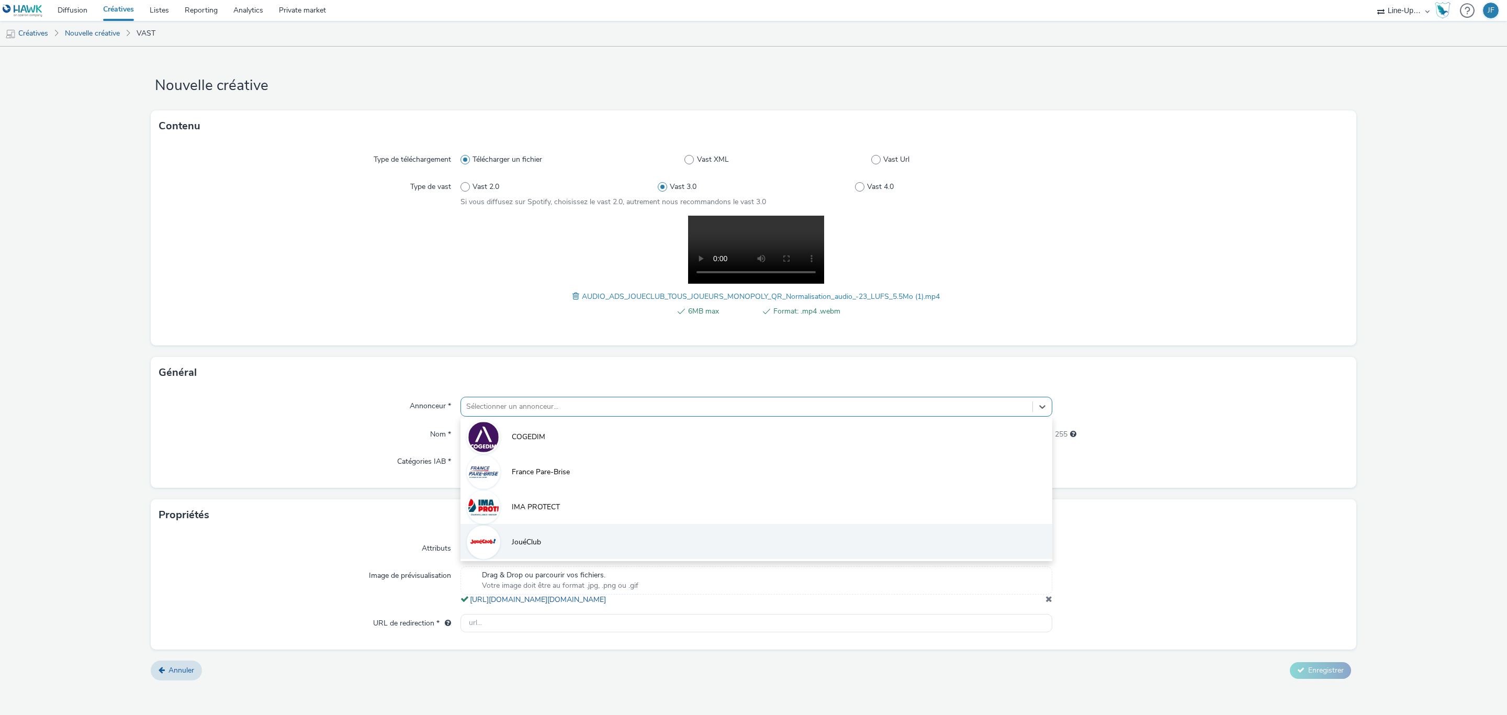
click at [553, 542] on li "JouéClub" at bounding box center [756, 541] width 592 height 35
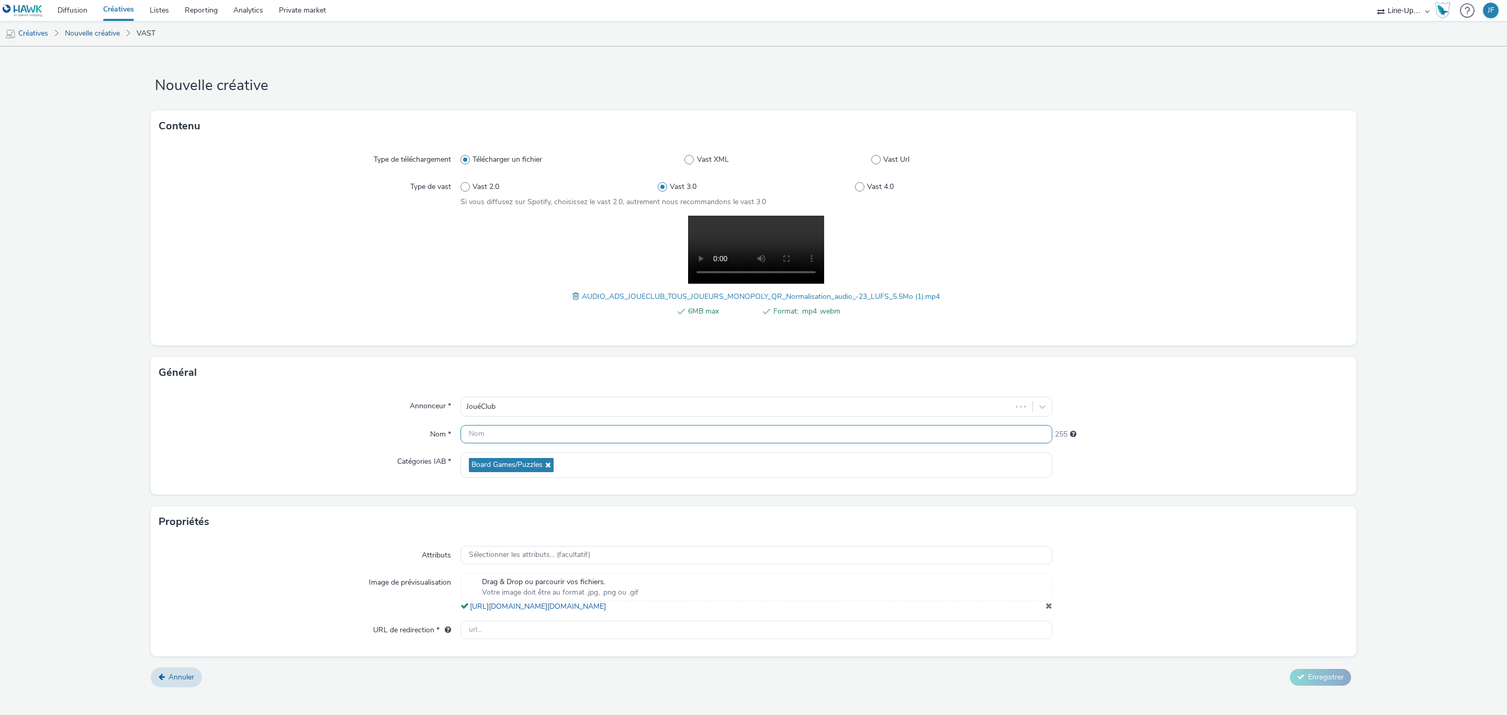
click at [498, 431] on input "text" at bounding box center [756, 434] width 592 height 18
paste input "Audio ADS Catalogue DIDDLE CTA"
drag, startPoint x: 594, startPoint y: 435, endPoint x: 543, endPoint y: 432, distance: 50.8
click at [543, 432] on input "Audio ADS Catalogue DIDDLE CTA" at bounding box center [756, 434] width 592 height 18
type input "Audio ADS Catalogue MONOPOLY QR"
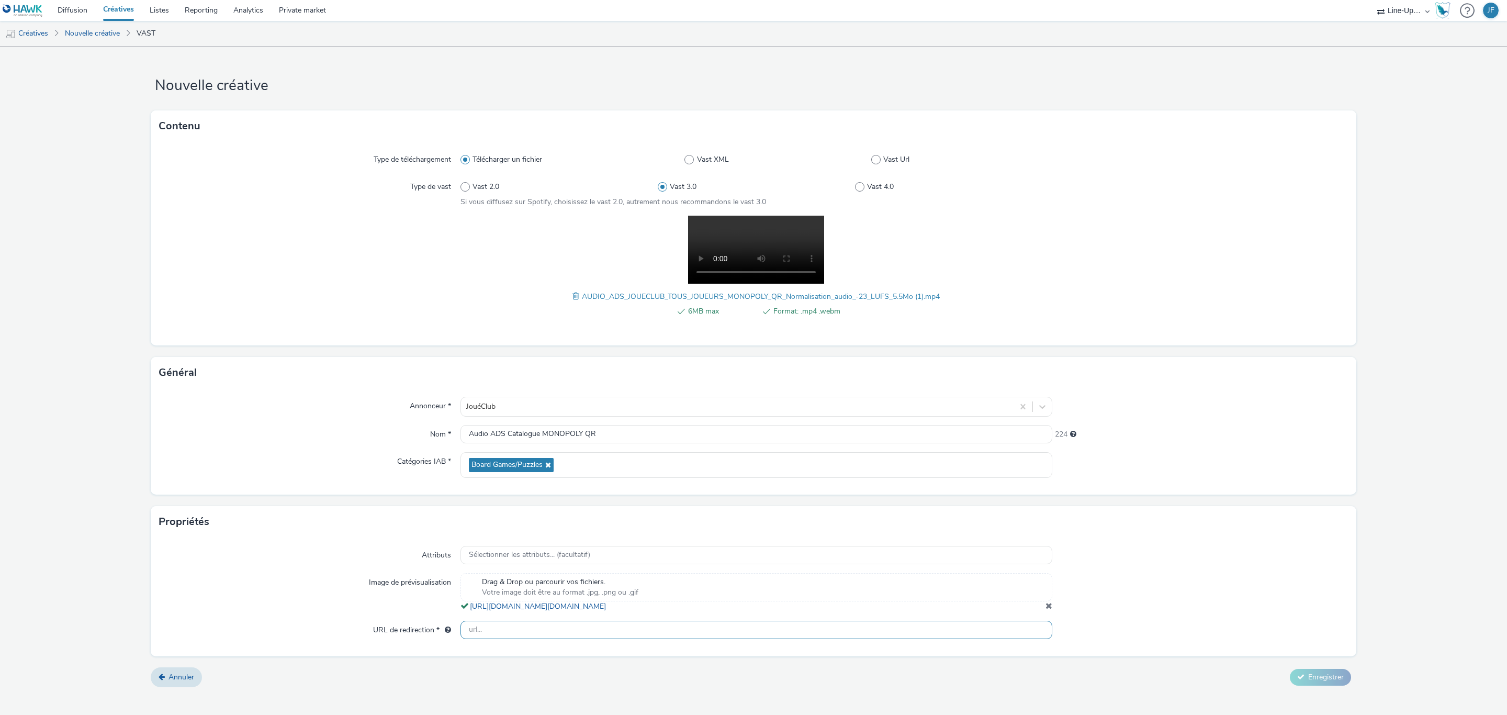
click at [579, 639] on input "text" at bounding box center [756, 630] width 592 height 18
type input "https://www.joueclub.fr/"
click at [1318, 682] on span "Enregistrer" at bounding box center [1326, 677] width 36 height 10
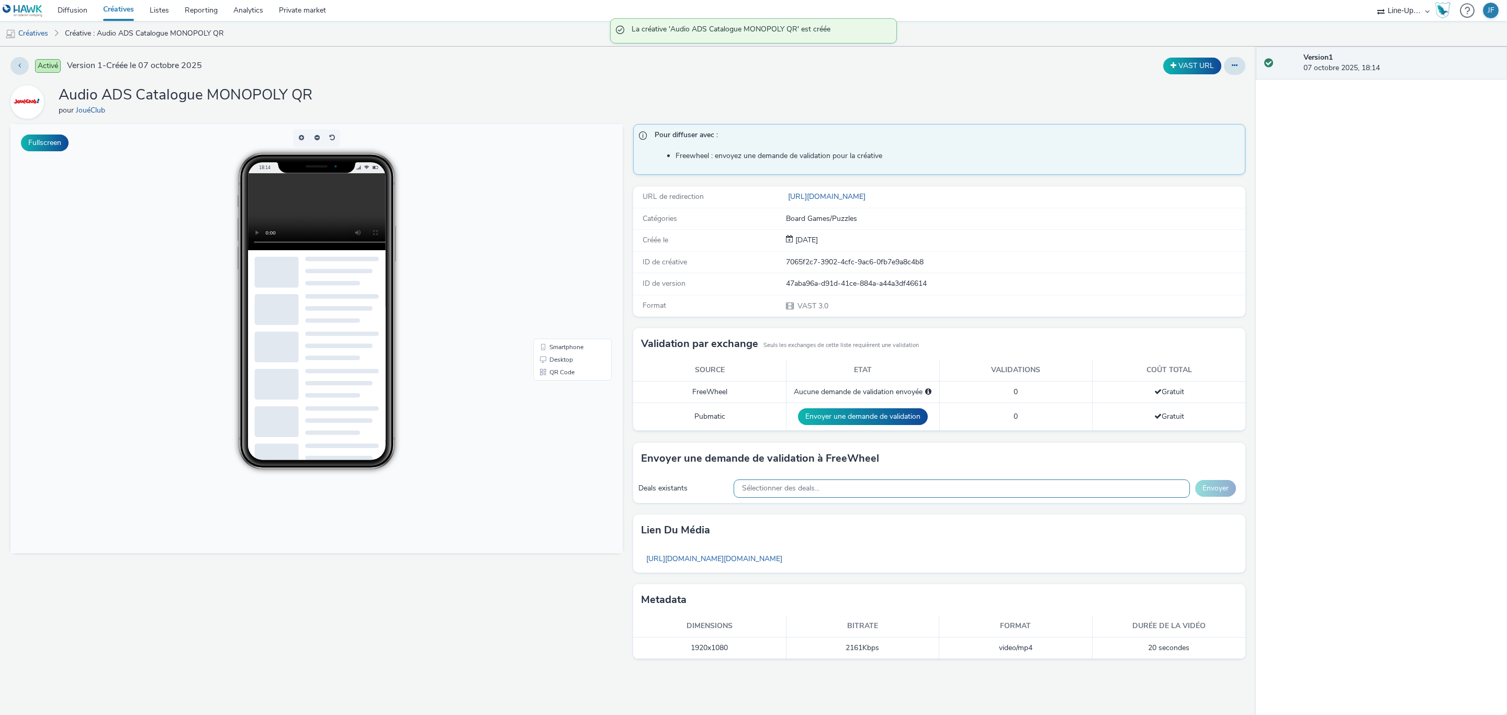
click at [779, 487] on span "Sélectionner des deals..." at bounding box center [780, 488] width 77 height 9
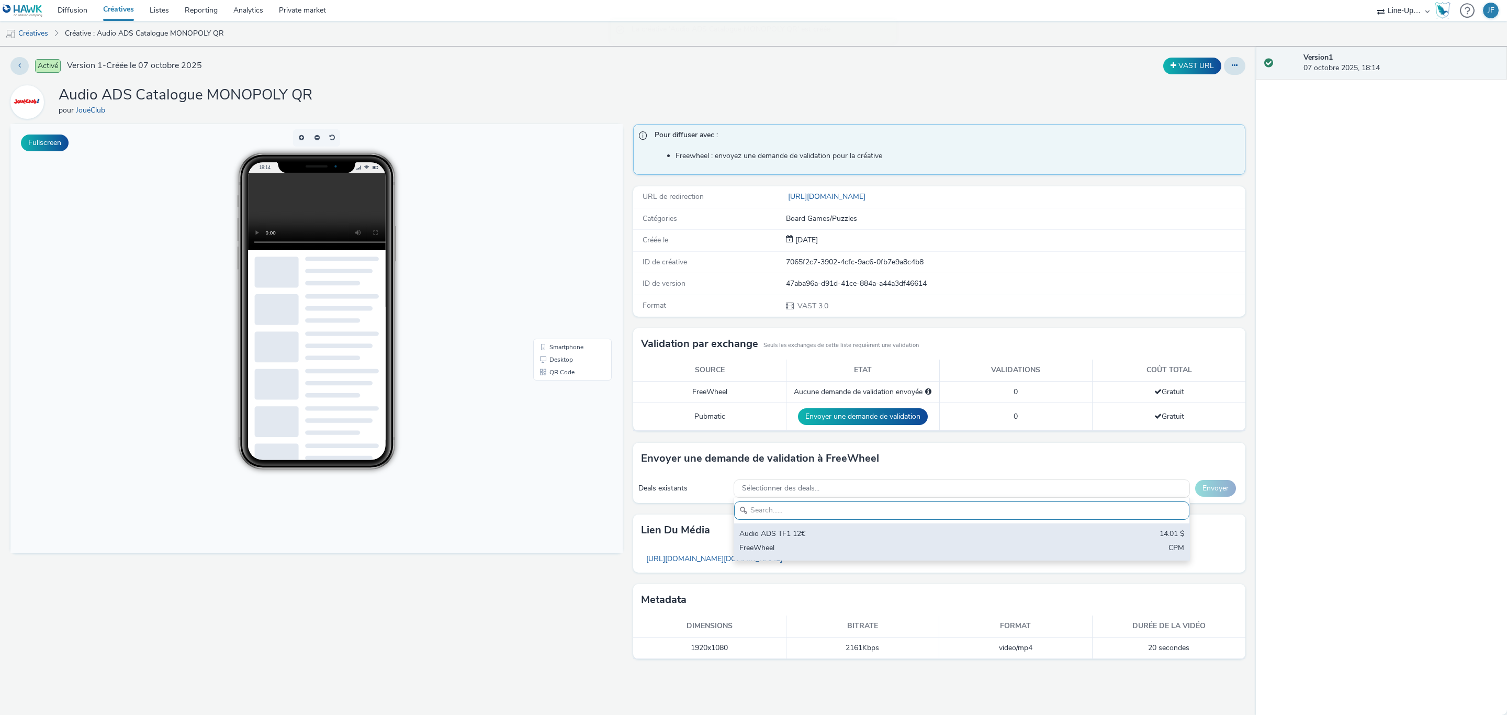
click at [801, 536] on div "Audio ADS TF1 12€" at bounding box center [886, 534] width 295 height 12
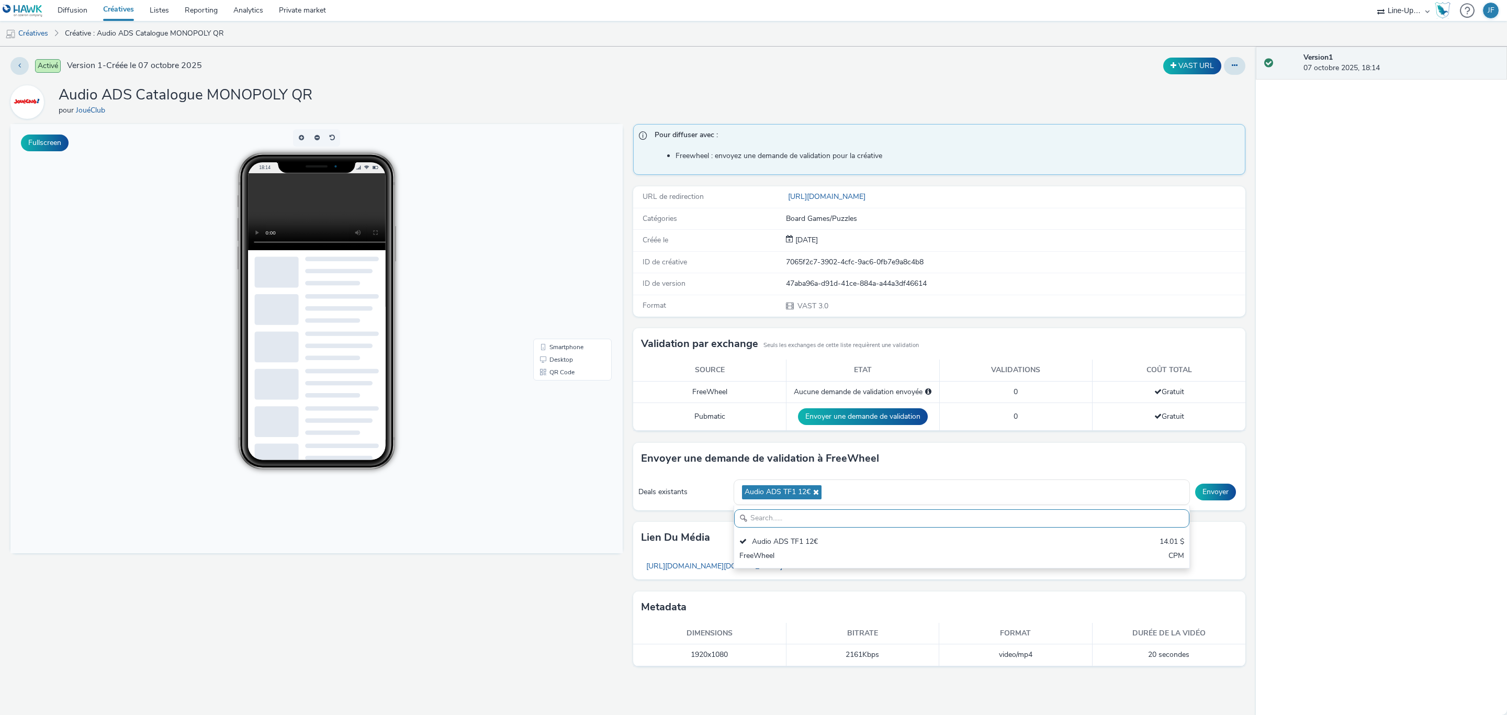
drag, startPoint x: 1210, startPoint y: 493, endPoint x: 1405, endPoint y: 475, distance: 196.1
click at [1212, 493] on button "Envoyer" at bounding box center [1215, 491] width 41 height 17
click at [42, 32] on link "Créatives" at bounding box center [26, 33] width 53 height 25
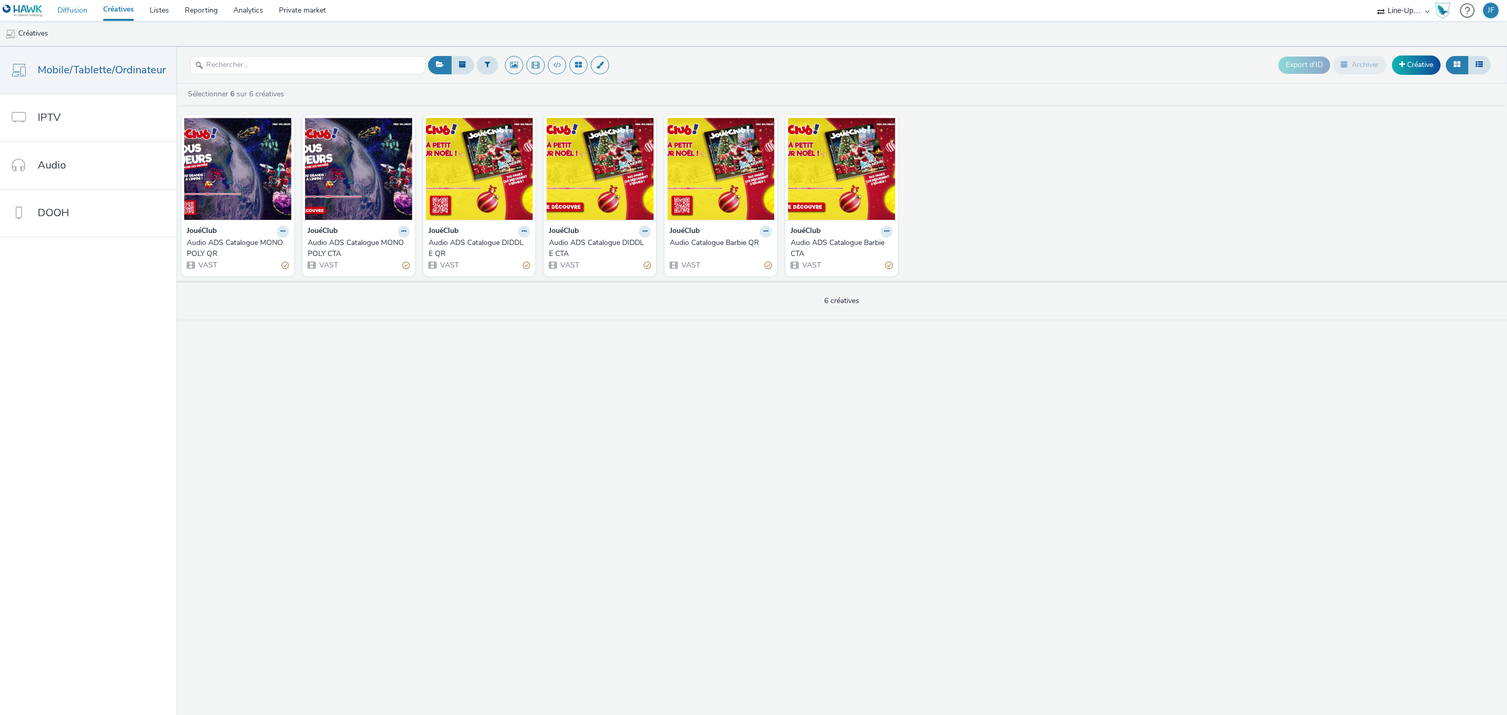
click at [77, 10] on link "Diffusion" at bounding box center [73, 10] width 46 height 21
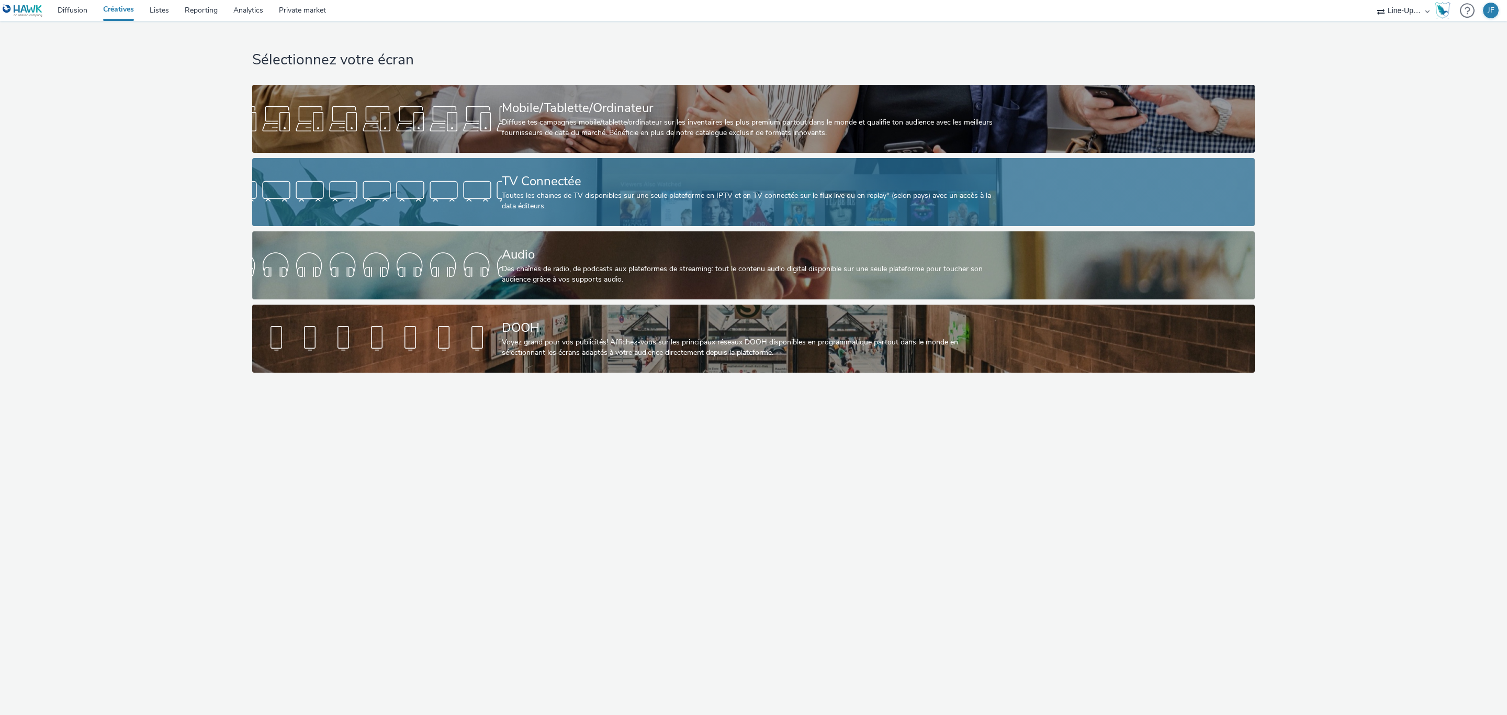
click at [551, 187] on div "TV Connectée" at bounding box center [751, 181] width 499 height 18
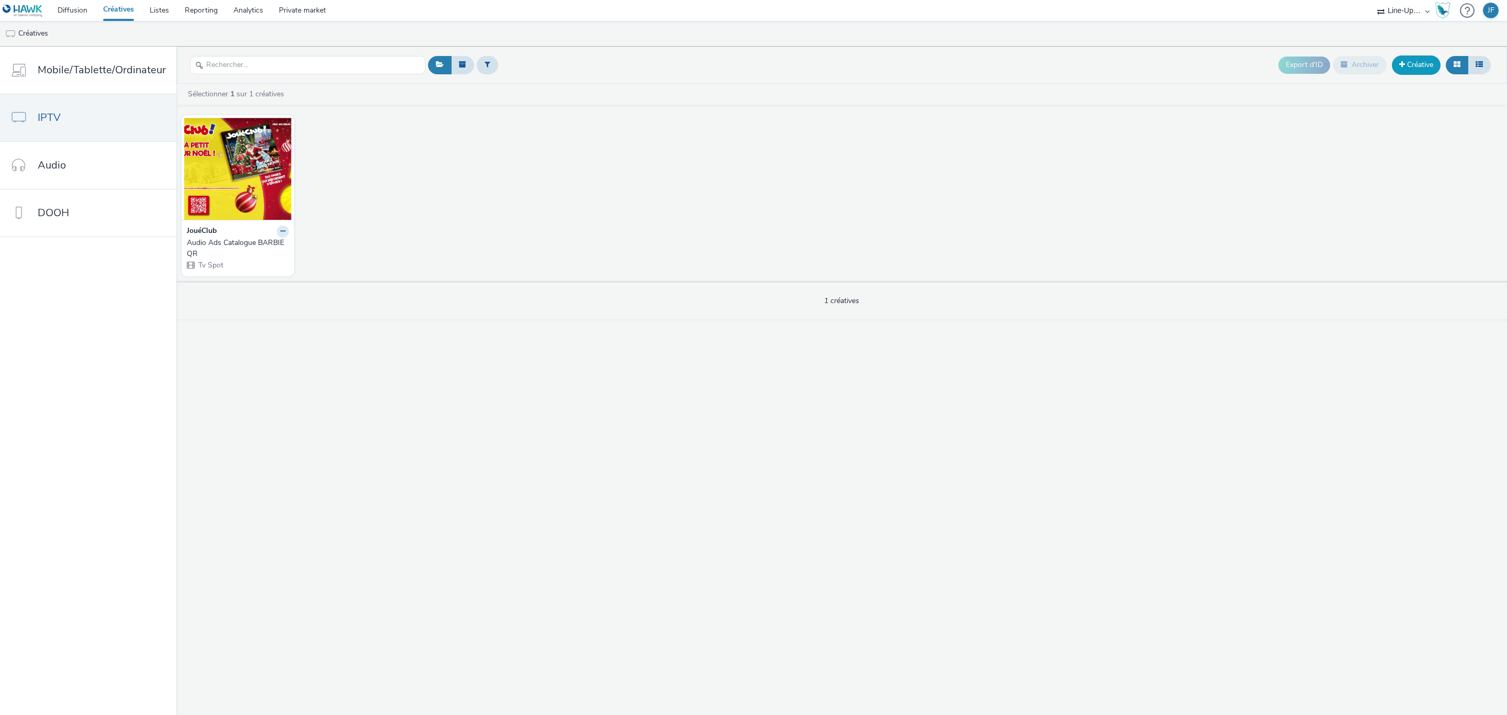
click at [1412, 61] on link "Créative" at bounding box center [1416, 64] width 49 height 19
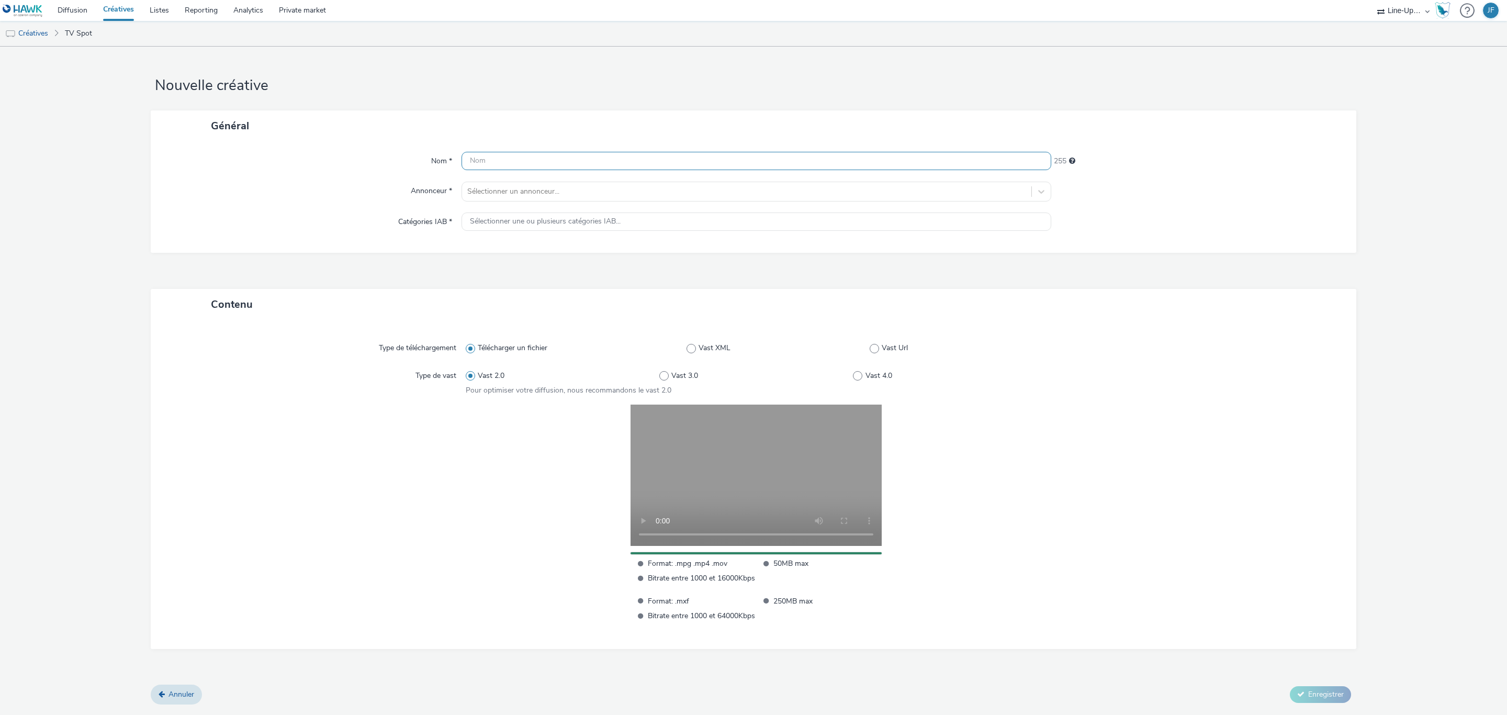
click at [564, 155] on input "text" at bounding box center [756, 161] width 590 height 18
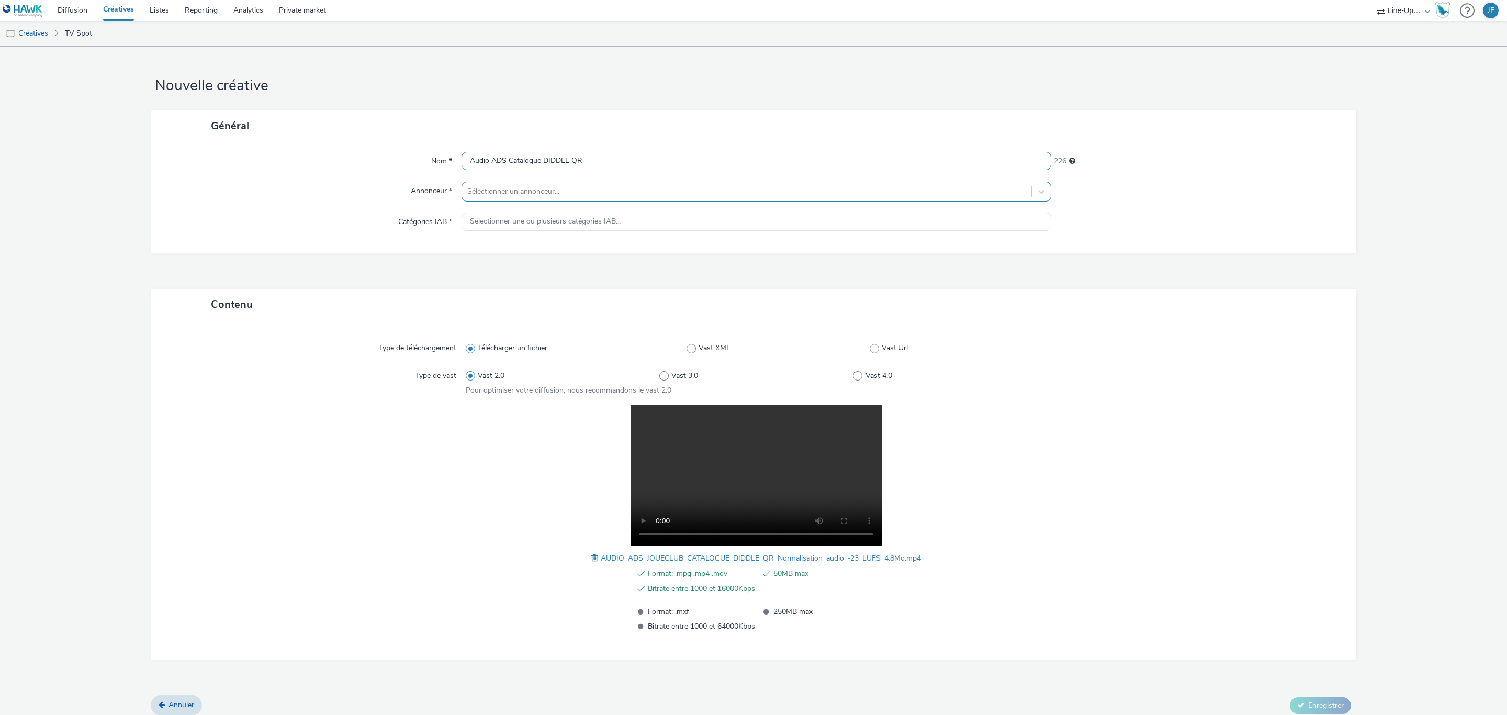
type input "Audio ADS Catalogue DIDDLE QR"
click at [561, 187] on div at bounding box center [746, 191] width 559 height 13
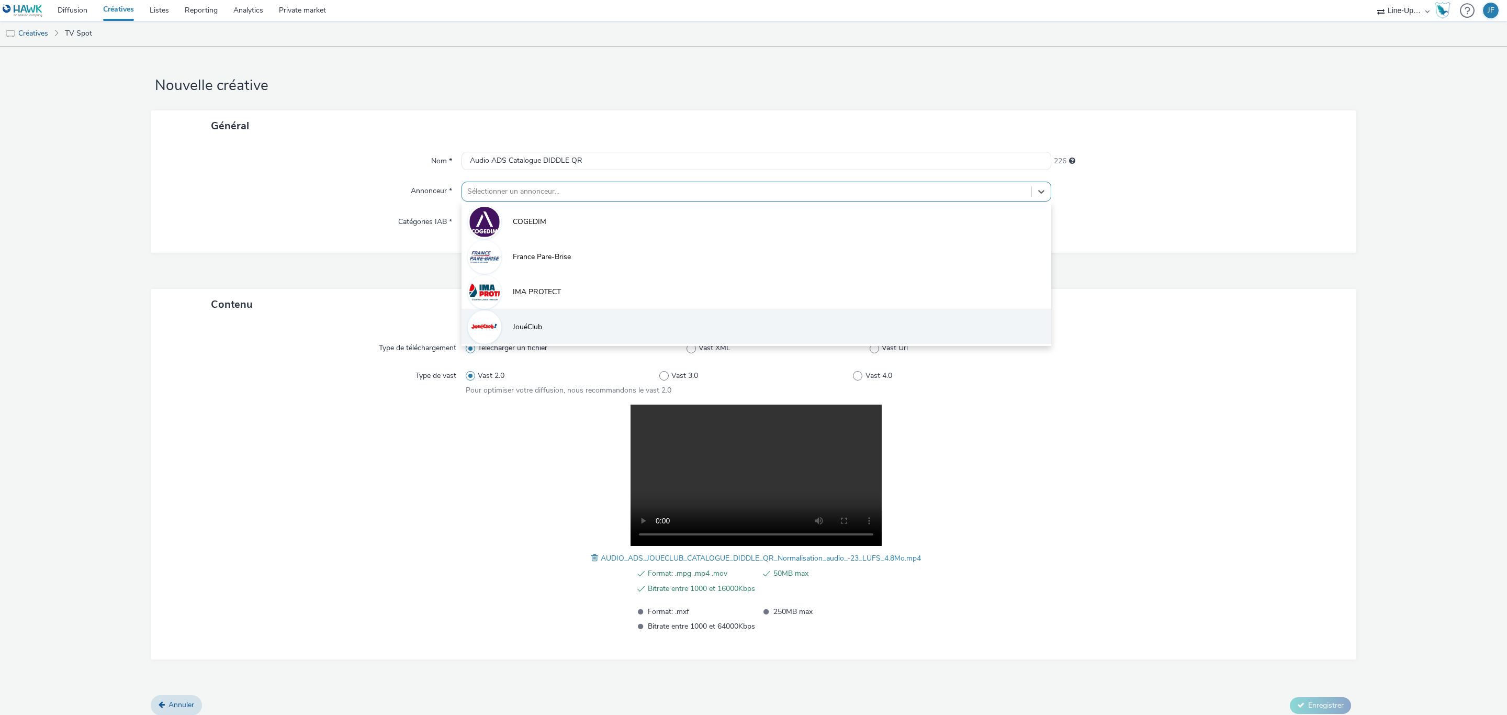
click at [533, 323] on span "JouéClub" at bounding box center [527, 327] width 29 height 10
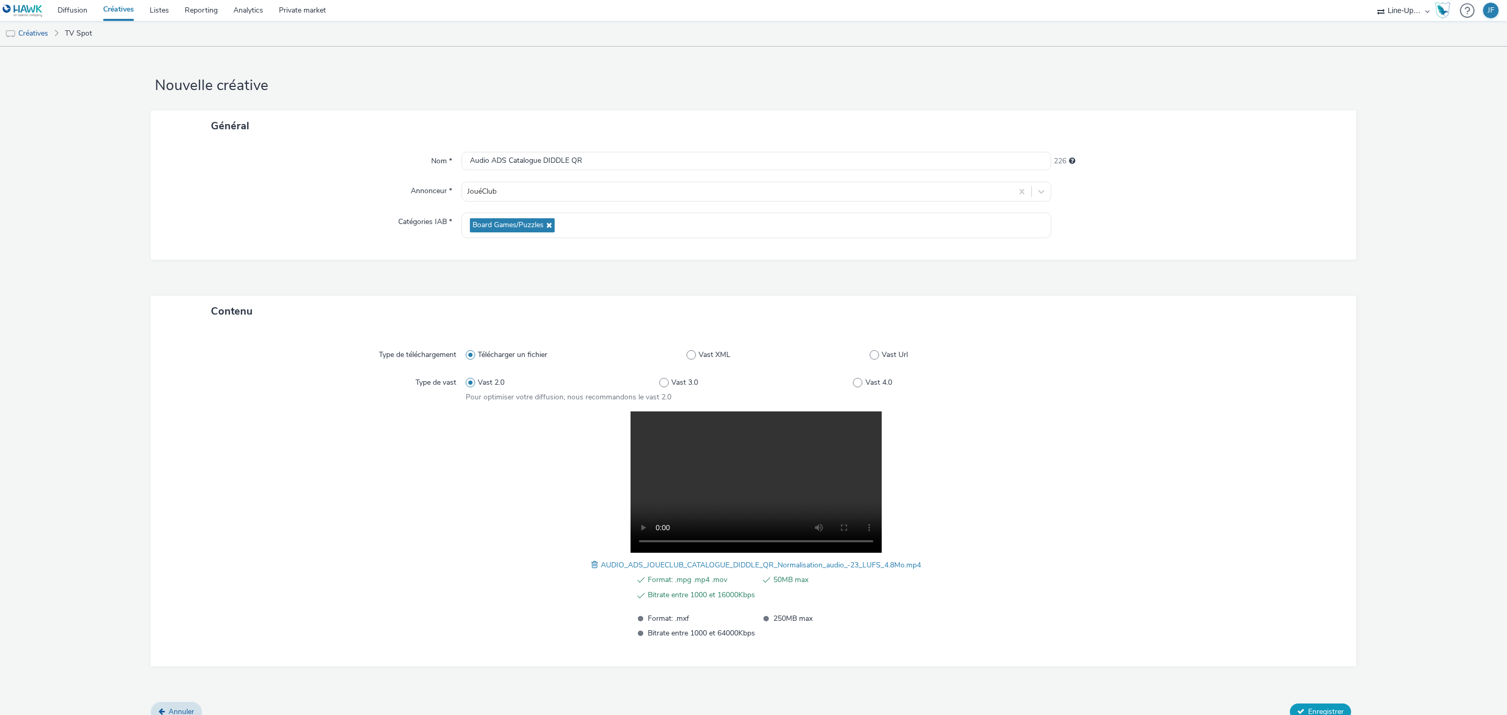
click at [1322, 707] on span "Enregistrer" at bounding box center [1326, 711] width 36 height 10
